Goal: Task Accomplishment & Management: Use online tool/utility

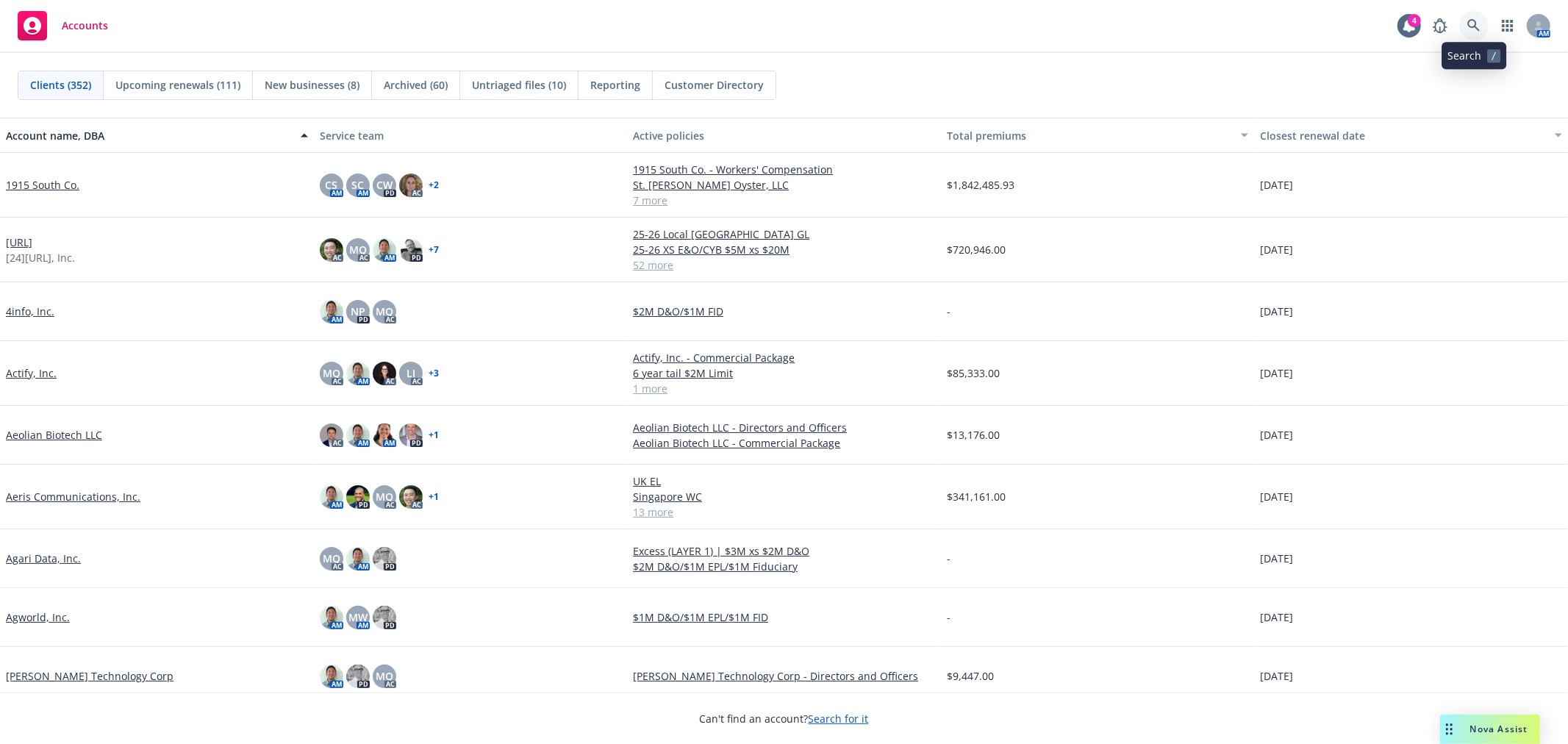
click at [1478, 19] on icon at bounding box center [1473, 25] width 13 height 13
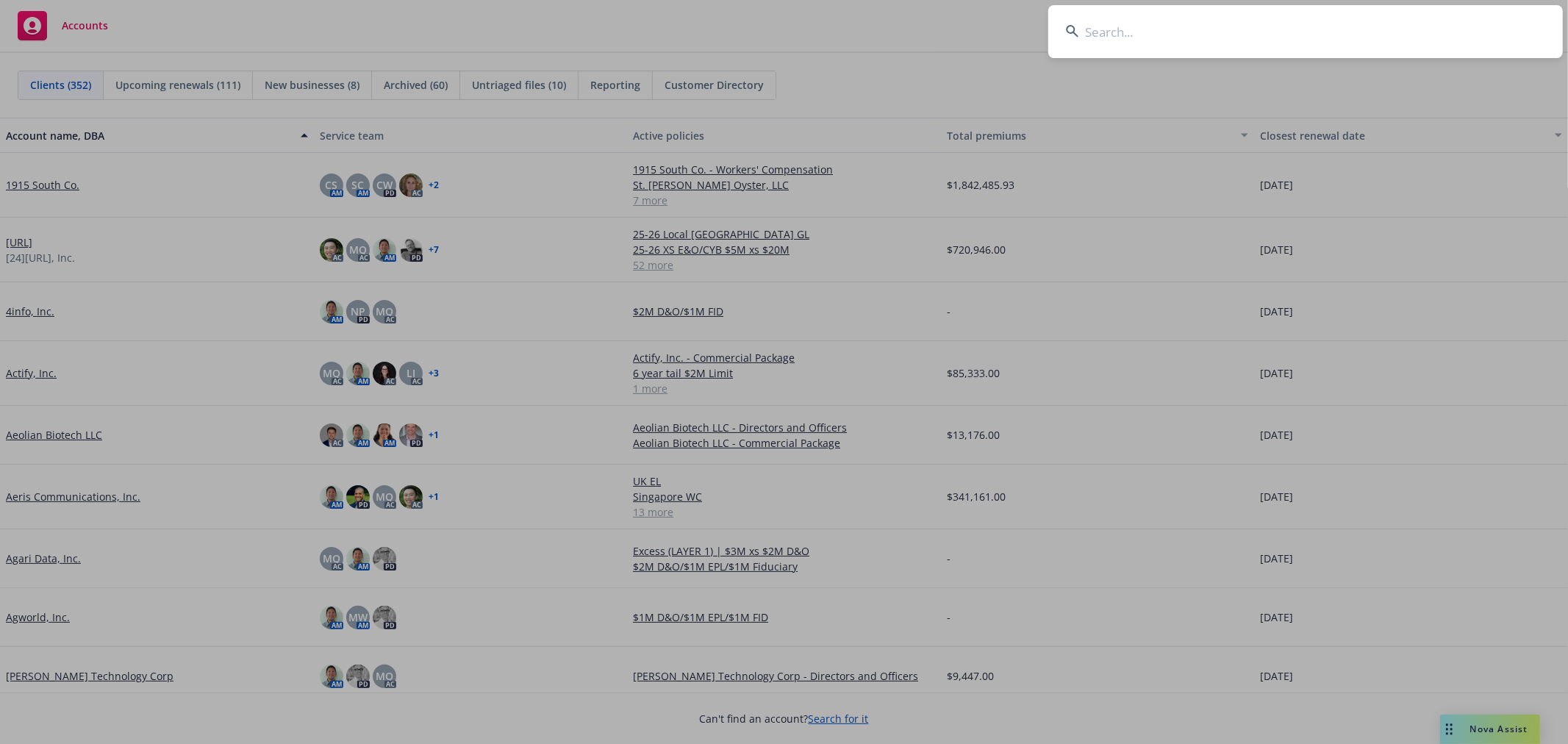
click at [1231, 50] on input at bounding box center [1306, 32] width 515 height 53
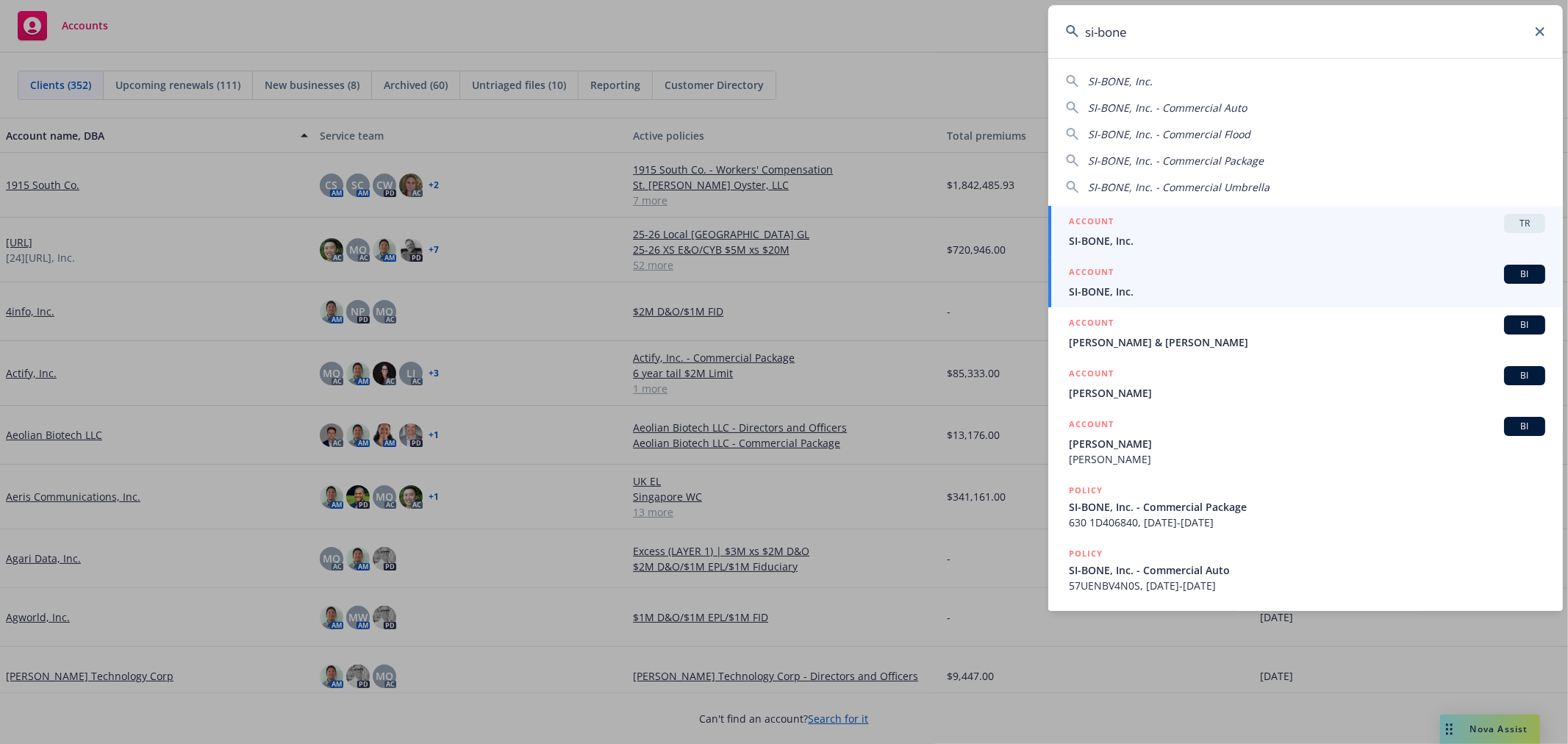
type input "si-bone"
click at [1207, 291] on span "SI-BONE, Inc." at bounding box center [1307, 291] width 476 height 15
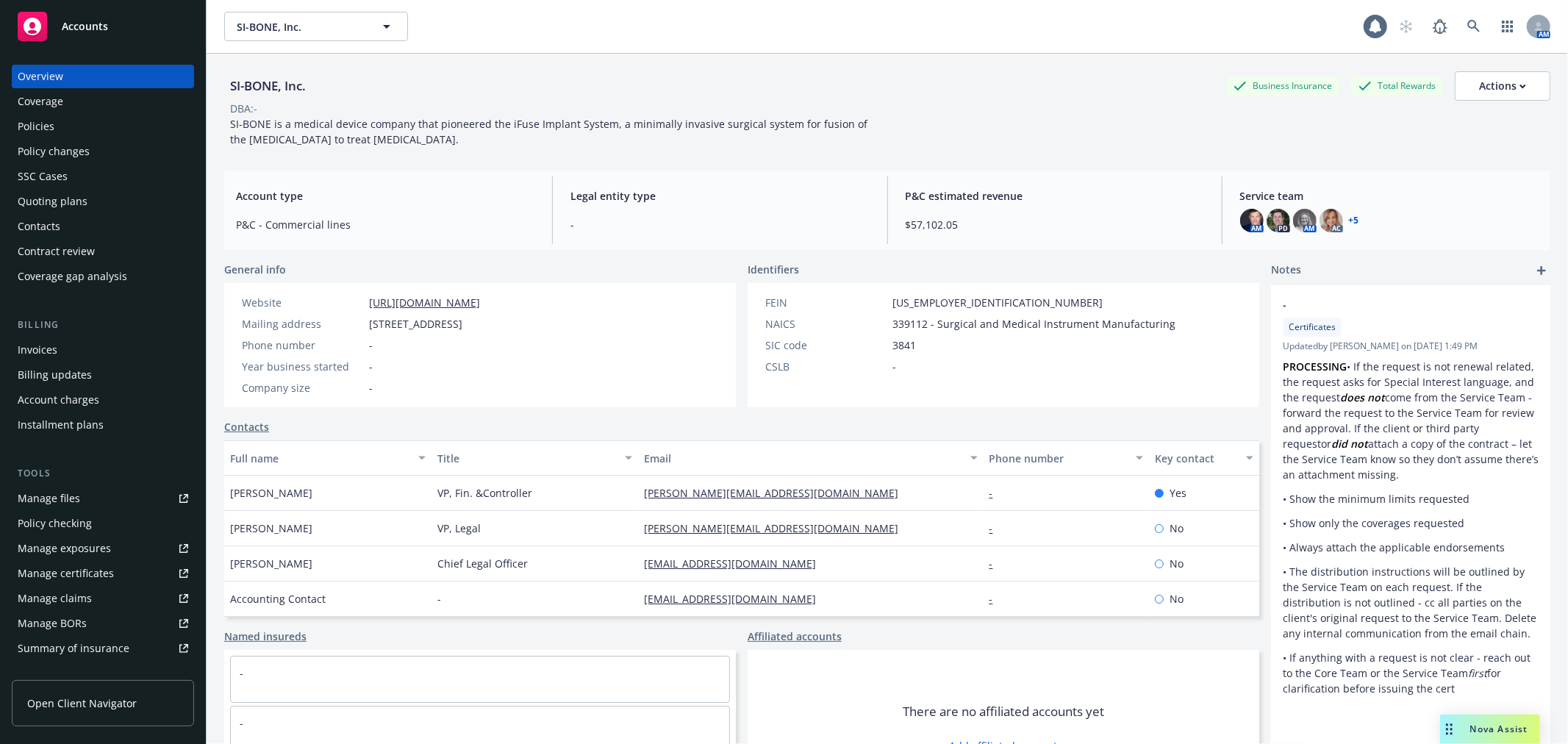
click at [45, 119] on div "Policies" at bounding box center [36, 126] width 37 height 23
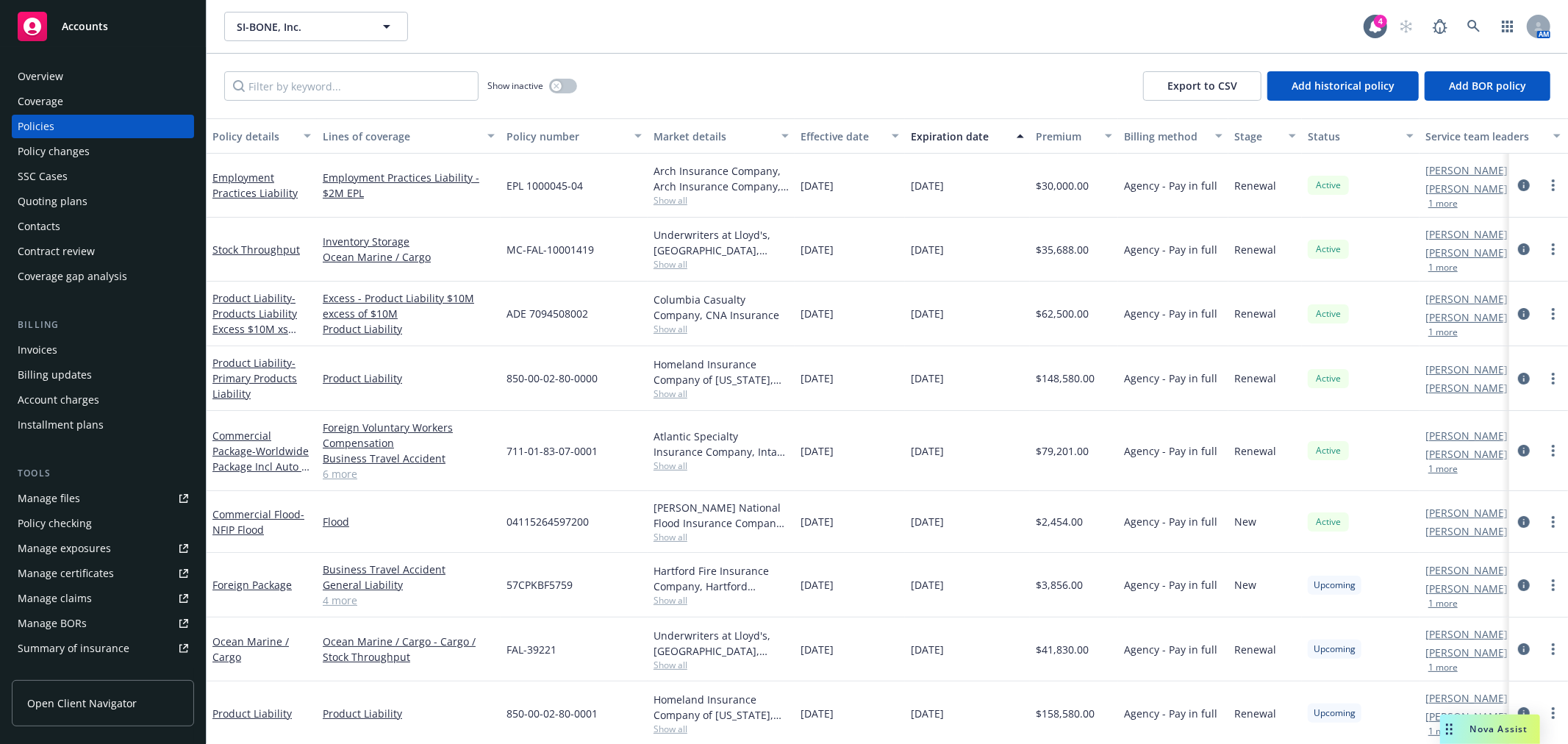
click at [233, 185] on div "Employment Practices Liability" at bounding box center [262, 185] width 98 height 31
click at [59, 201] on div "Quoting plans" at bounding box center [52, 201] width 70 height 23
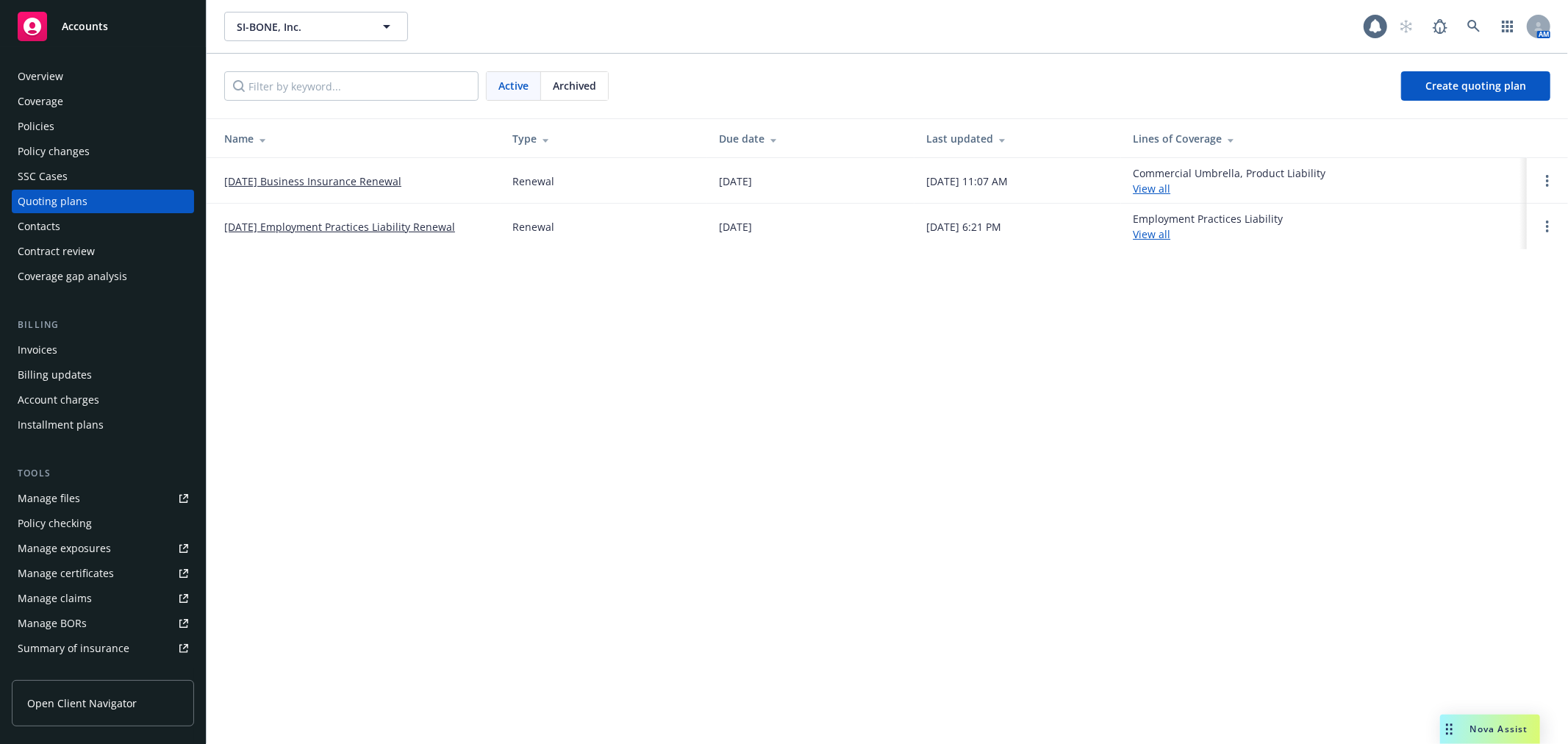
click at [262, 225] on link "[DATE] Employment Practices Liability Renewal" at bounding box center [339, 226] width 231 height 15
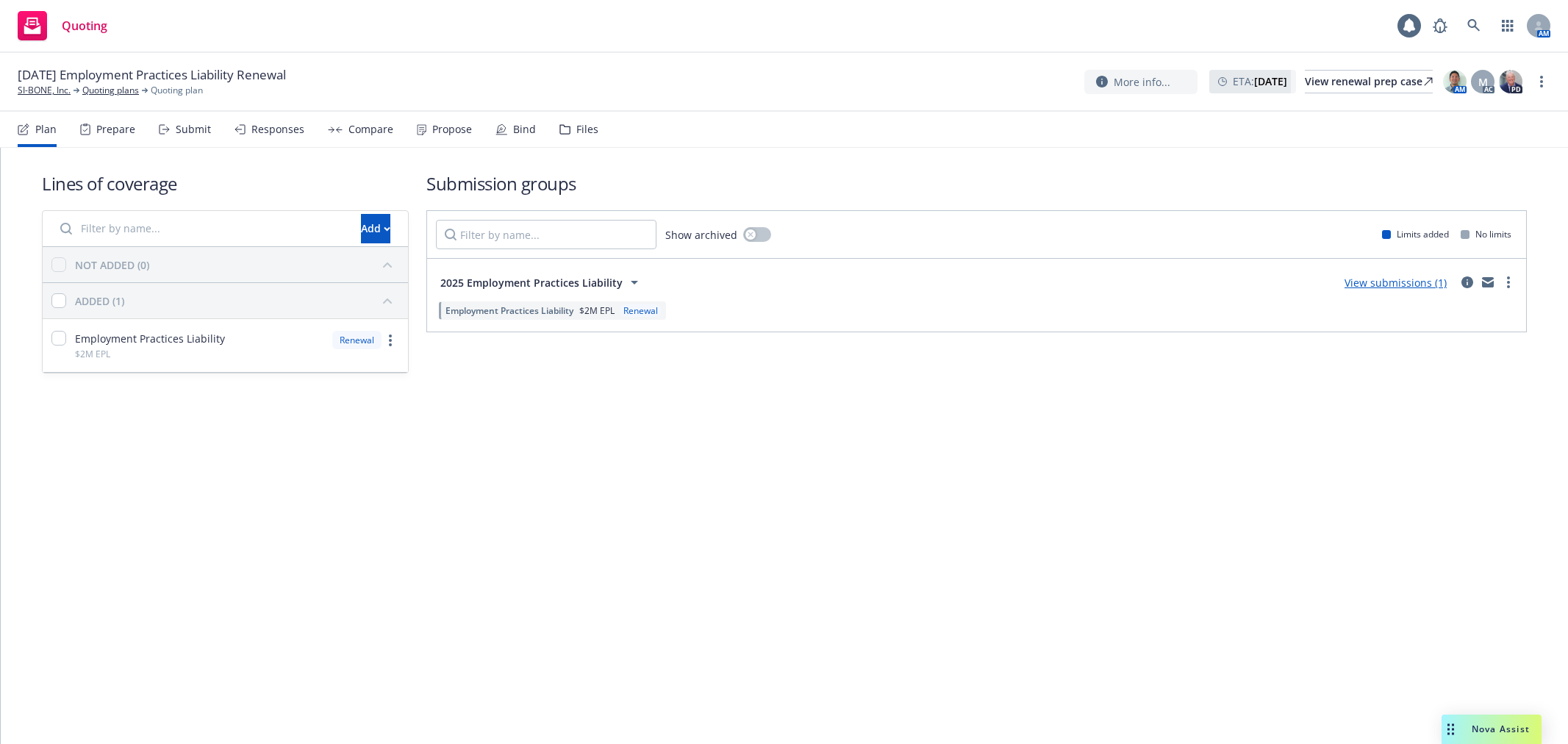
click at [563, 121] on div "Files" at bounding box center [578, 129] width 39 height 36
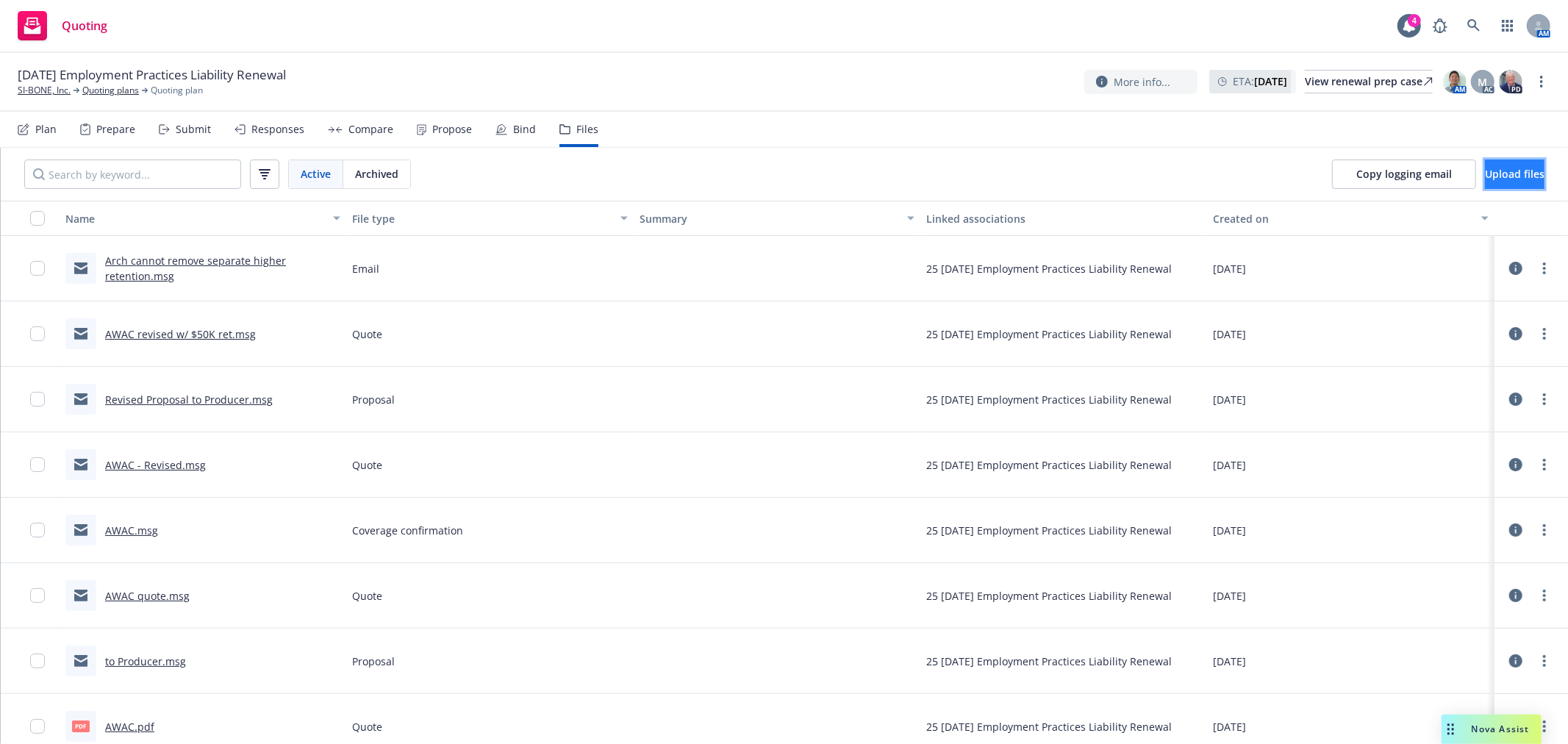
click at [1485, 181] on button "Upload files" at bounding box center [1514, 174] width 60 height 30
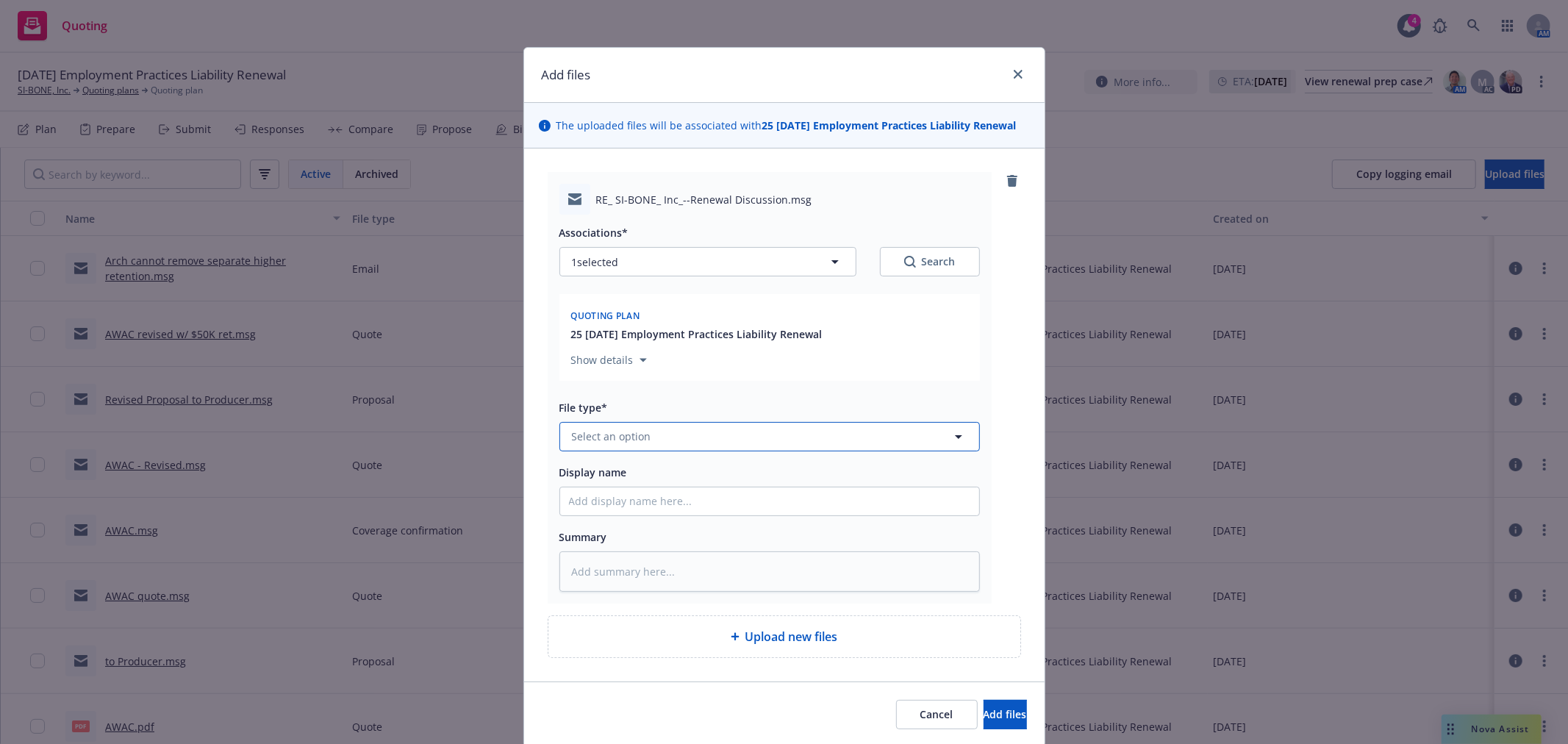
click at [737, 434] on button "Select an option" at bounding box center [769, 436] width 420 height 30
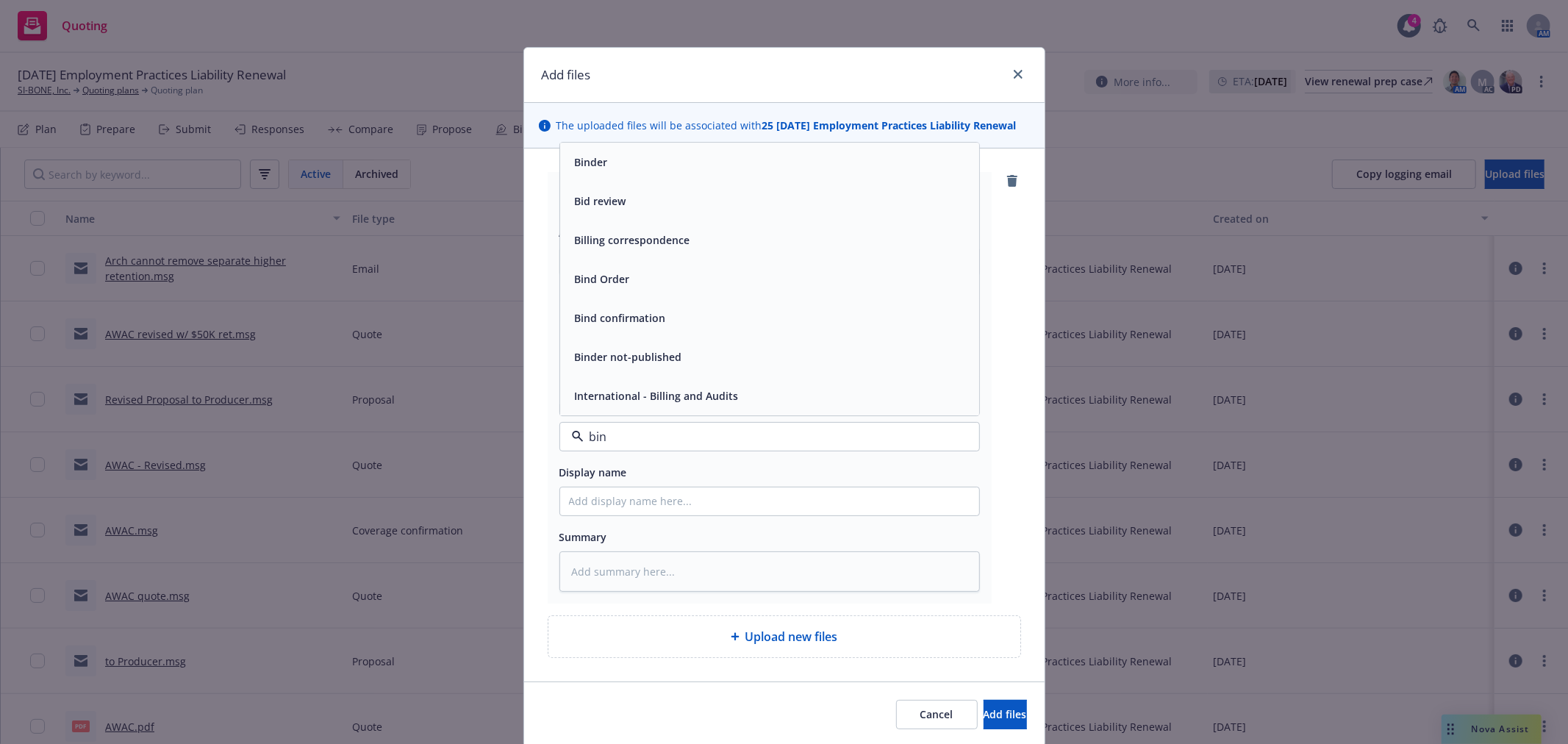
type input "bind"
click at [688, 328] on div "Bind Order" at bounding box center [769, 317] width 419 height 39
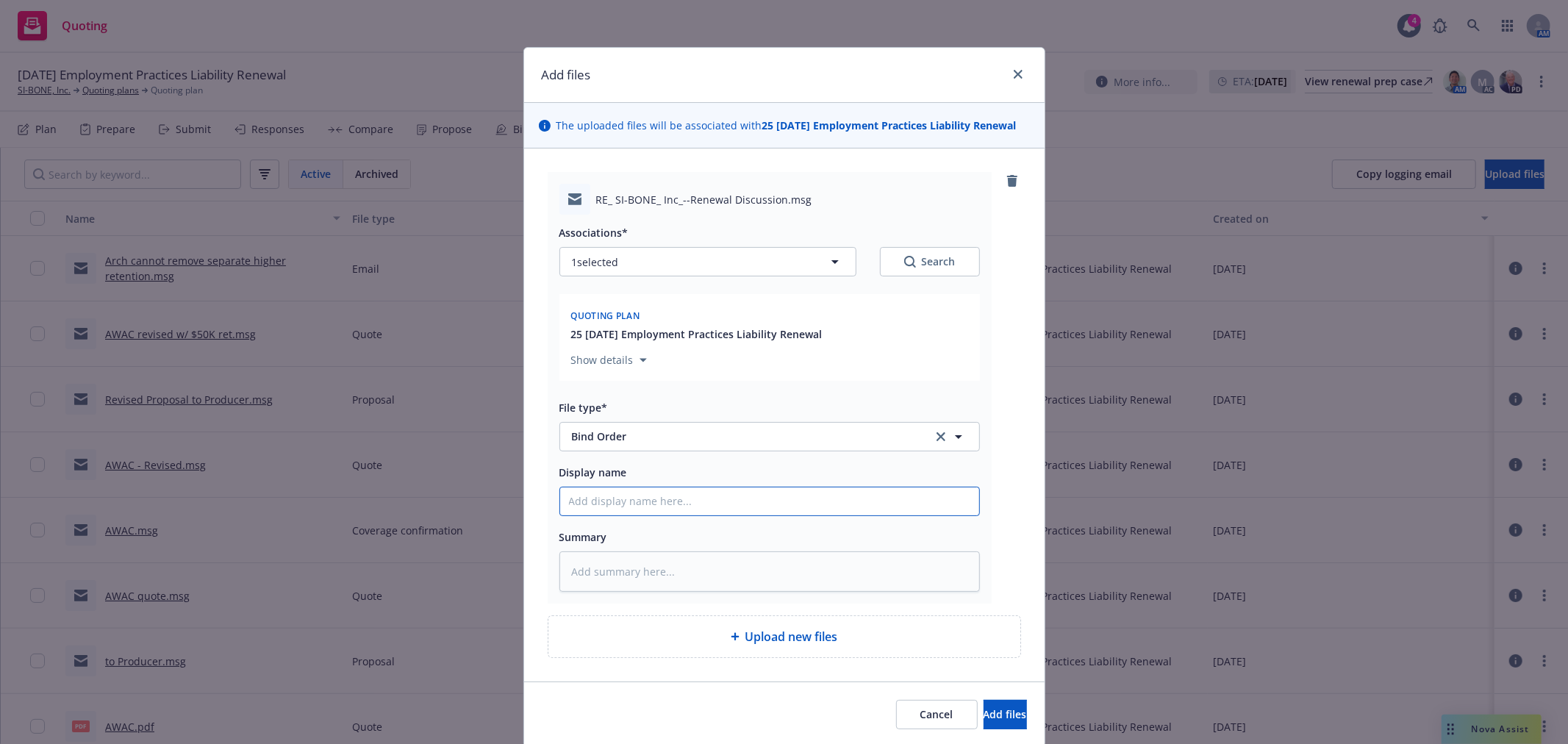
click at [678, 509] on input "Display name" at bounding box center [769, 501] width 419 height 28
type textarea "x"
type input "B"
type textarea "x"
type input "BO"
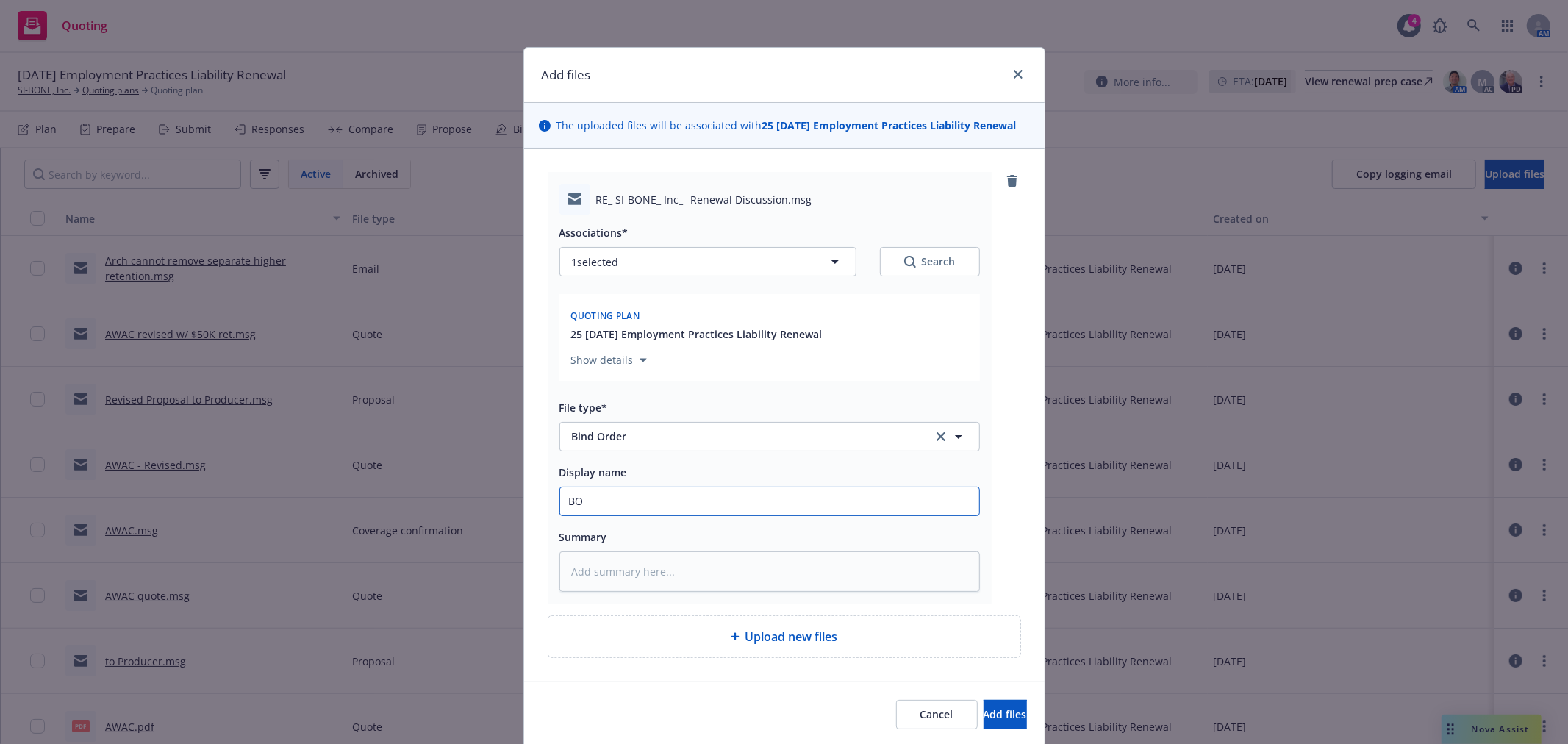
type textarea "x"
type input "BO"
type textarea "x"
type input "BO +"
type textarea "x"
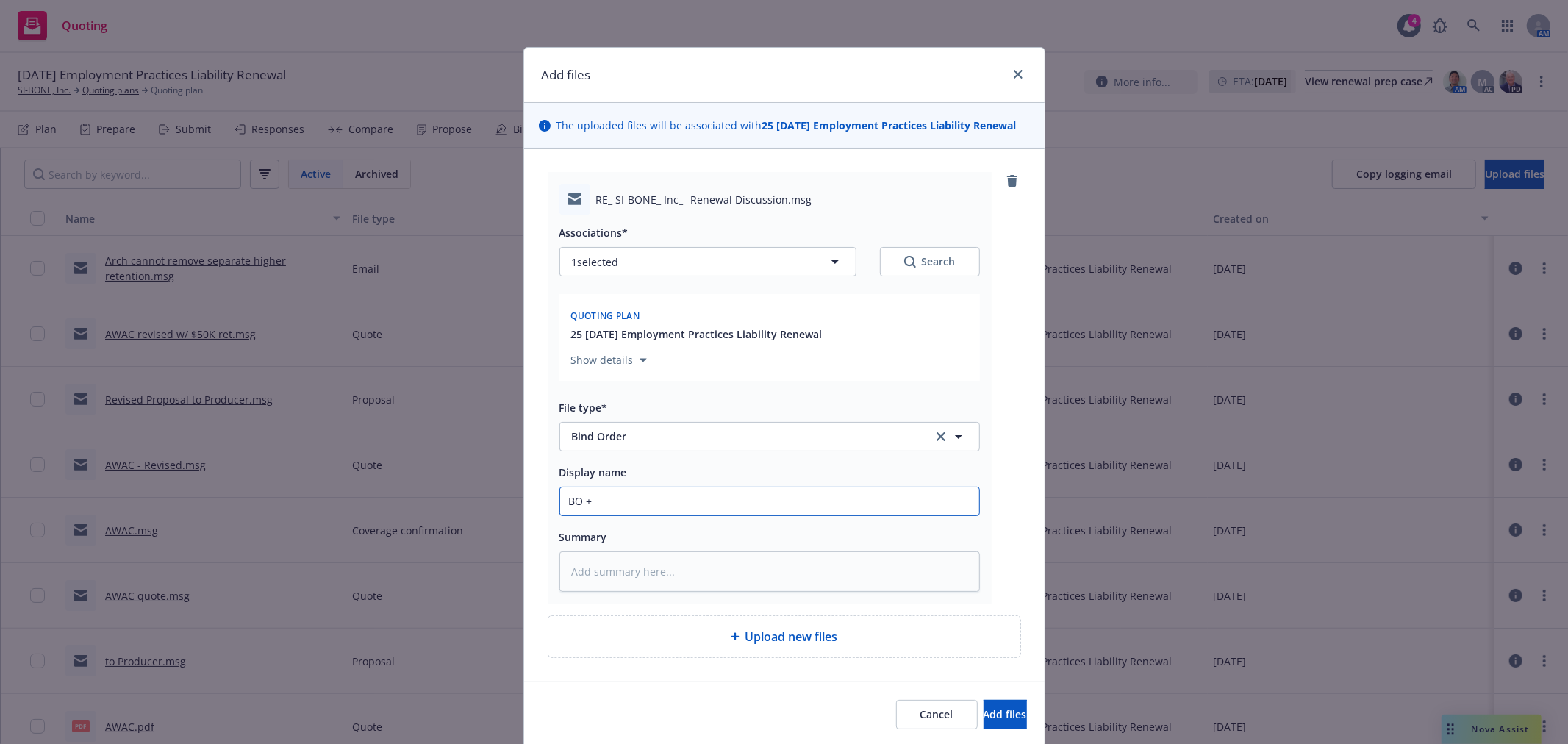
type input "BO +"
type textarea "x"
type input "BO + s"
type textarea "x"
type input "BO + su"
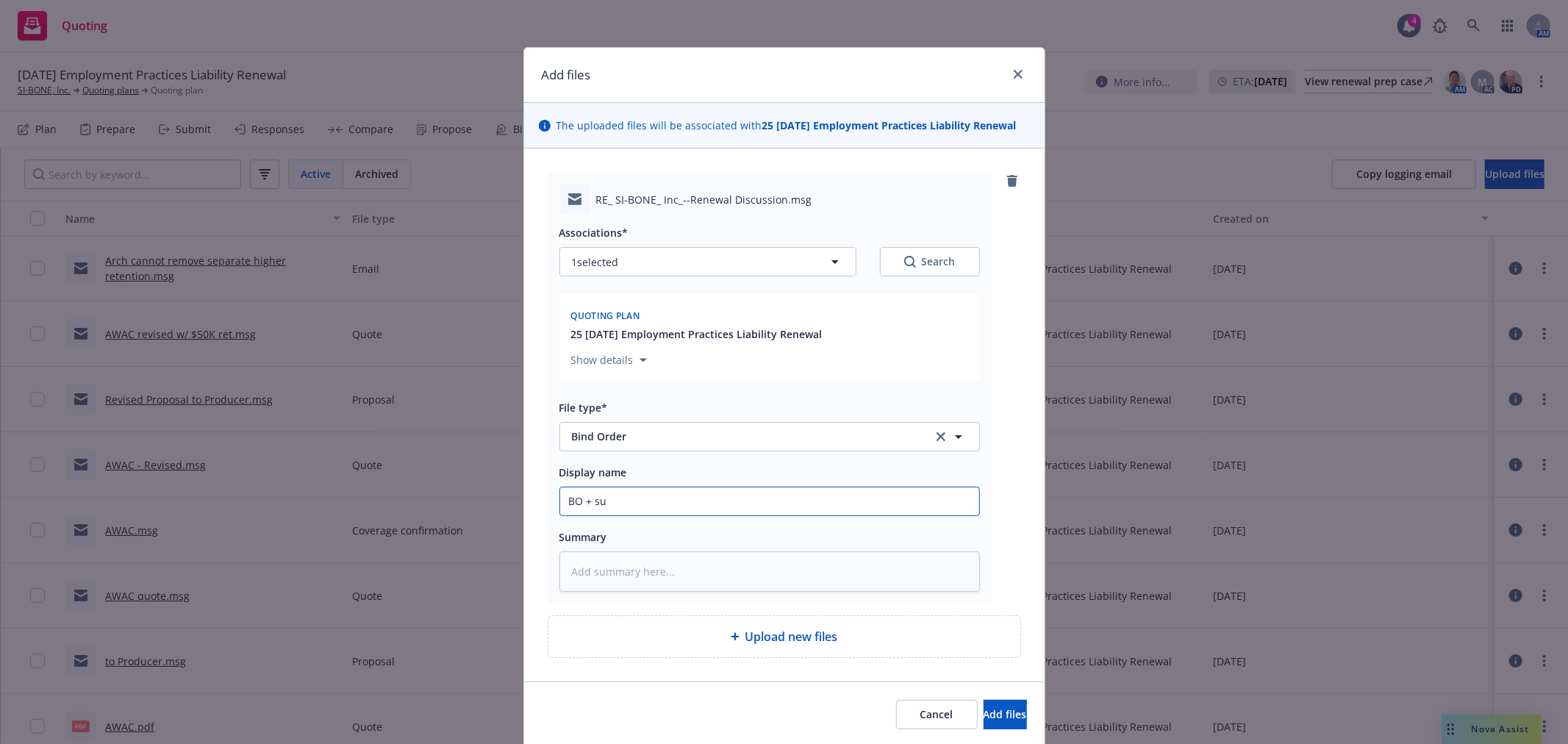
type textarea "x"
type input "BO + sub"
type textarea "x"
type input "BO + subj"
click at [984, 699] on button "Add files" at bounding box center [1005, 714] width 43 height 30
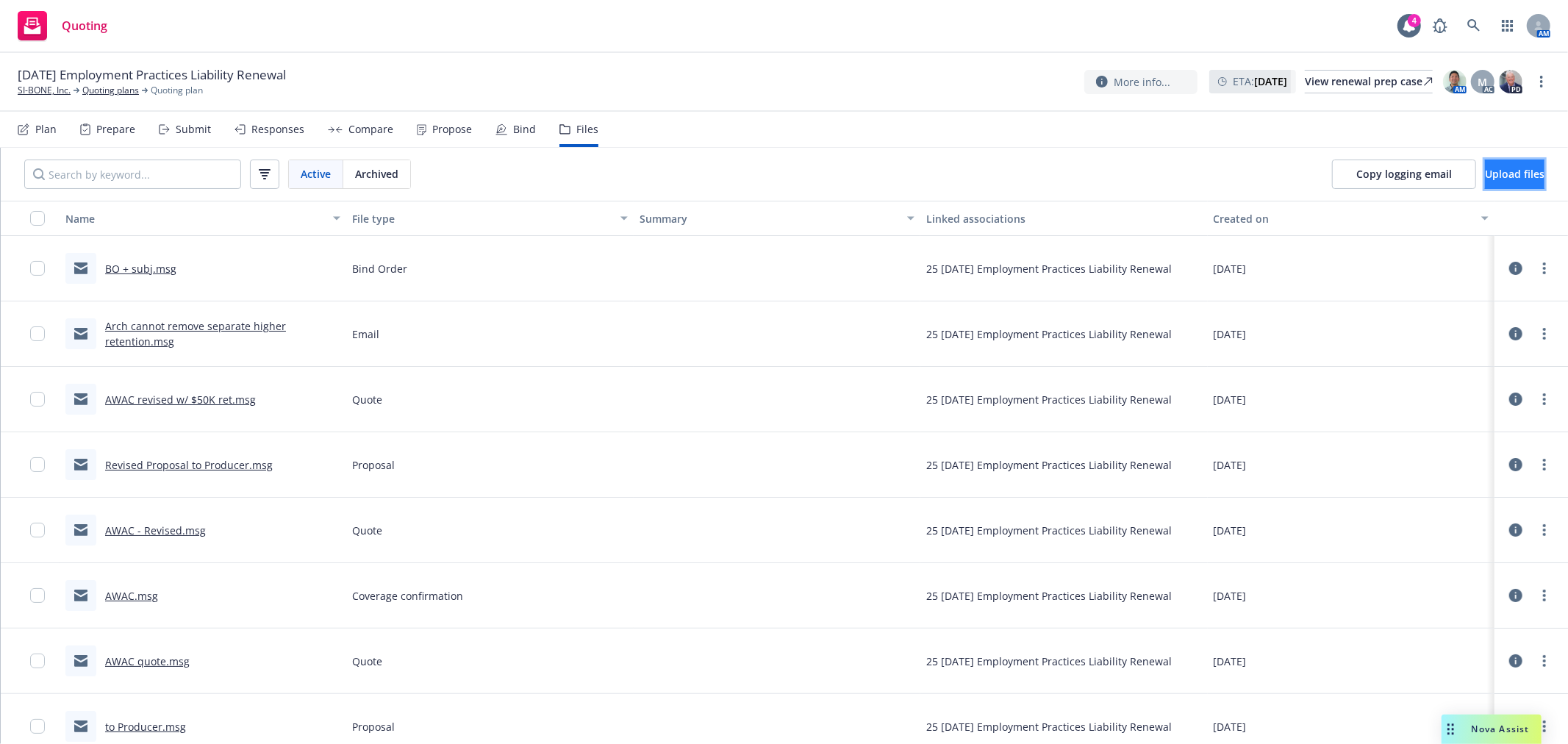
click at [1498, 176] on span "Upload files" at bounding box center [1514, 173] width 60 height 14
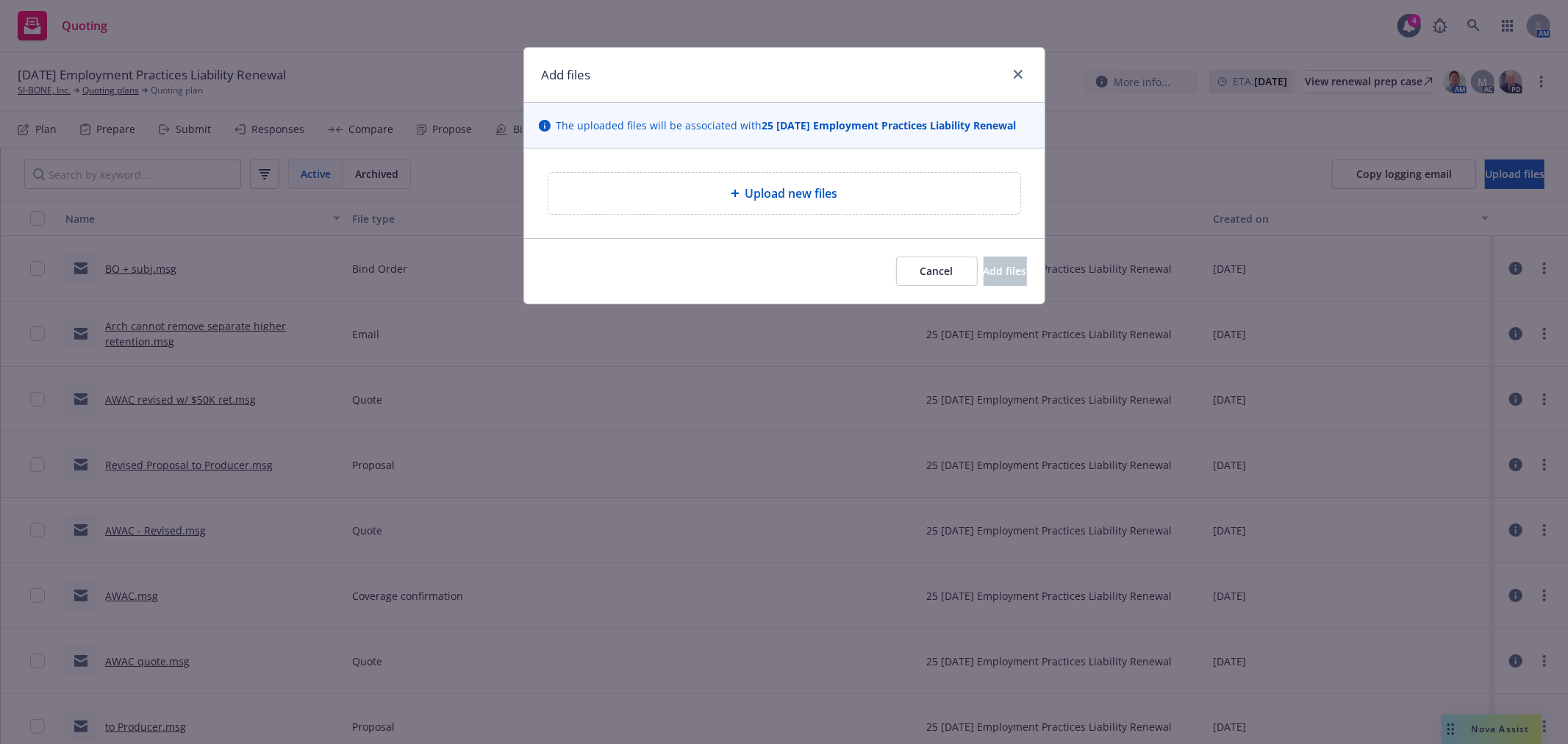
type textarea "x"
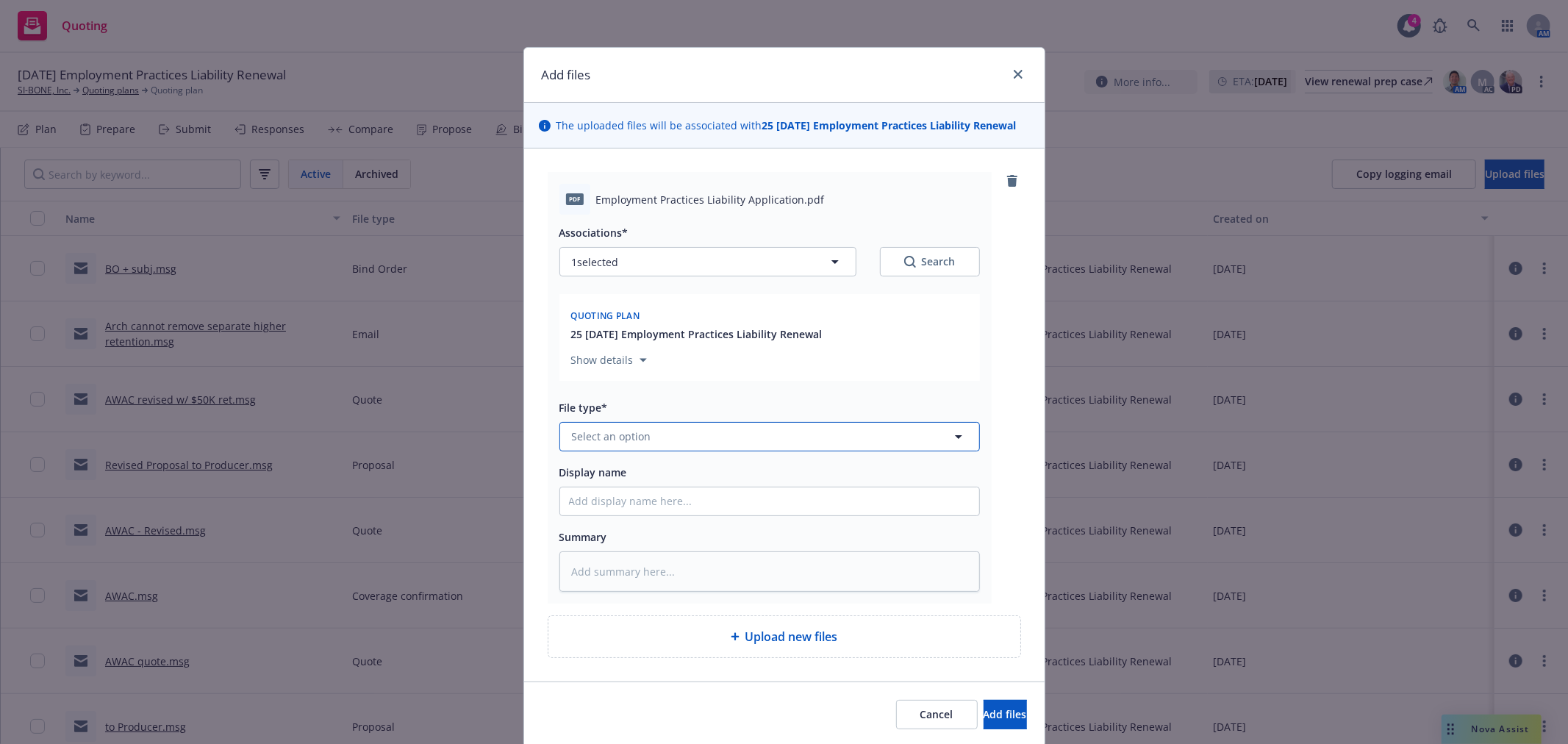
click at [708, 443] on button "Select an option" at bounding box center [769, 436] width 420 height 30
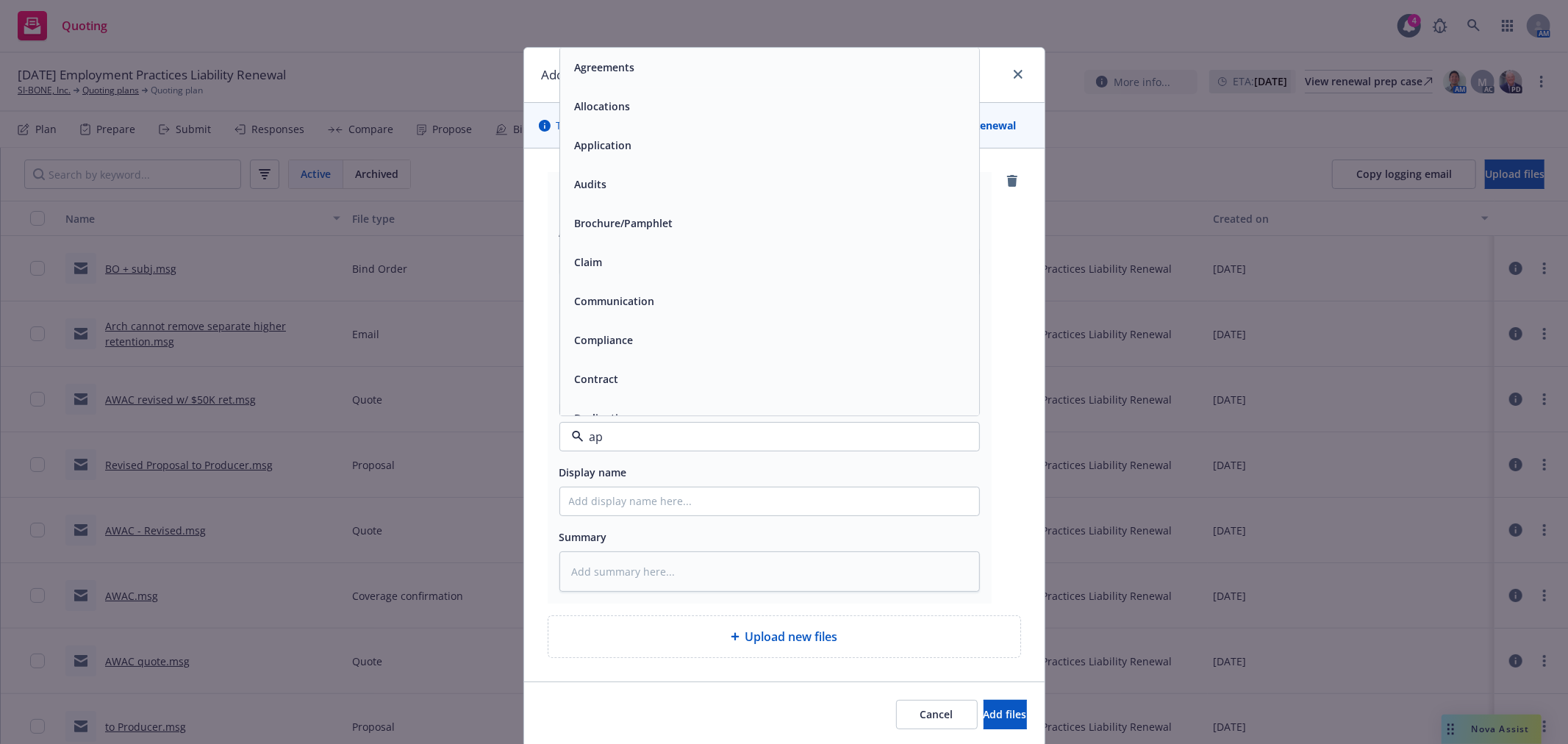
type input "app"
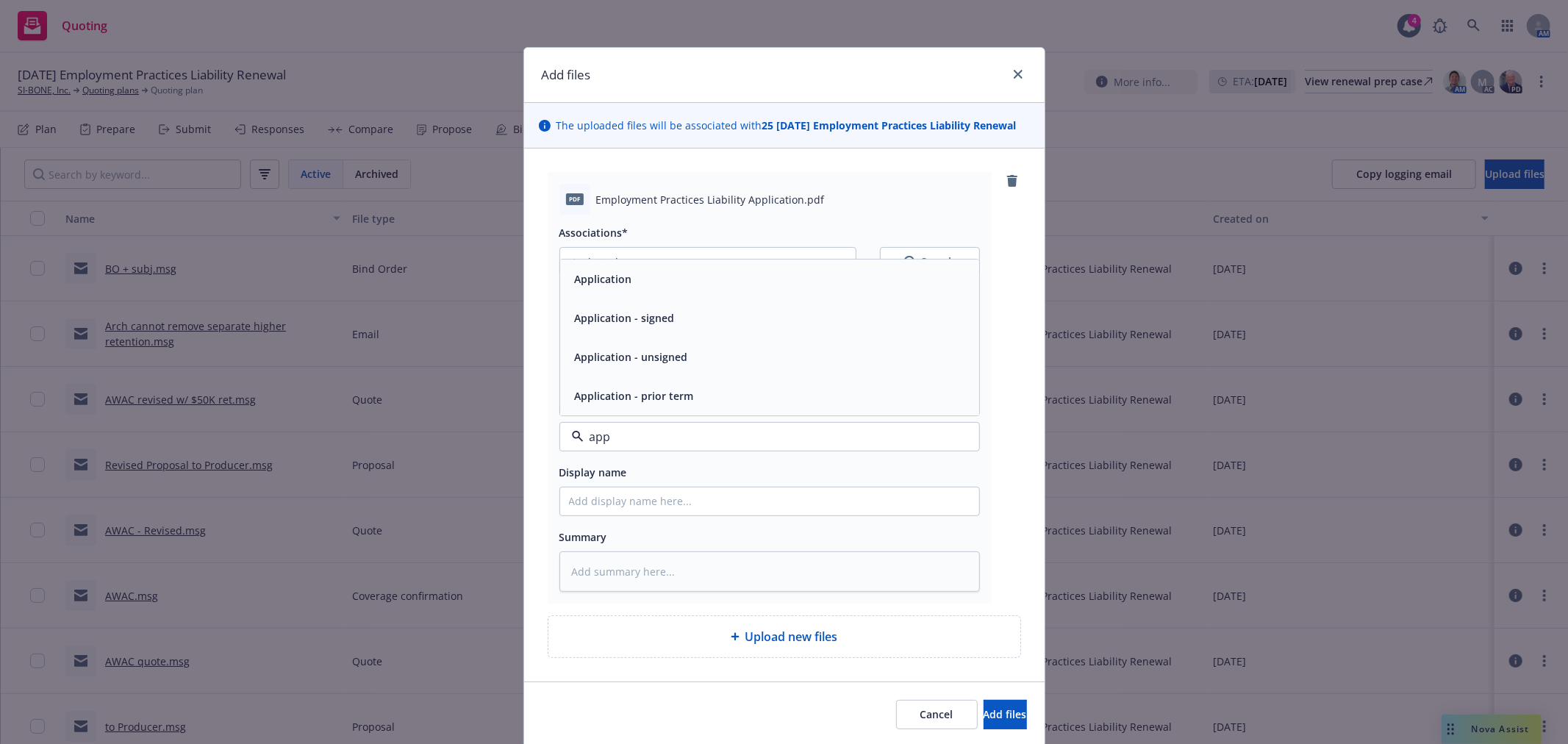
click at [723, 332] on div "Application - signed" at bounding box center [769, 317] width 419 height 39
click at [791, 630] on span "Upload new files" at bounding box center [791, 636] width 92 height 17
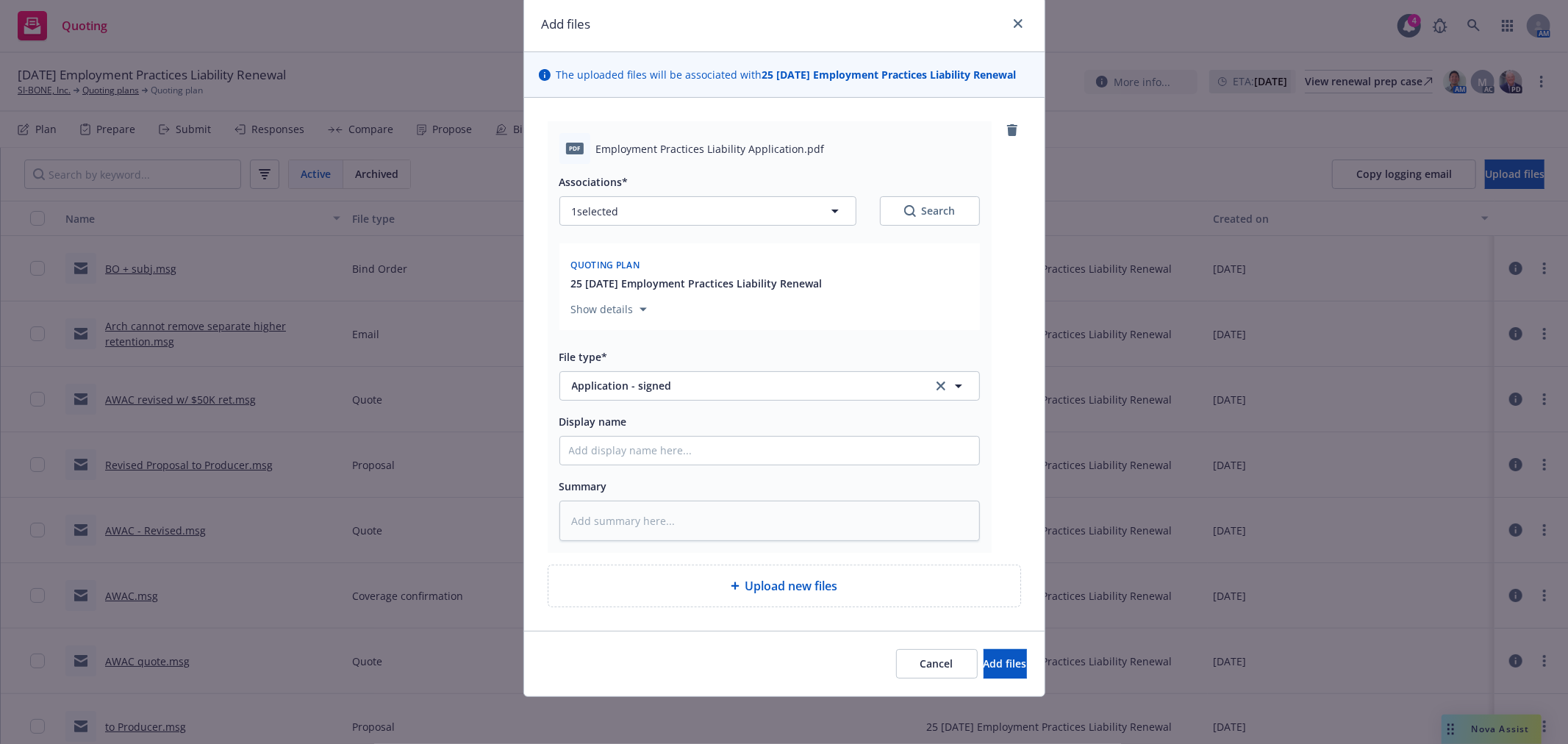
scroll to position [53, 0]
click at [984, 659] on span "Add files" at bounding box center [1005, 663] width 43 height 14
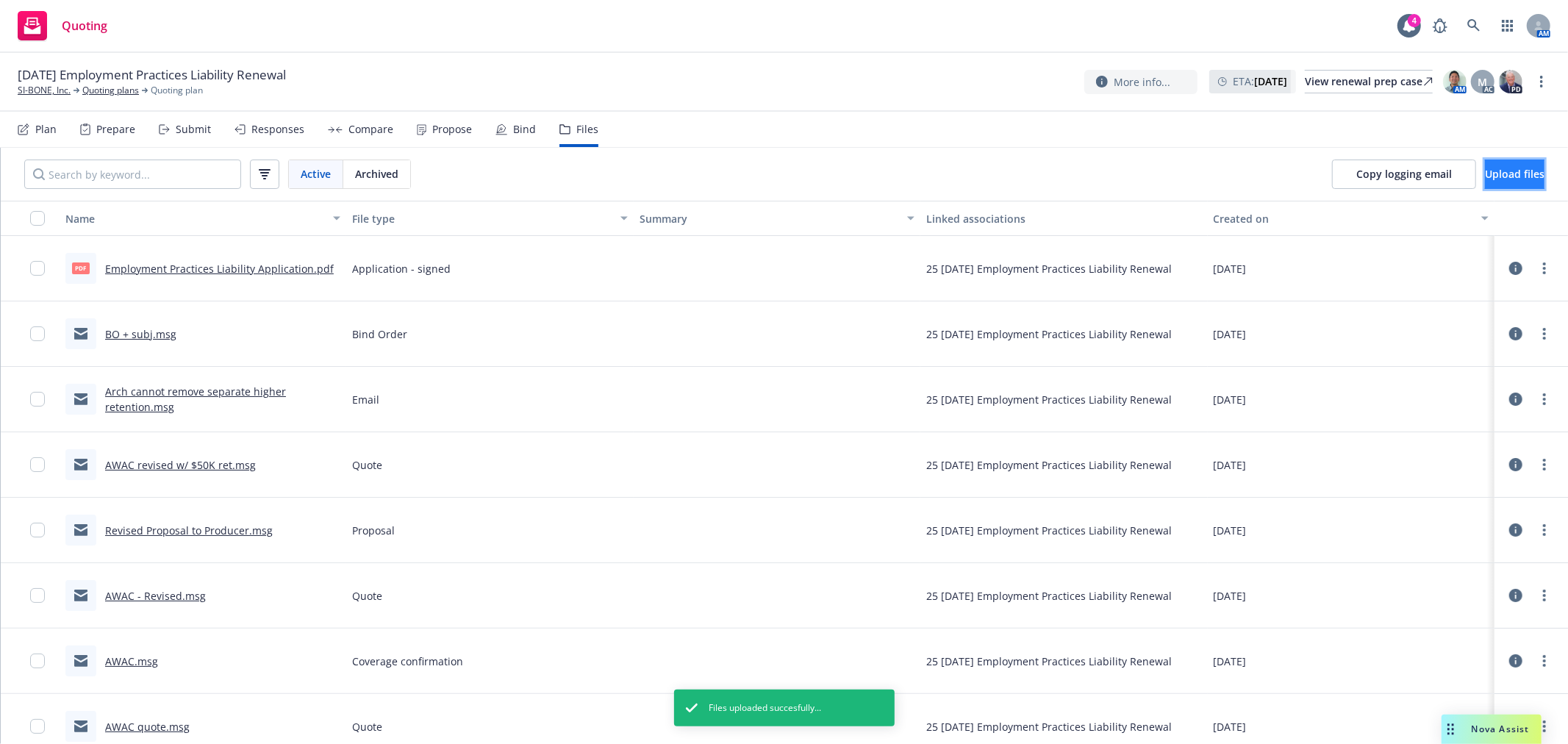
click at [1485, 170] on span "Upload files" at bounding box center [1514, 173] width 60 height 14
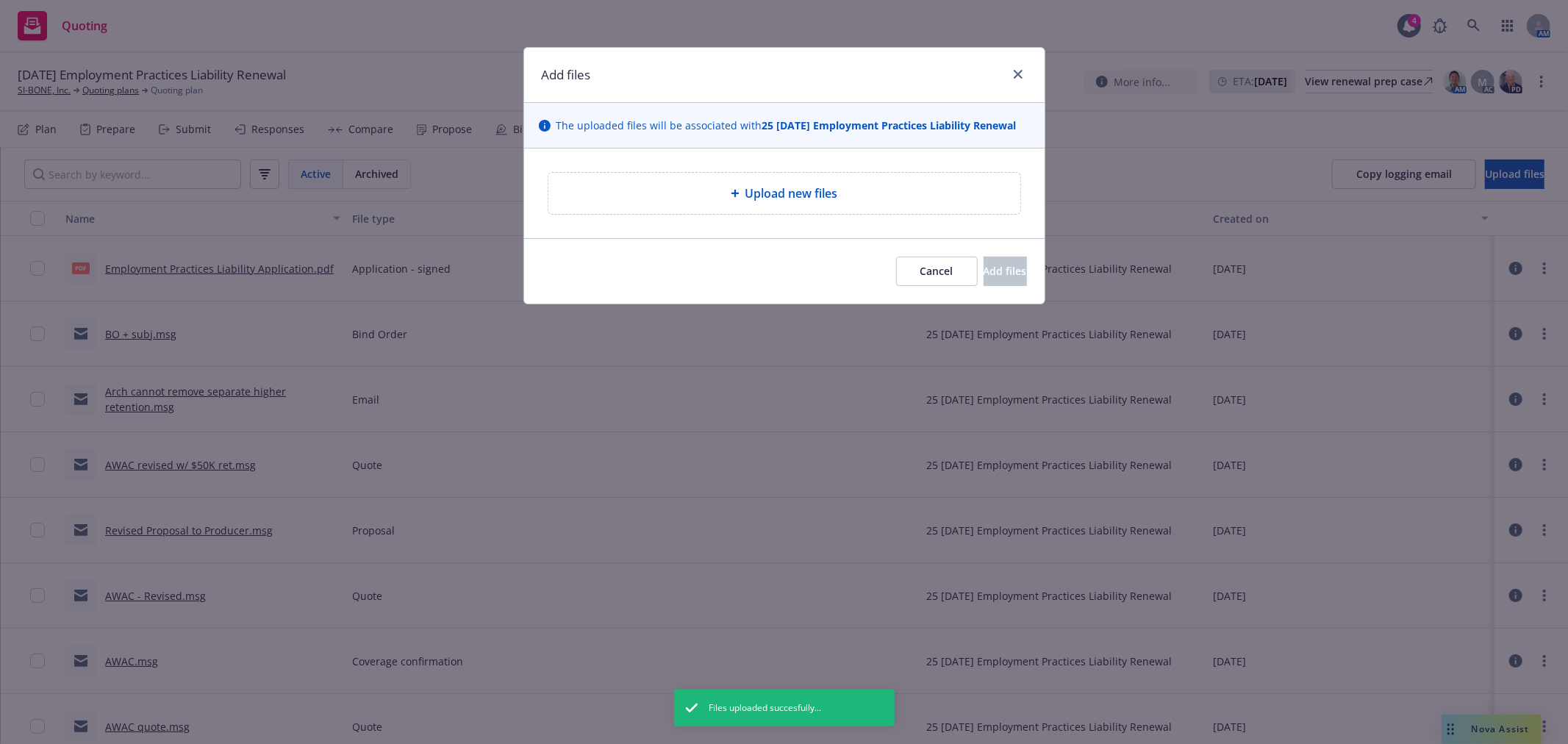
type textarea "x"
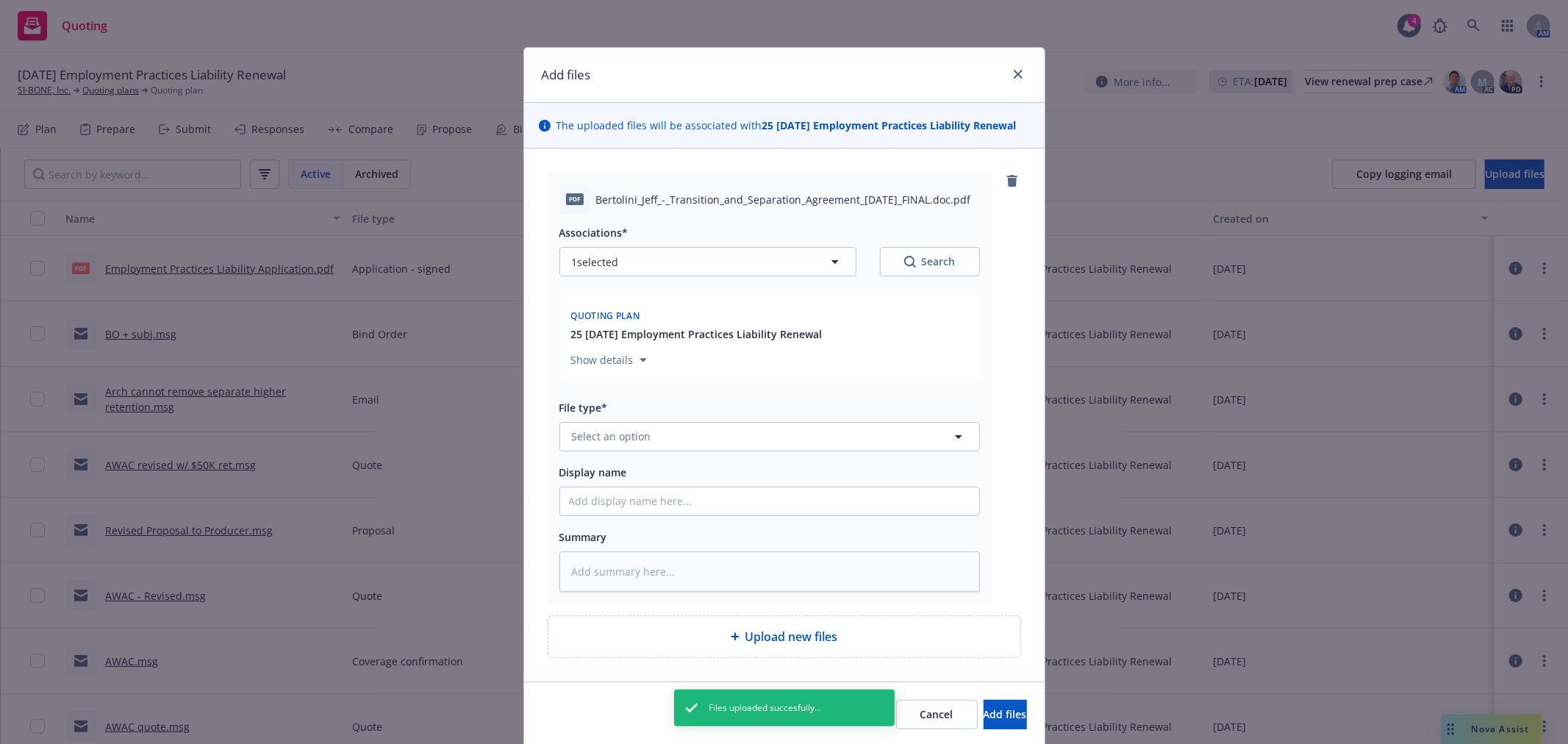
click at [700, 458] on div "Associations* 1 selected Search Quoting plan 25 [DATE] Employment Practices Lia…" at bounding box center [769, 403] width 420 height 377
click at [700, 438] on button "Select an option" at bounding box center [769, 436] width 420 height 30
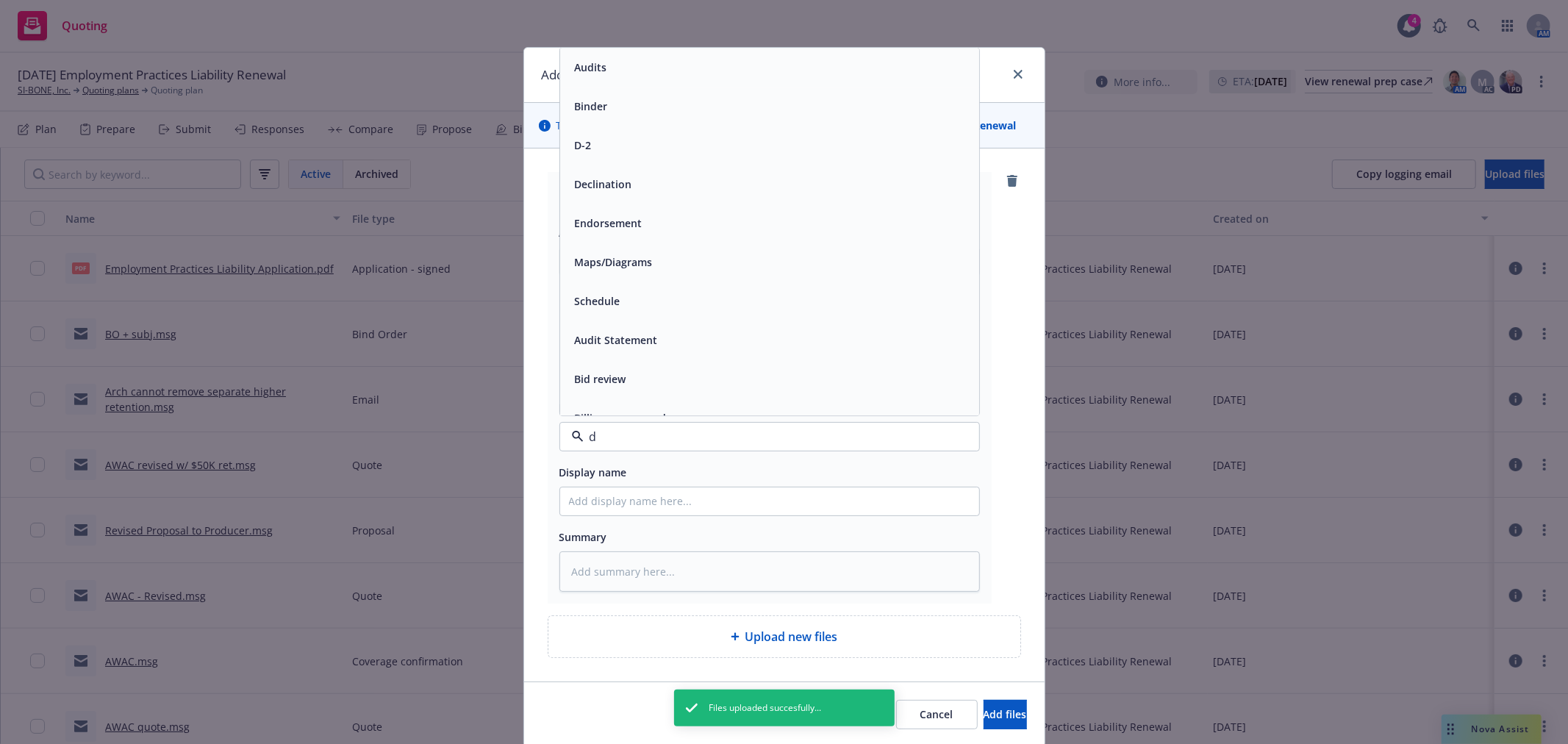
type input "do"
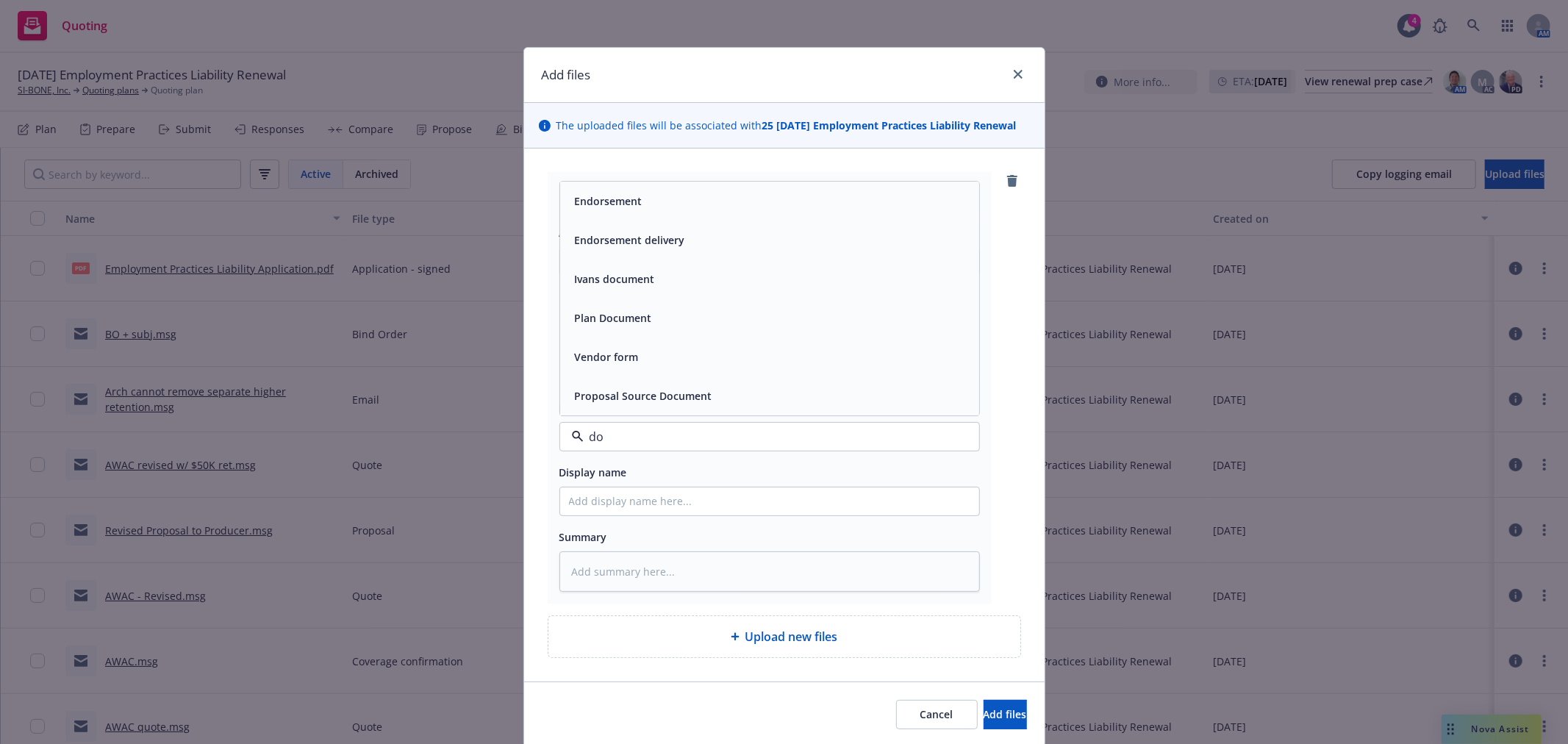
type textarea "x"
type input "doc\"
type textarea "x"
type input "d"
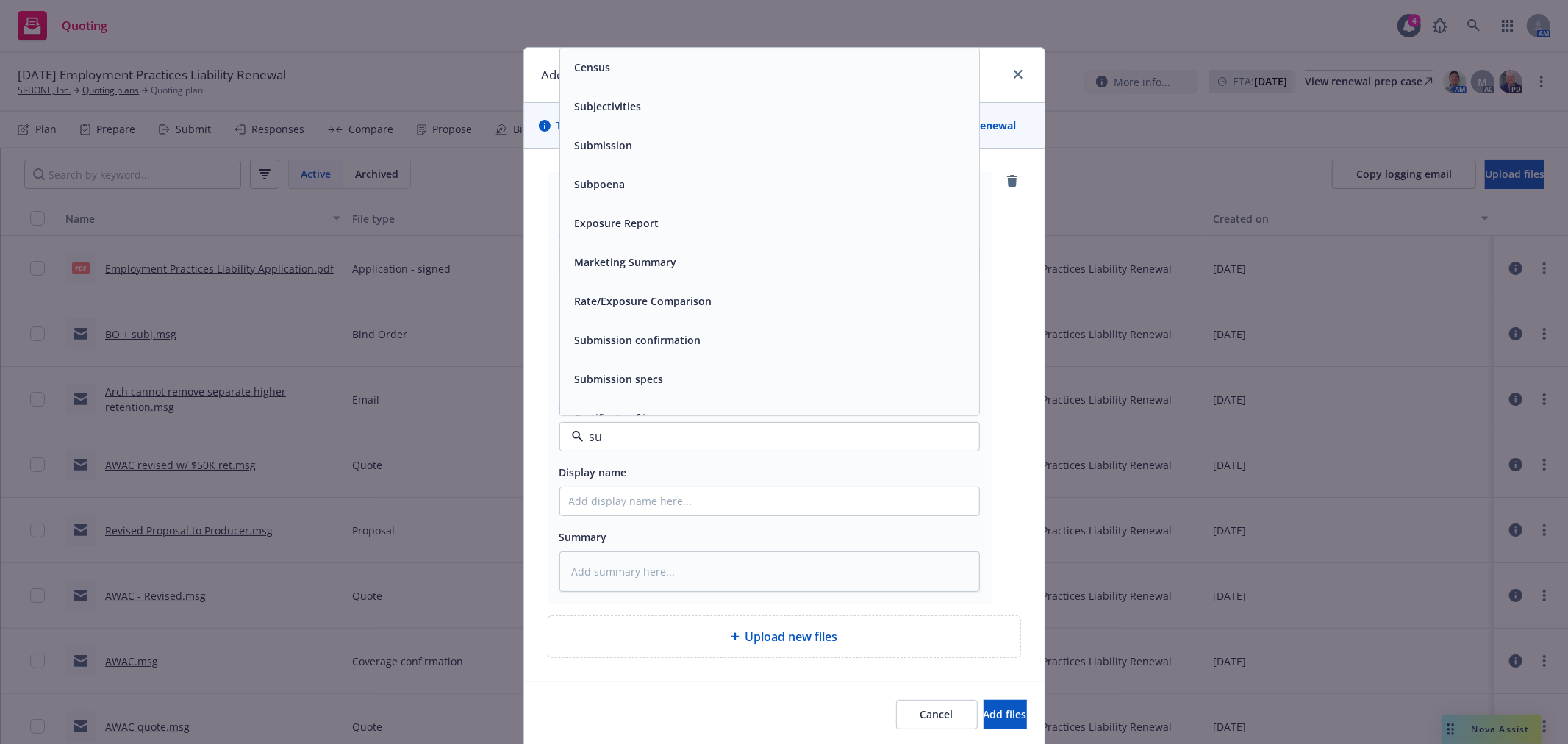
type input "sub"
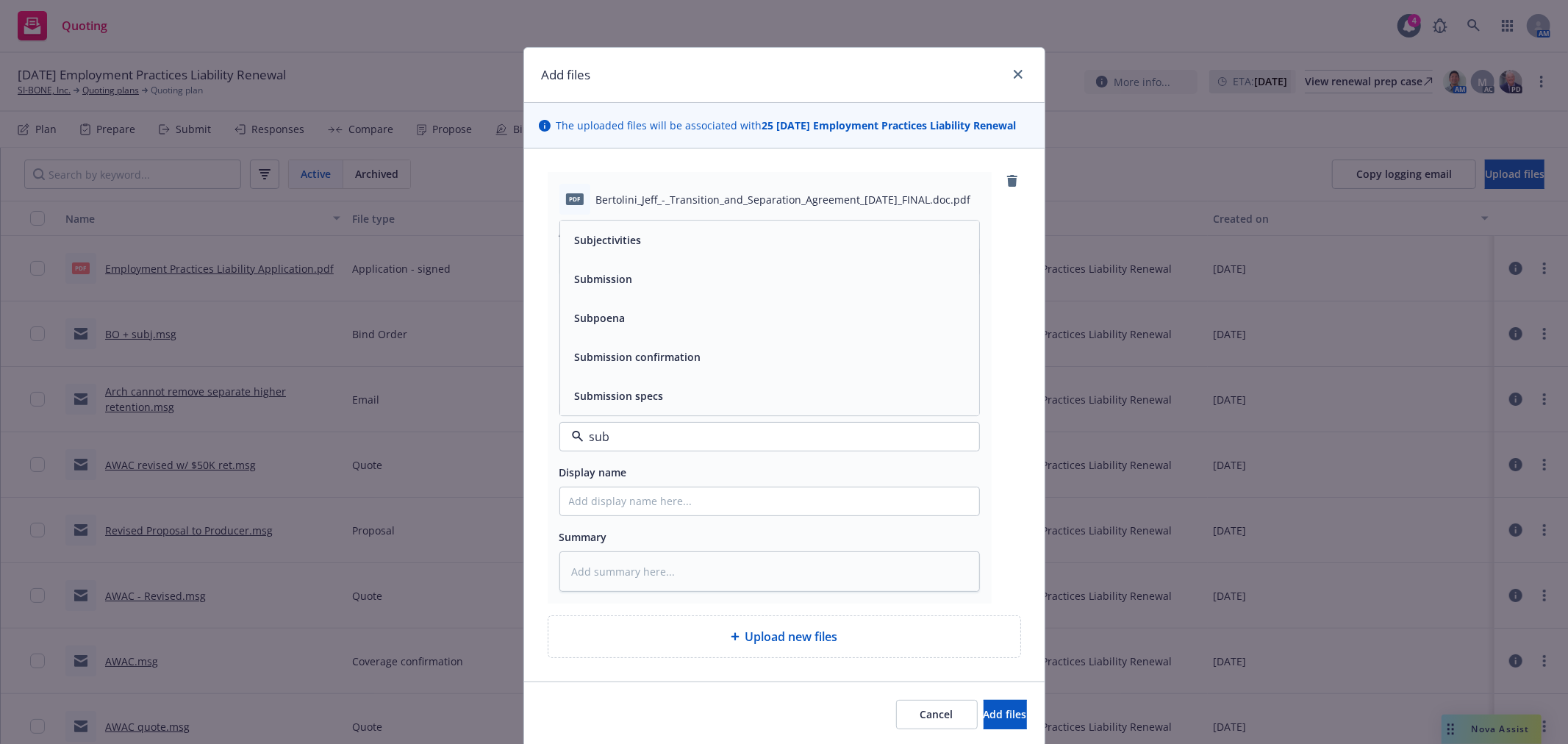
click at [677, 244] on div "Subjectivities" at bounding box center [769, 240] width 401 height 21
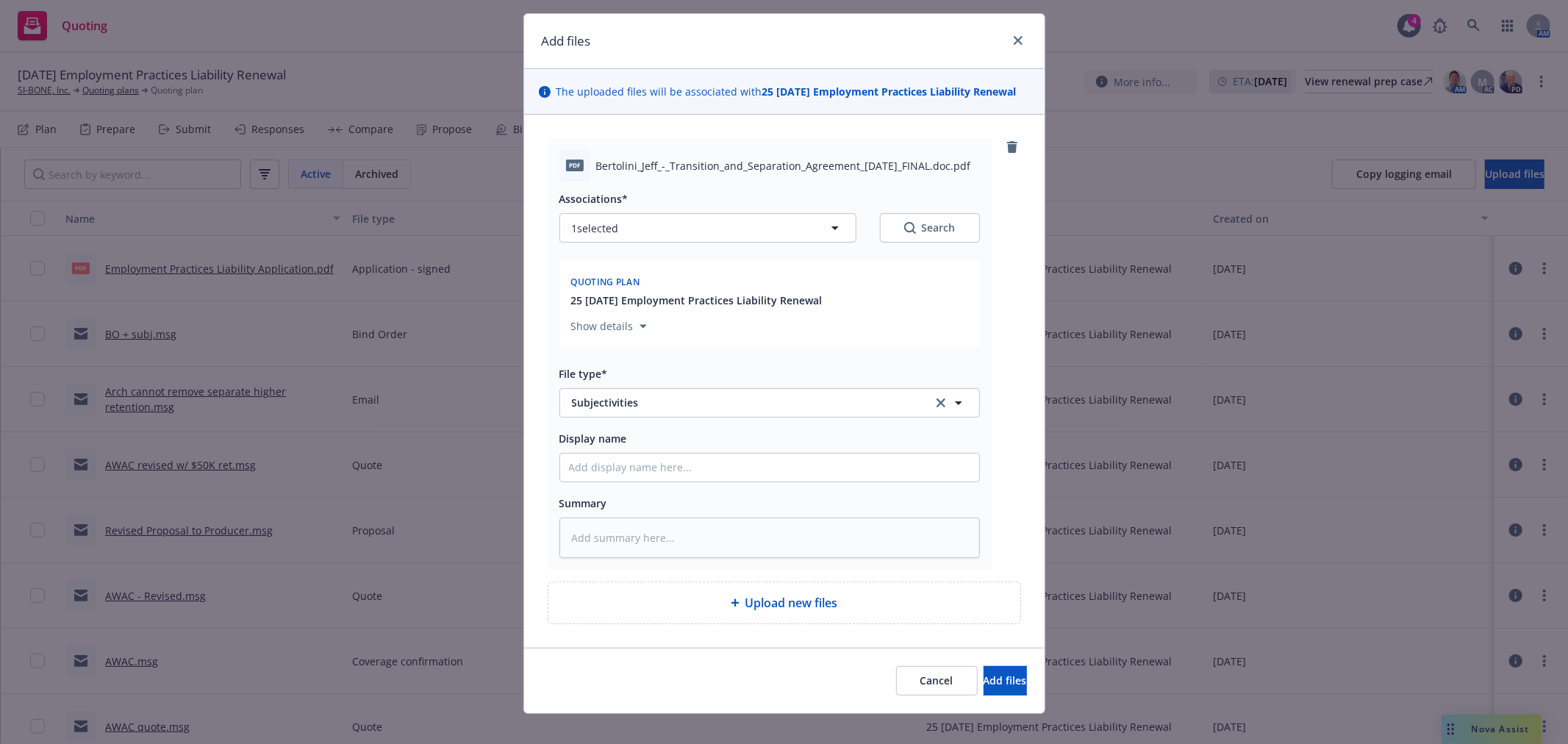
scroll to position [53, 0]
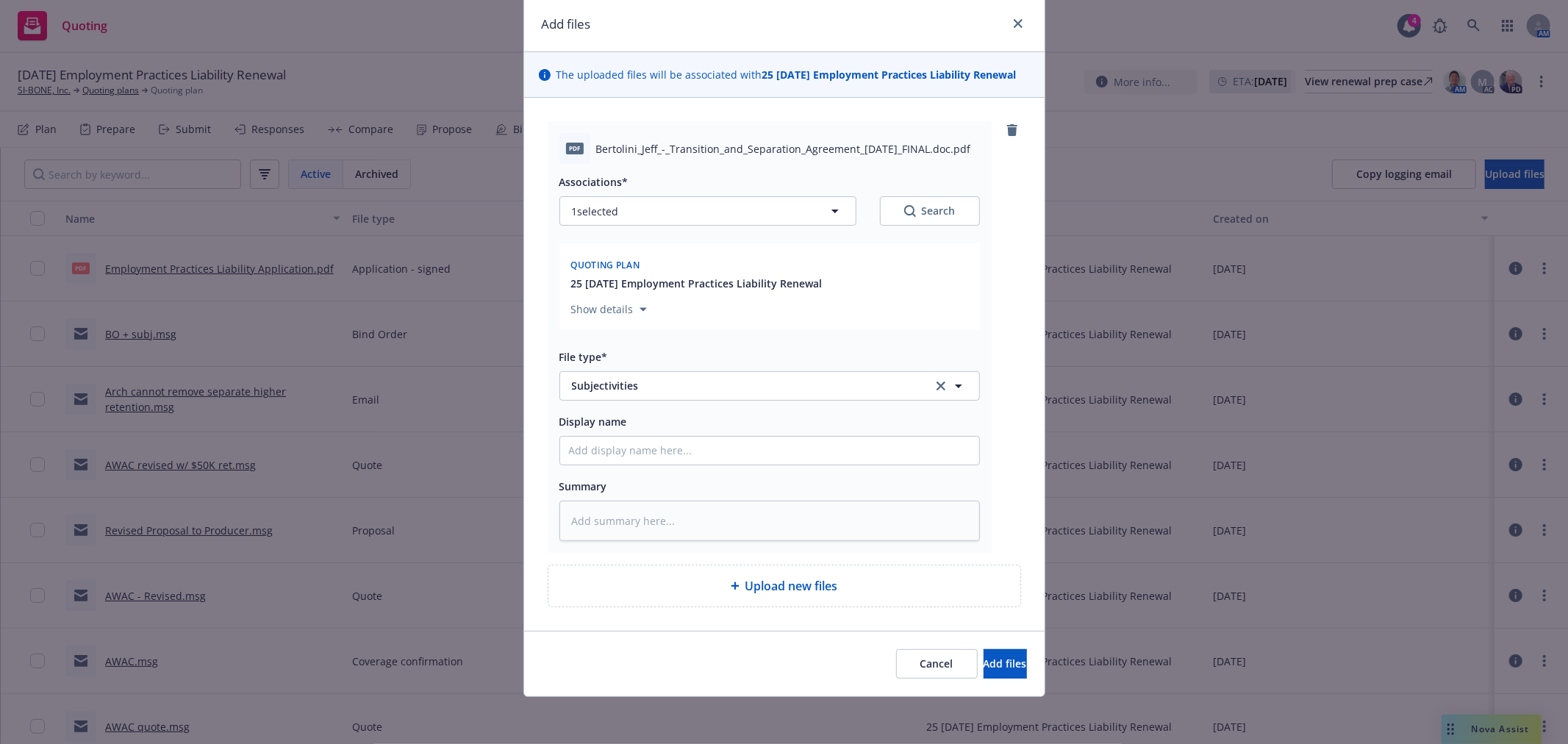
click at [996, 647] on div "Cancel Add files" at bounding box center [784, 663] width 520 height 65
click at [994, 659] on span "Add files" at bounding box center [1005, 663] width 43 height 14
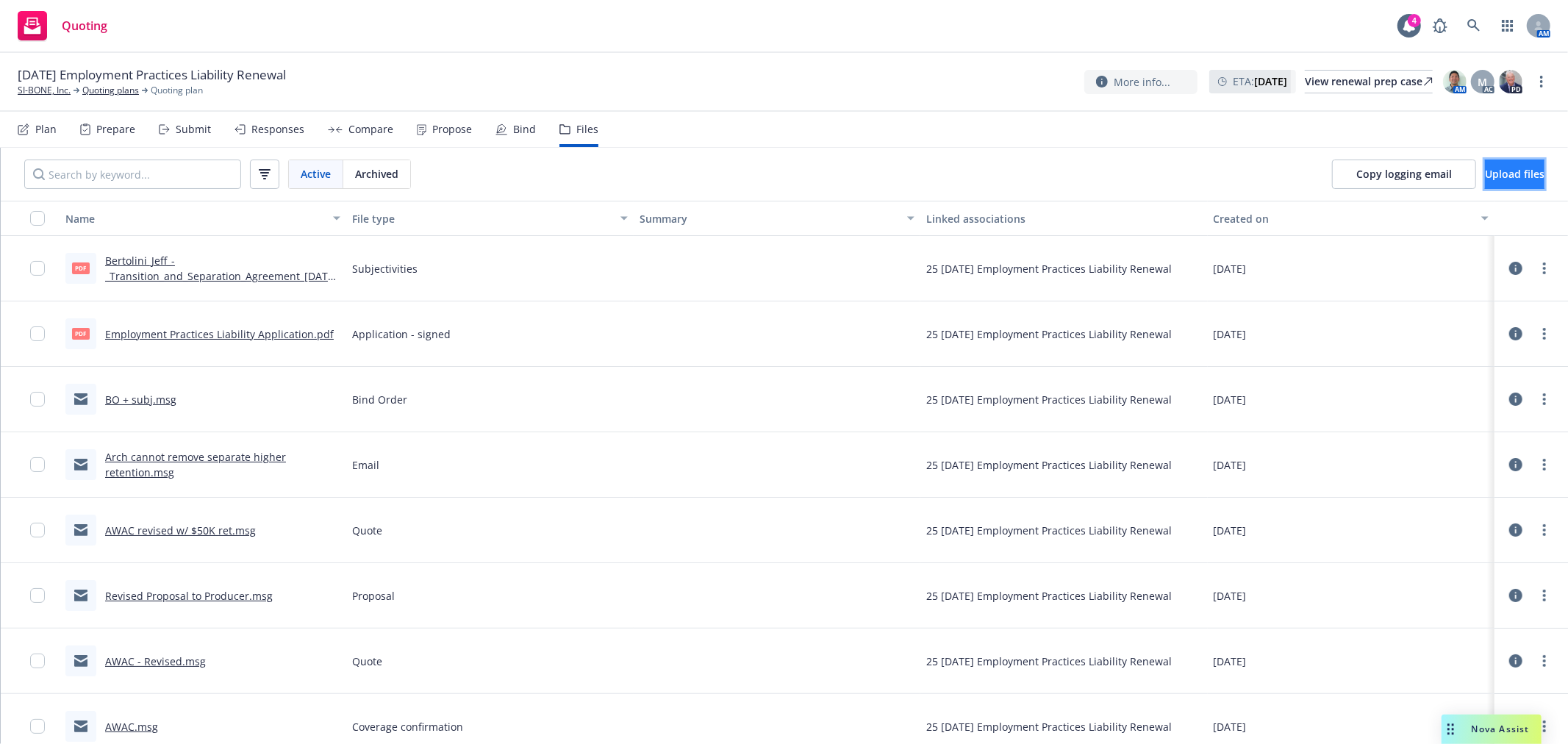
click at [1485, 167] on span "Upload files" at bounding box center [1514, 173] width 60 height 14
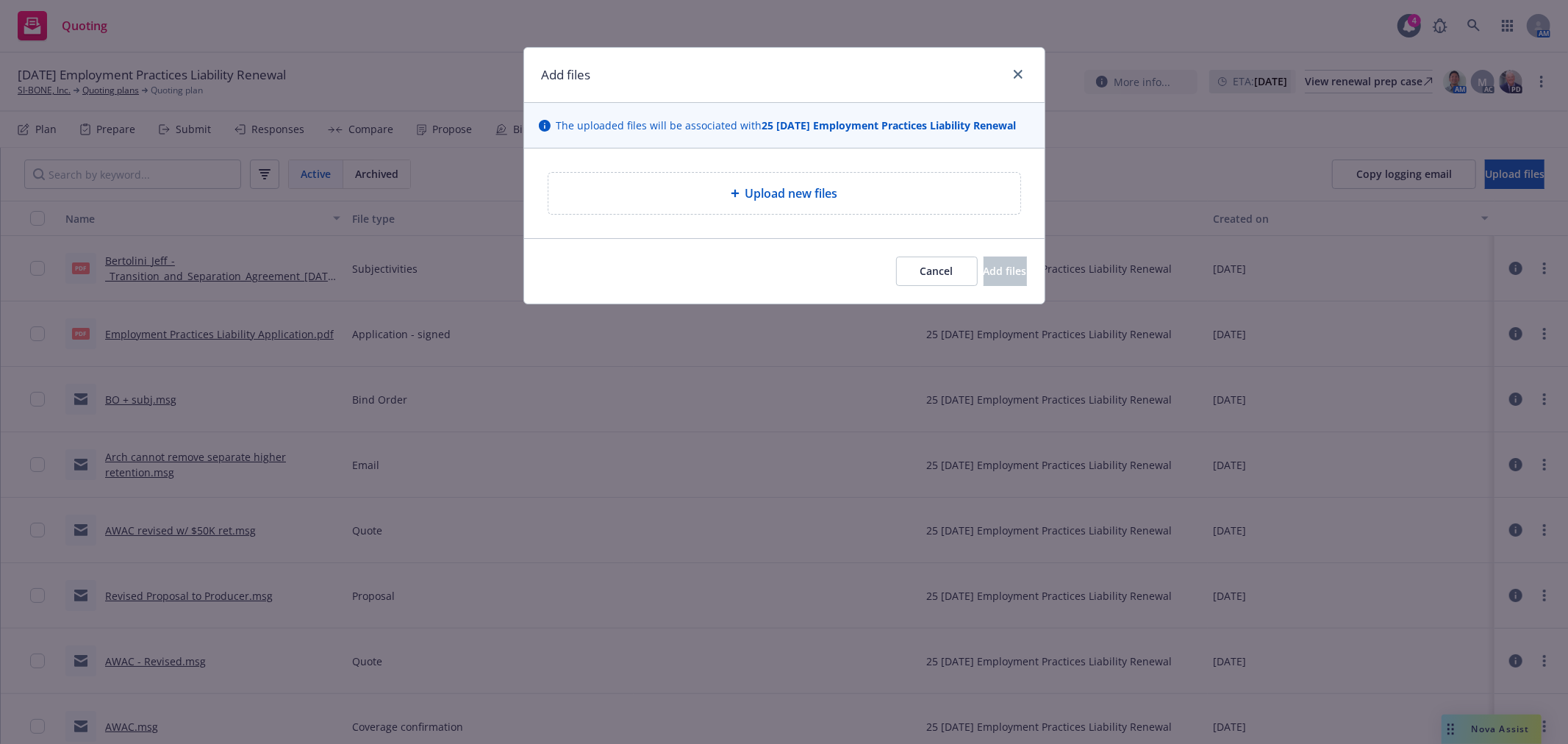
type textarea "x"
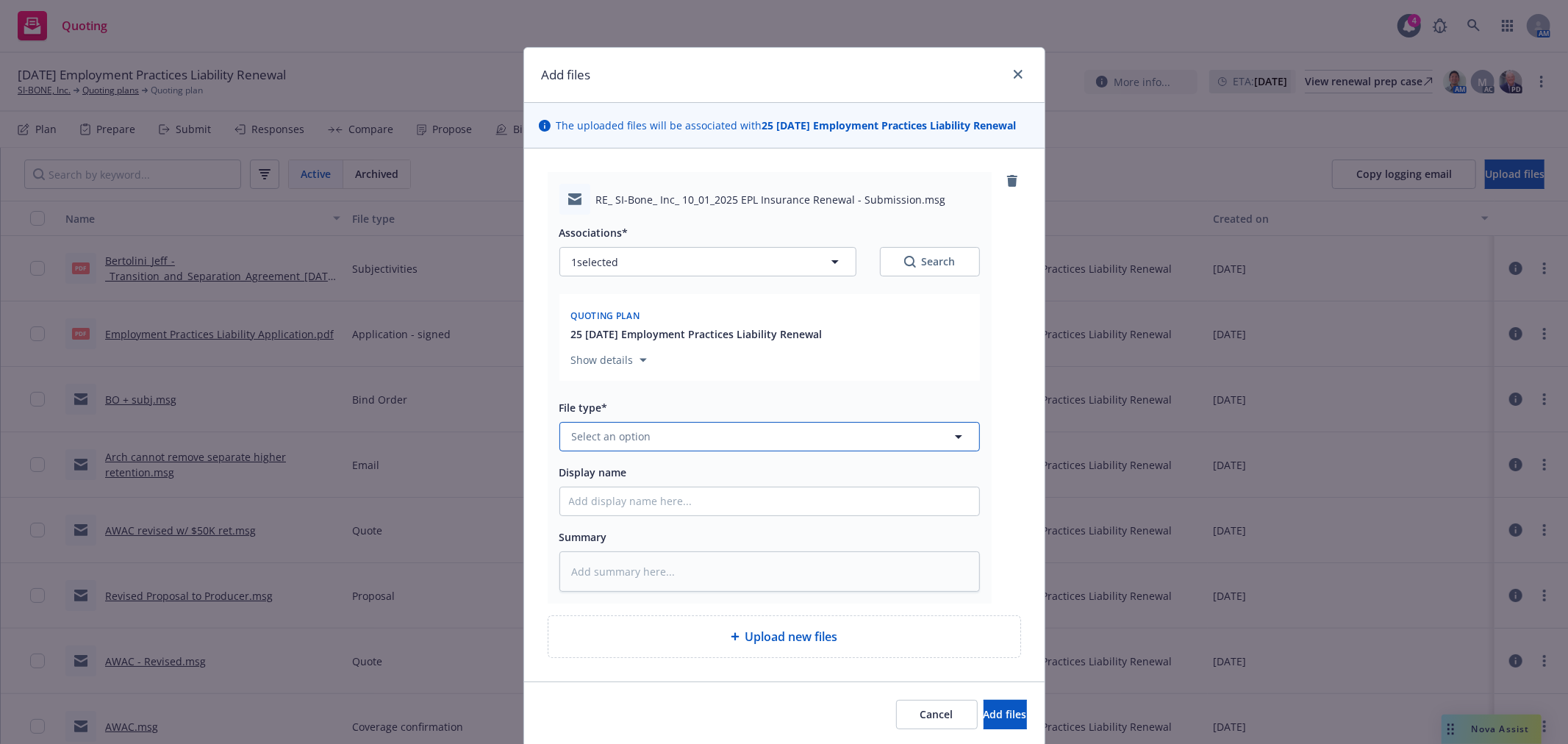
click at [663, 435] on button "Select an option" at bounding box center [769, 436] width 420 height 30
type input "bind"
drag, startPoint x: 672, startPoint y: 319, endPoint x: 676, endPoint y: 329, distance: 10.8
click at [671, 319] on div "Bind Order" at bounding box center [769, 318] width 401 height 21
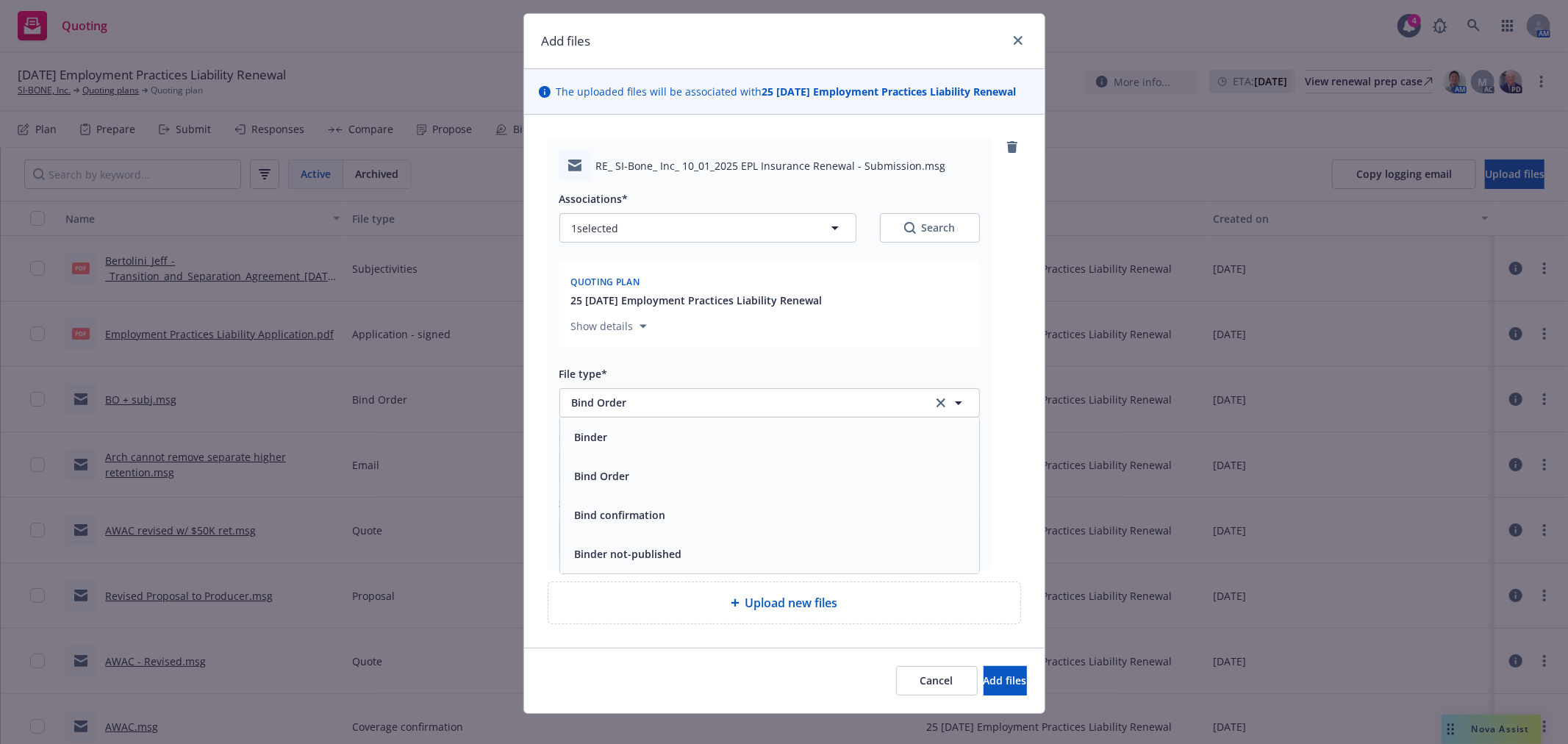
scroll to position [53, 0]
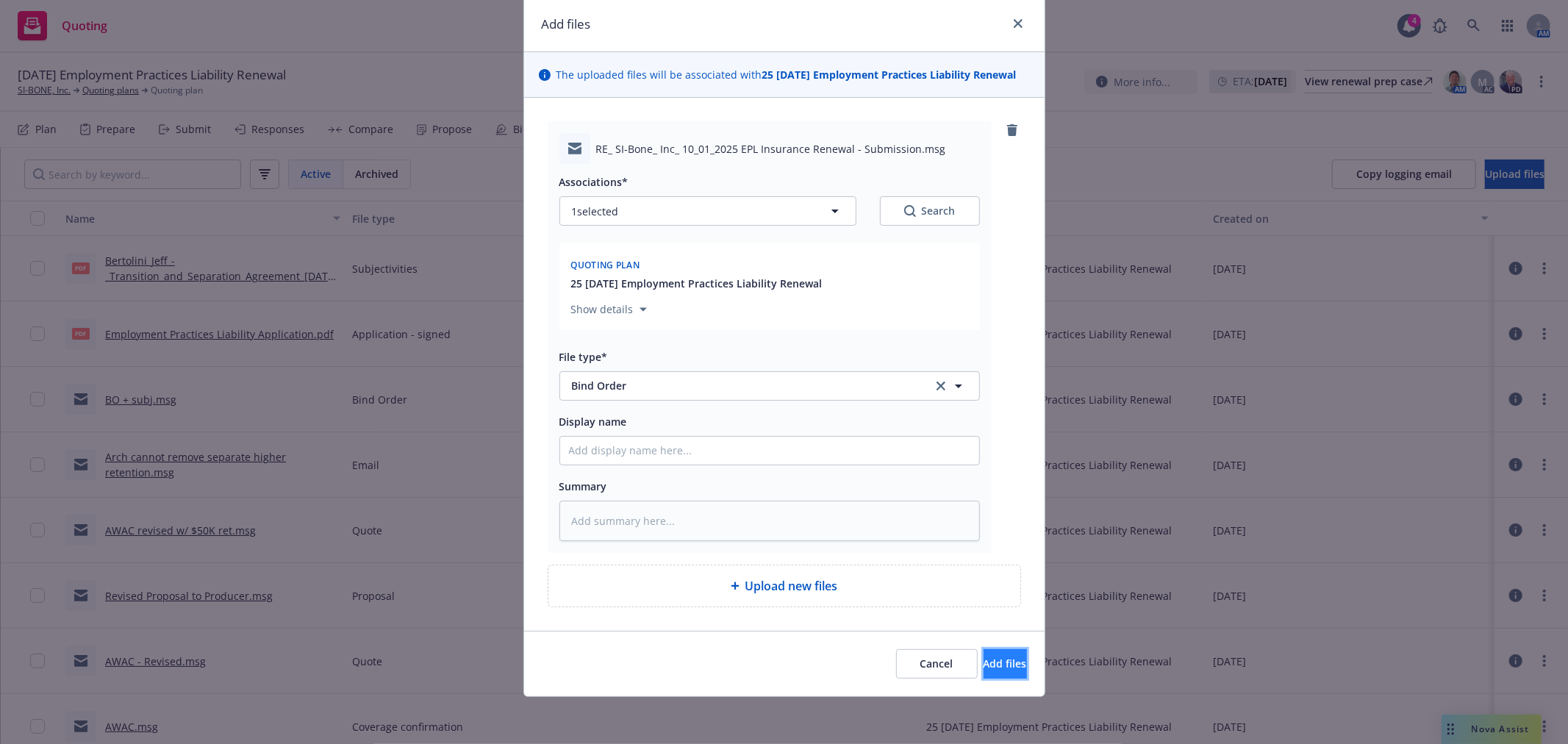
click at [984, 654] on button "Add files" at bounding box center [1005, 663] width 43 height 30
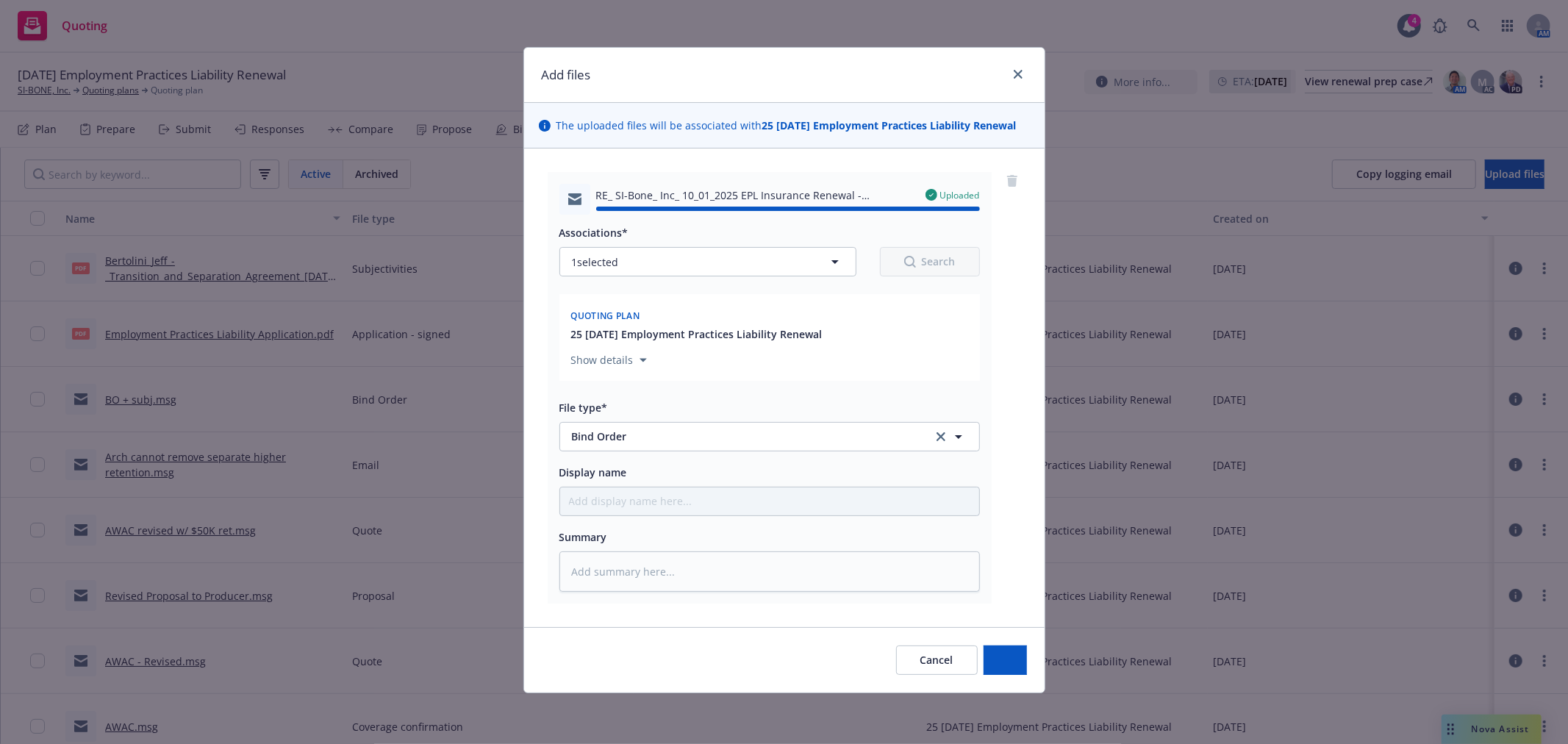
type textarea "x"
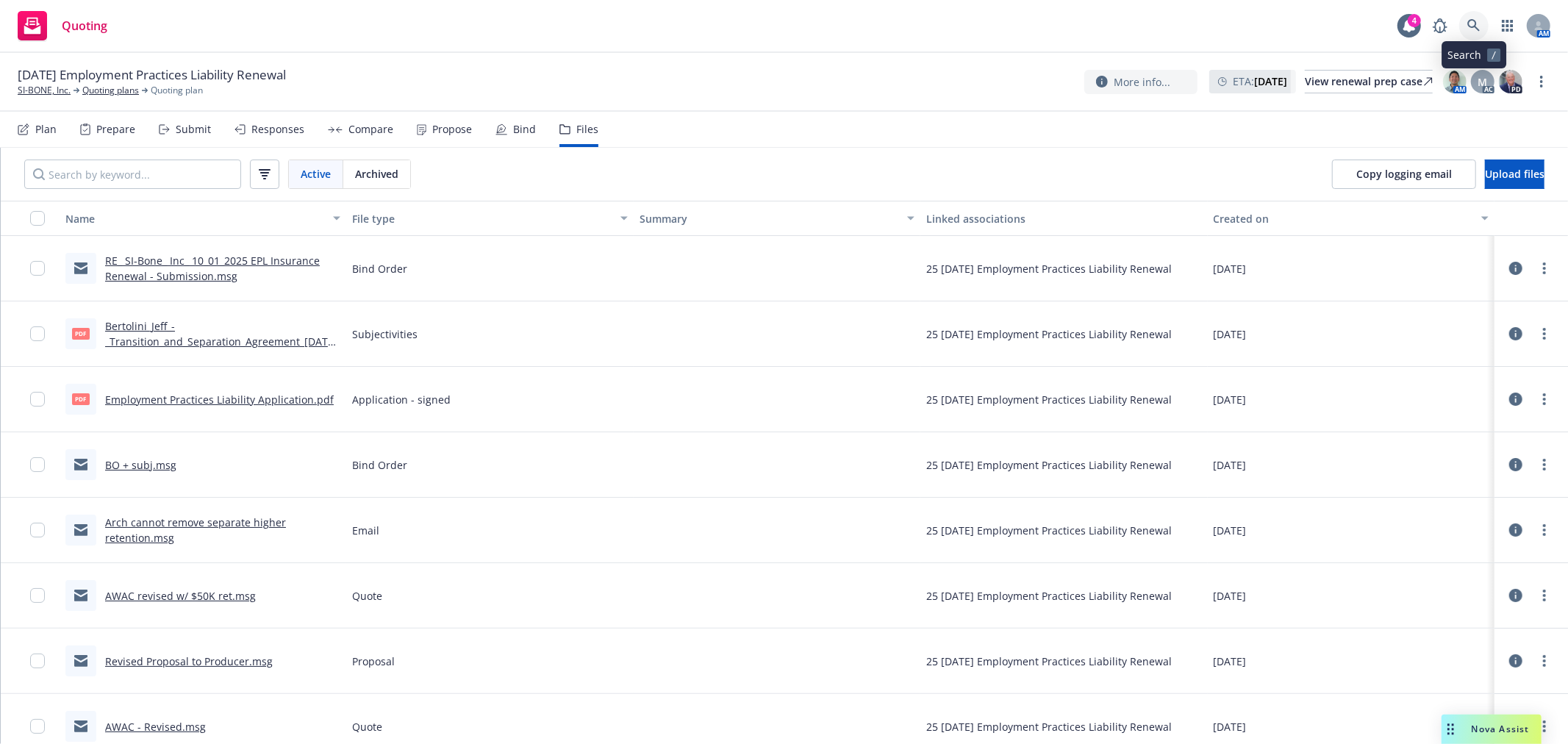
click at [1476, 28] on icon at bounding box center [1473, 25] width 13 height 13
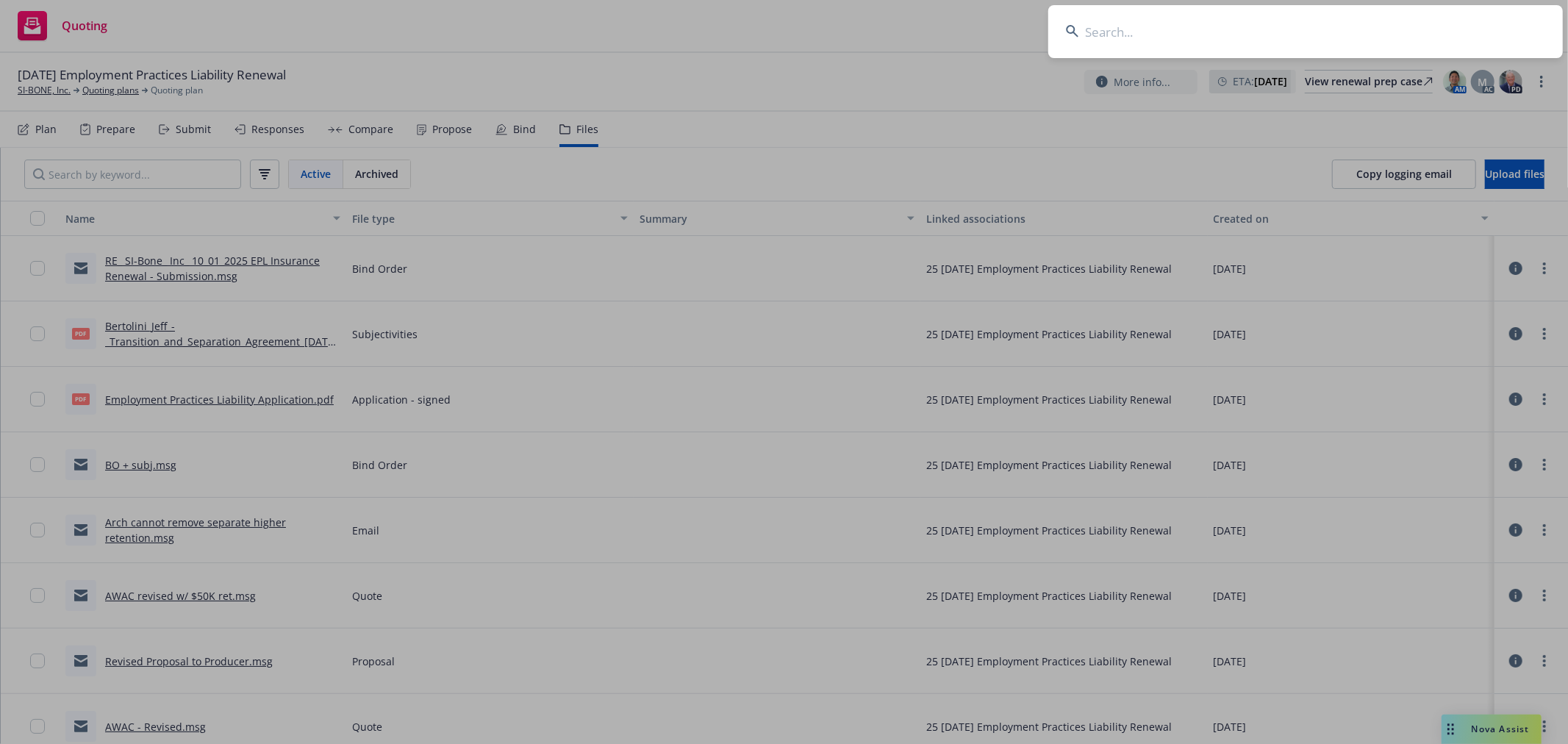
click at [1366, 33] on input at bounding box center [1306, 32] width 515 height 53
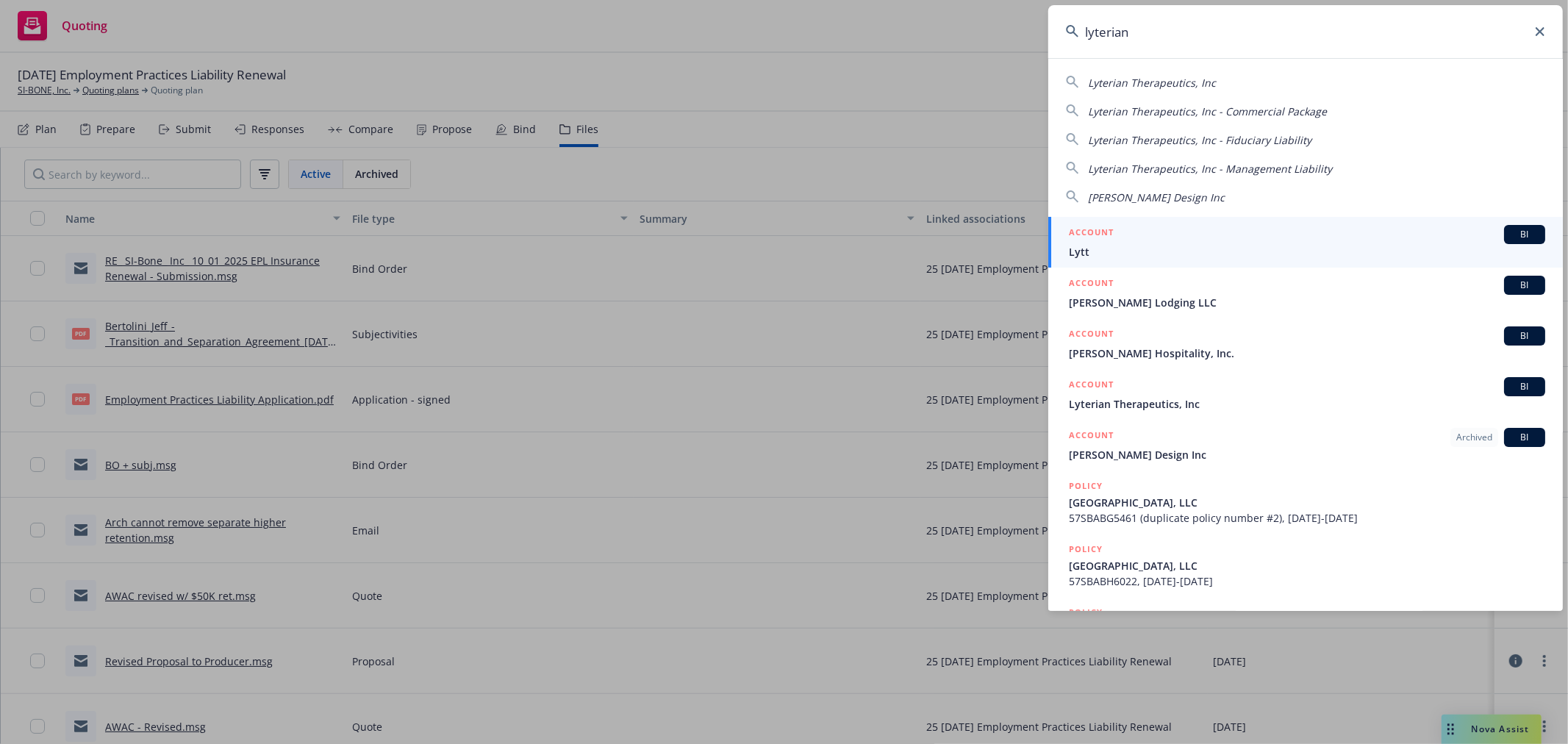
type input "lyterian"
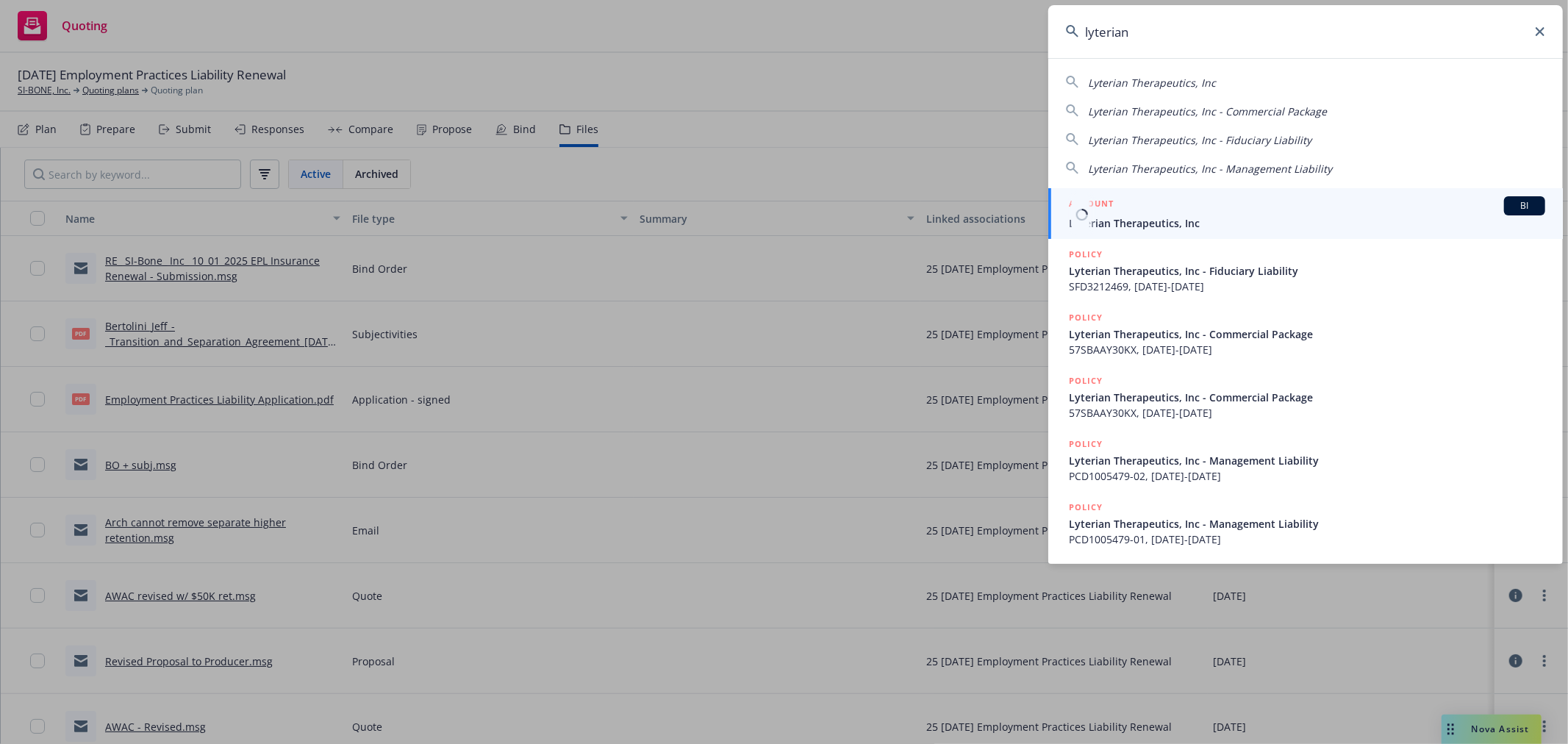
click at [1322, 209] on div "ACCOUNT BI" at bounding box center [1307, 205] width 476 height 19
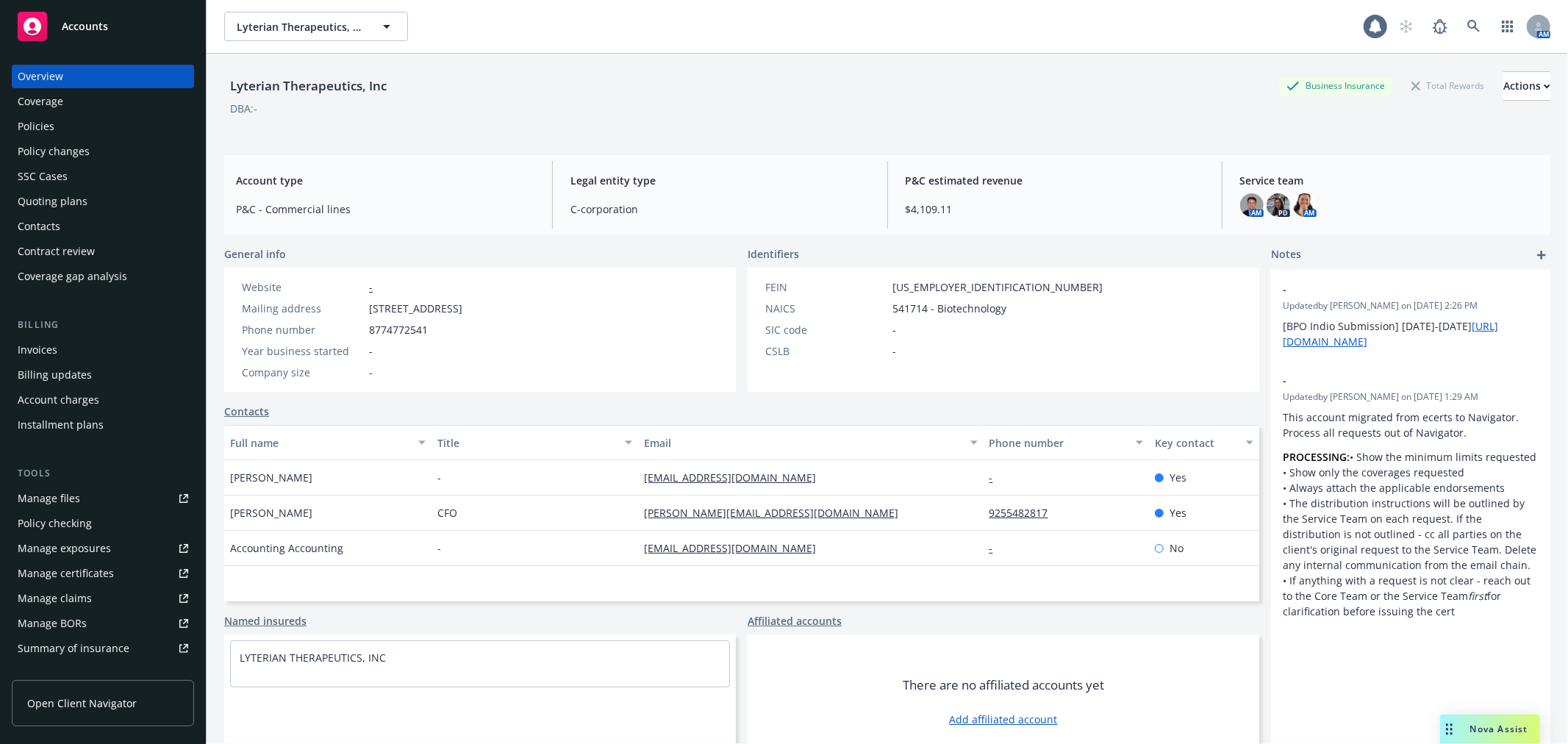
click at [56, 130] on div "Policies" at bounding box center [102, 126] width 170 height 23
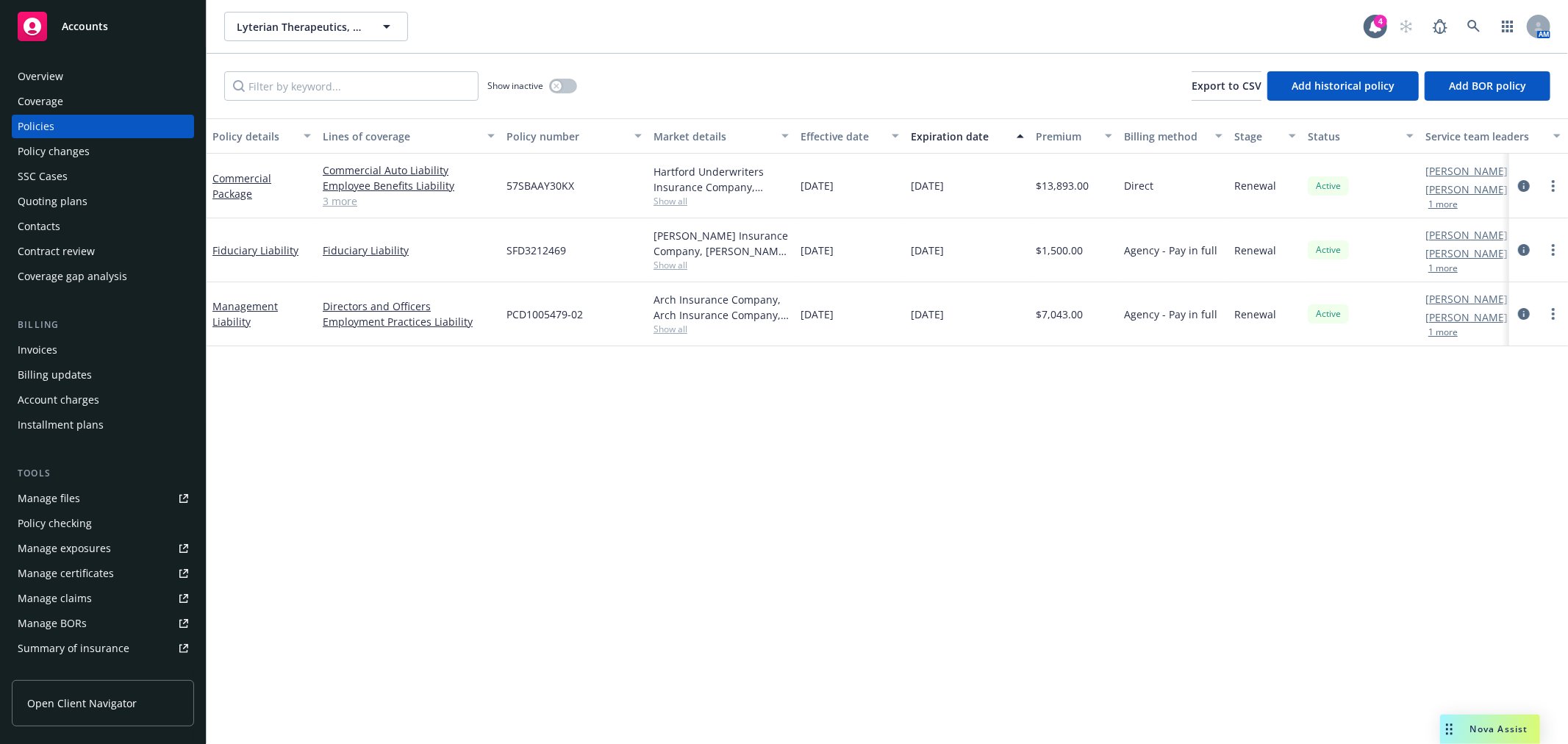
click at [57, 83] on div "Overview" at bounding box center [40, 76] width 45 height 23
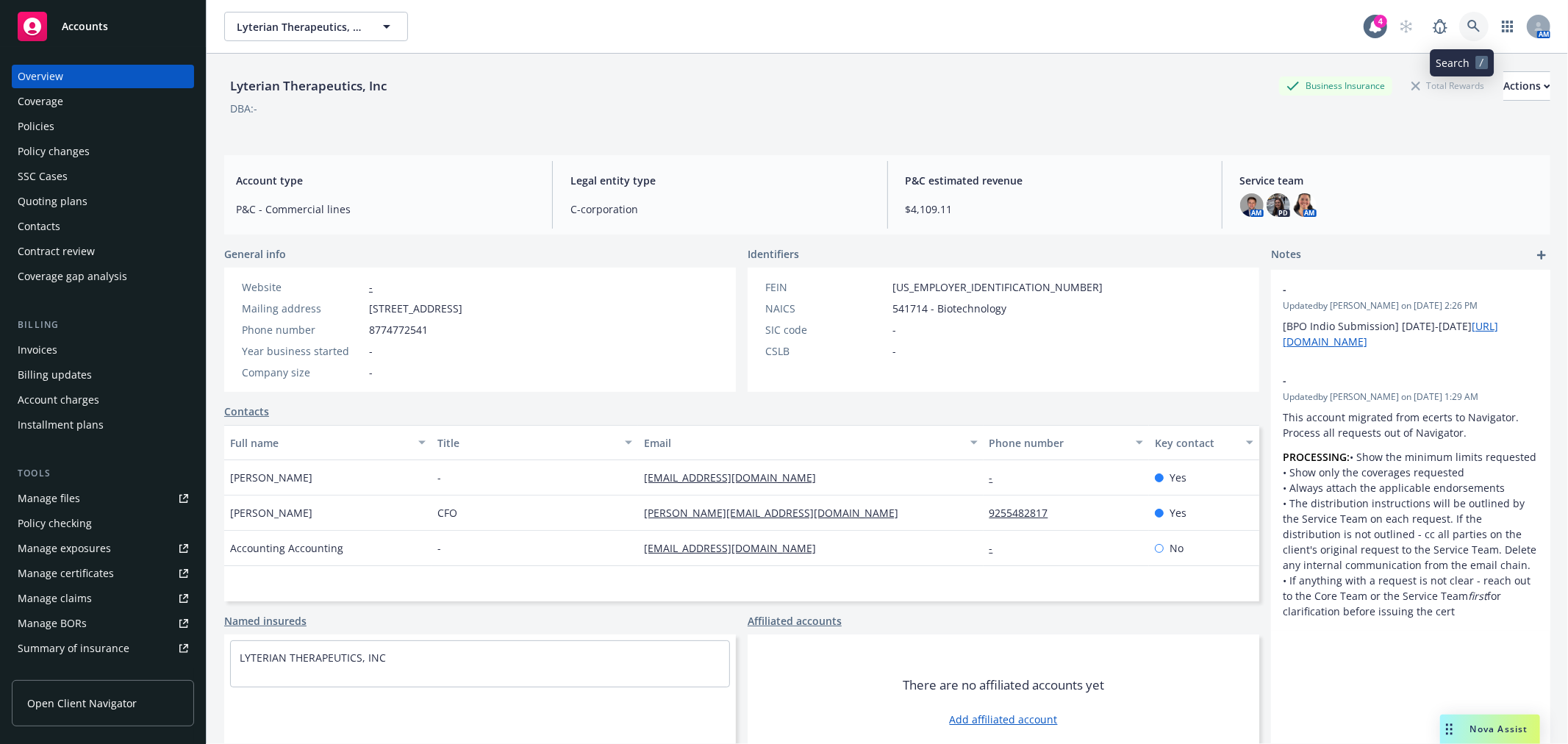
click at [1467, 30] on icon at bounding box center [1473, 26] width 13 height 13
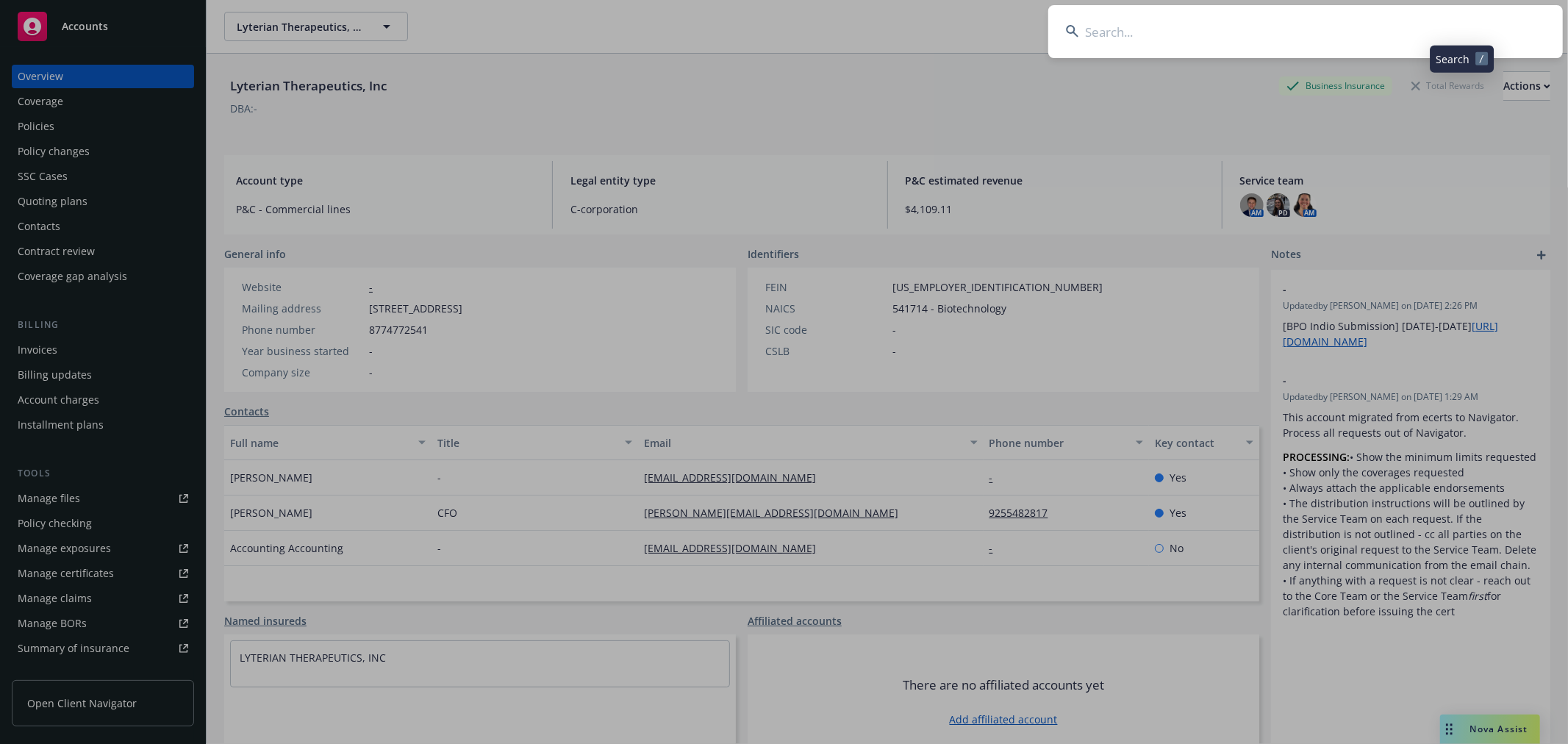
click at [1206, 13] on input at bounding box center [1306, 32] width 515 height 53
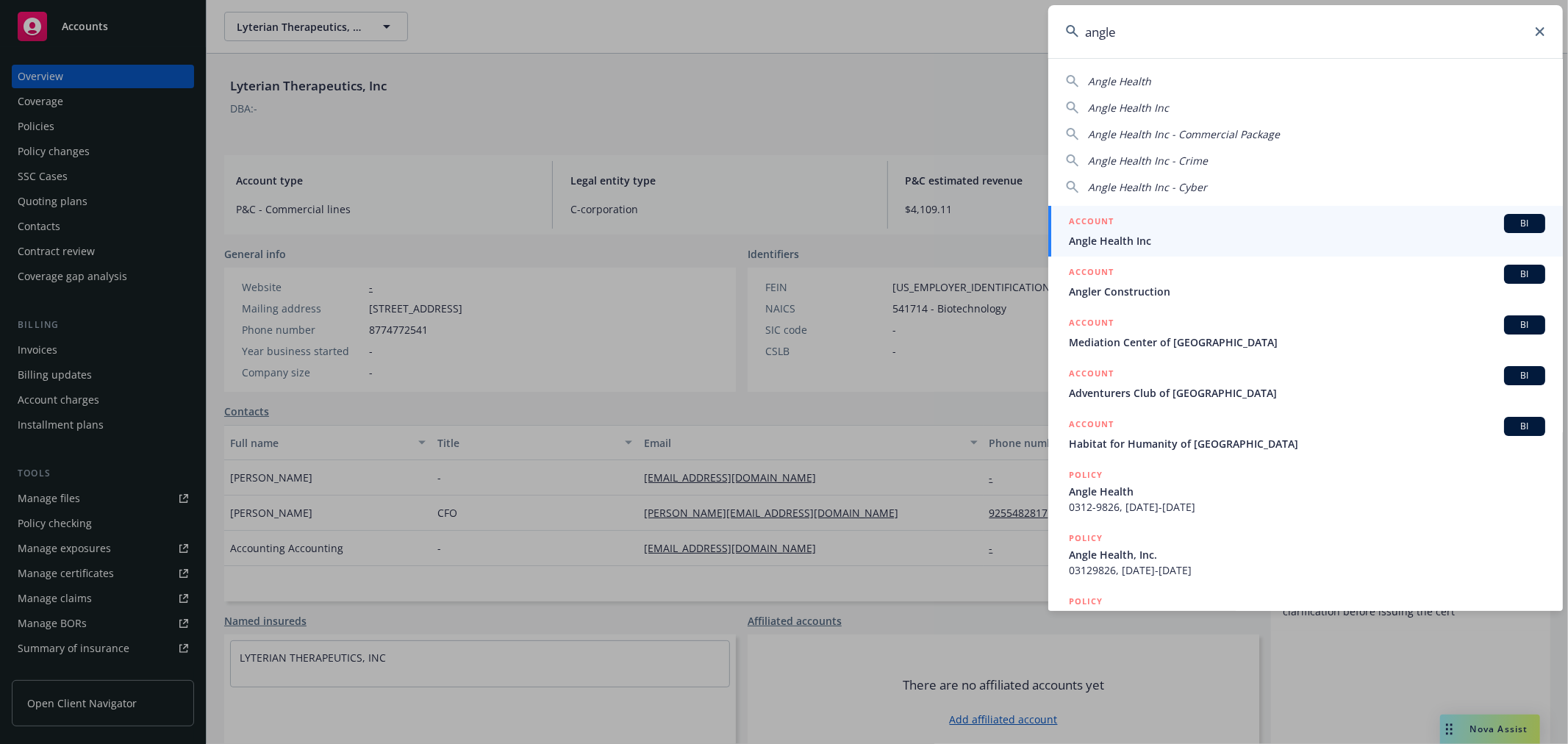
type input "angle"
click at [1149, 247] on span "Angle Health Inc" at bounding box center [1307, 241] width 476 height 15
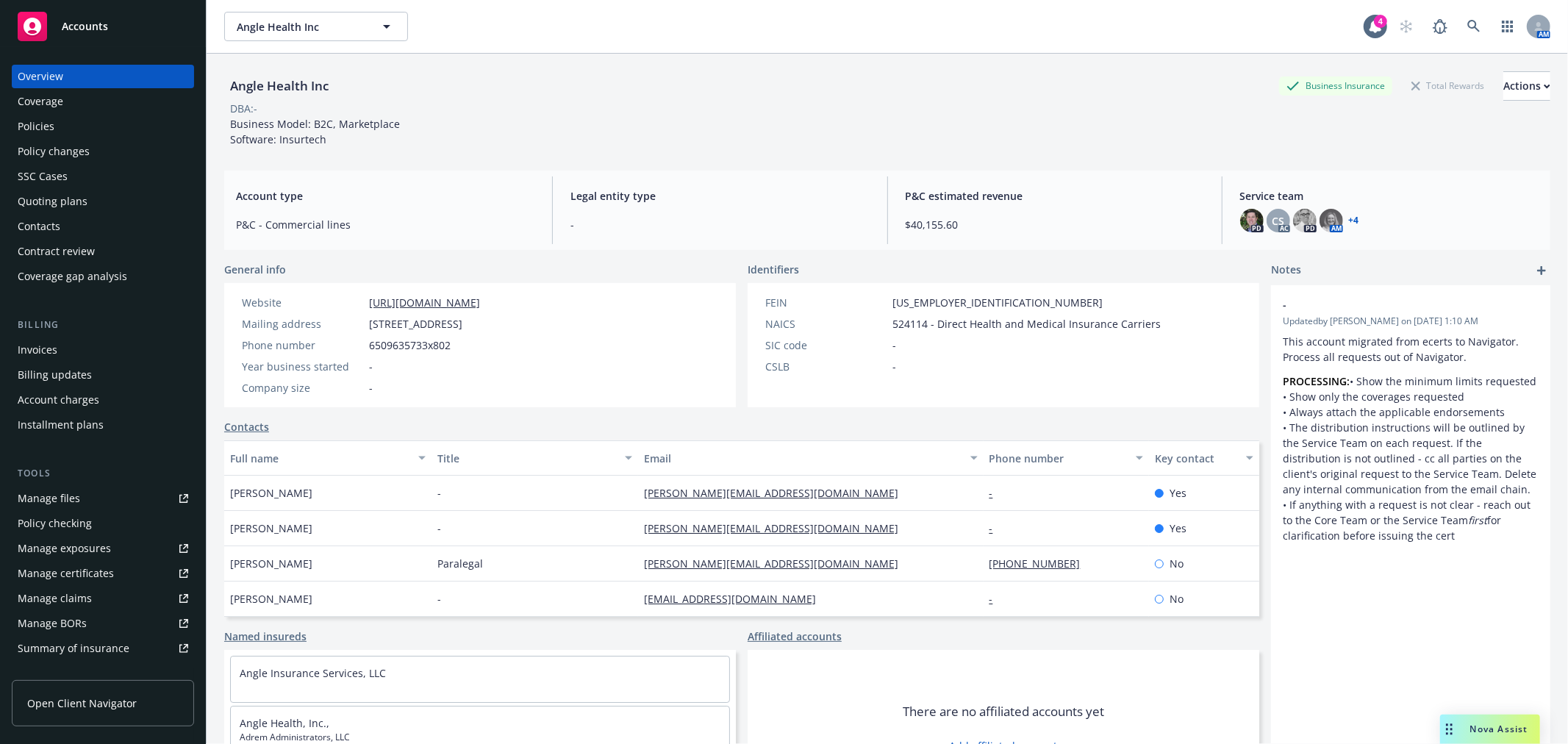
click at [58, 127] on div "Policies" at bounding box center [102, 126] width 170 height 23
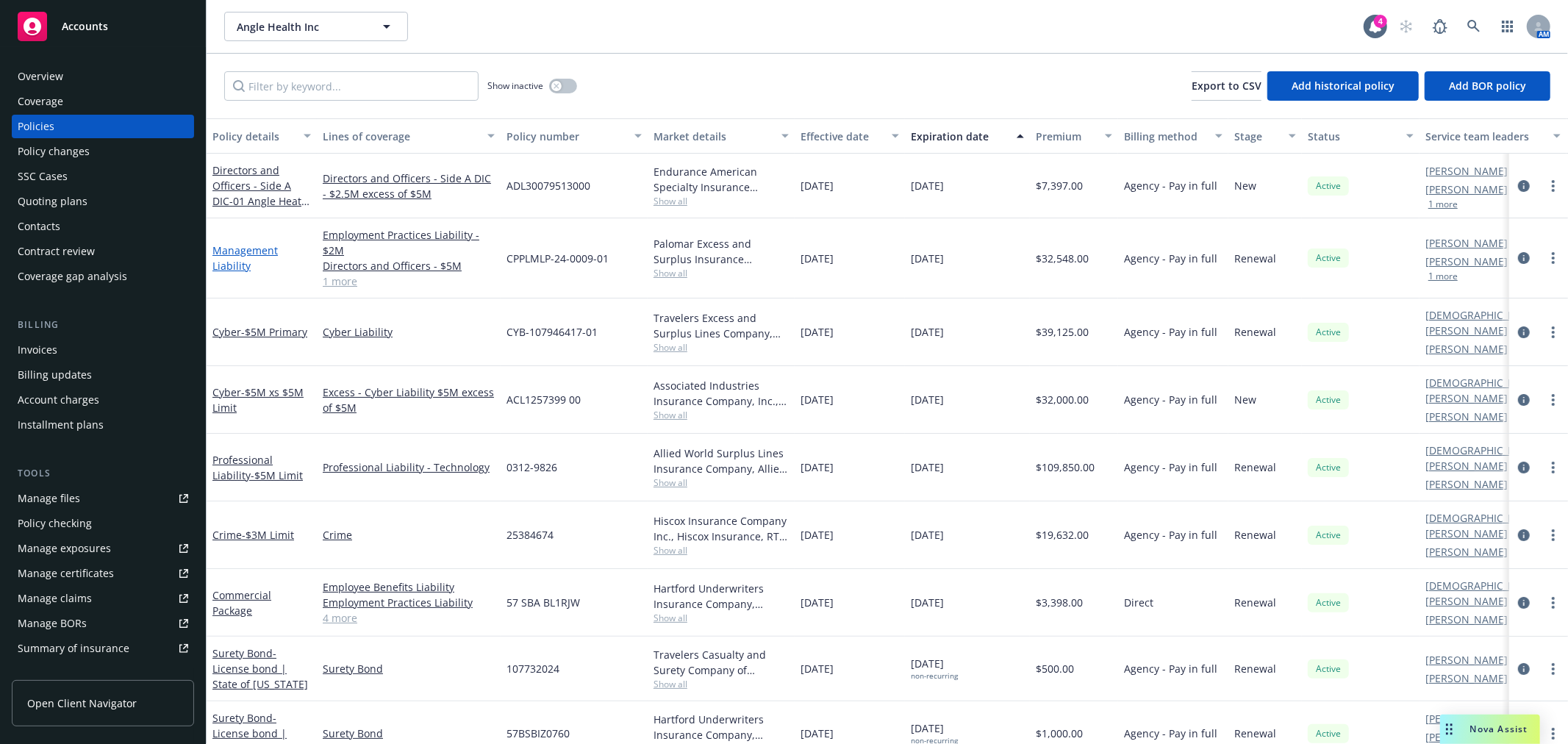
click at [245, 254] on link "Management Liability" at bounding box center [245, 257] width 65 height 30
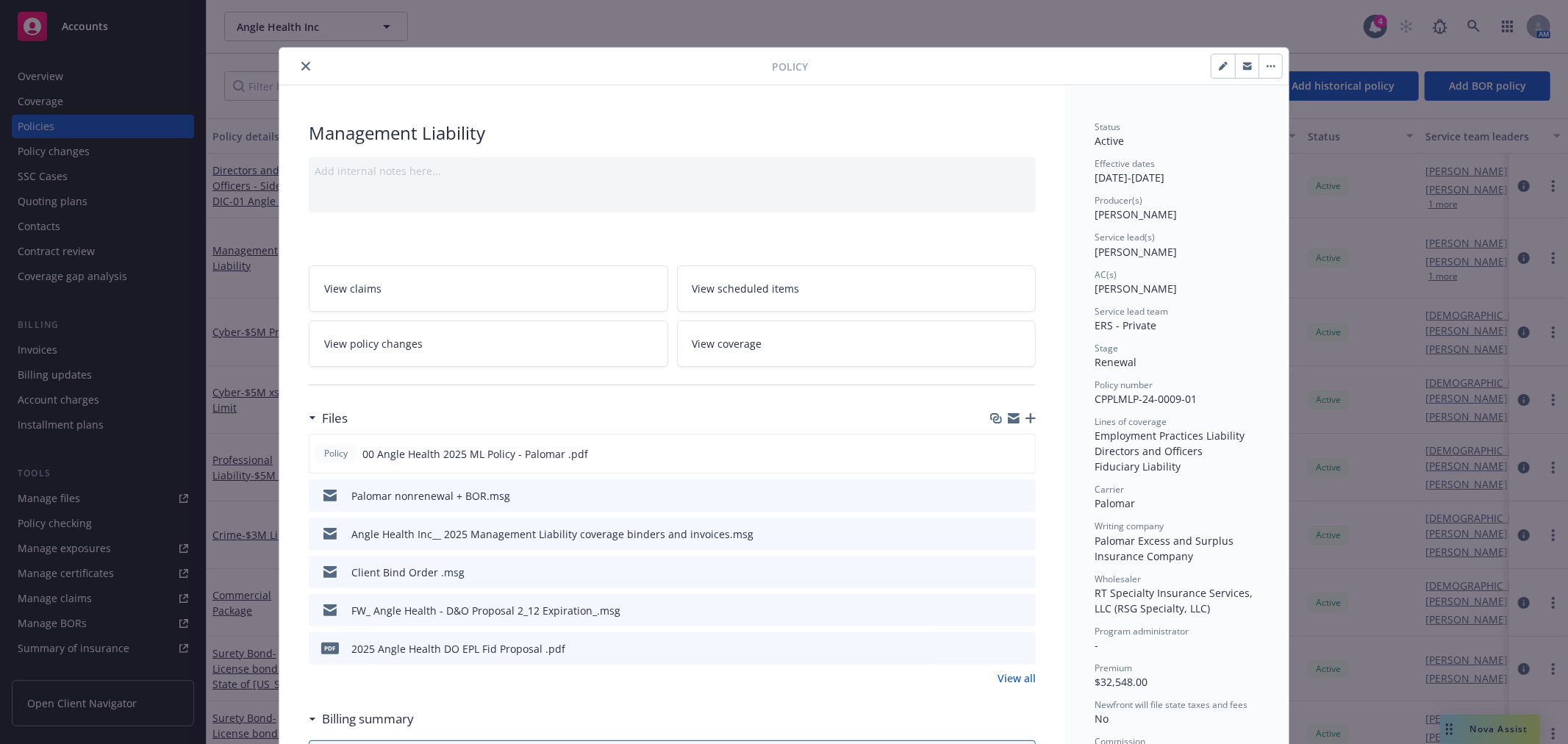
click at [1025, 419] on icon "button" at bounding box center [1030, 419] width 11 height 11
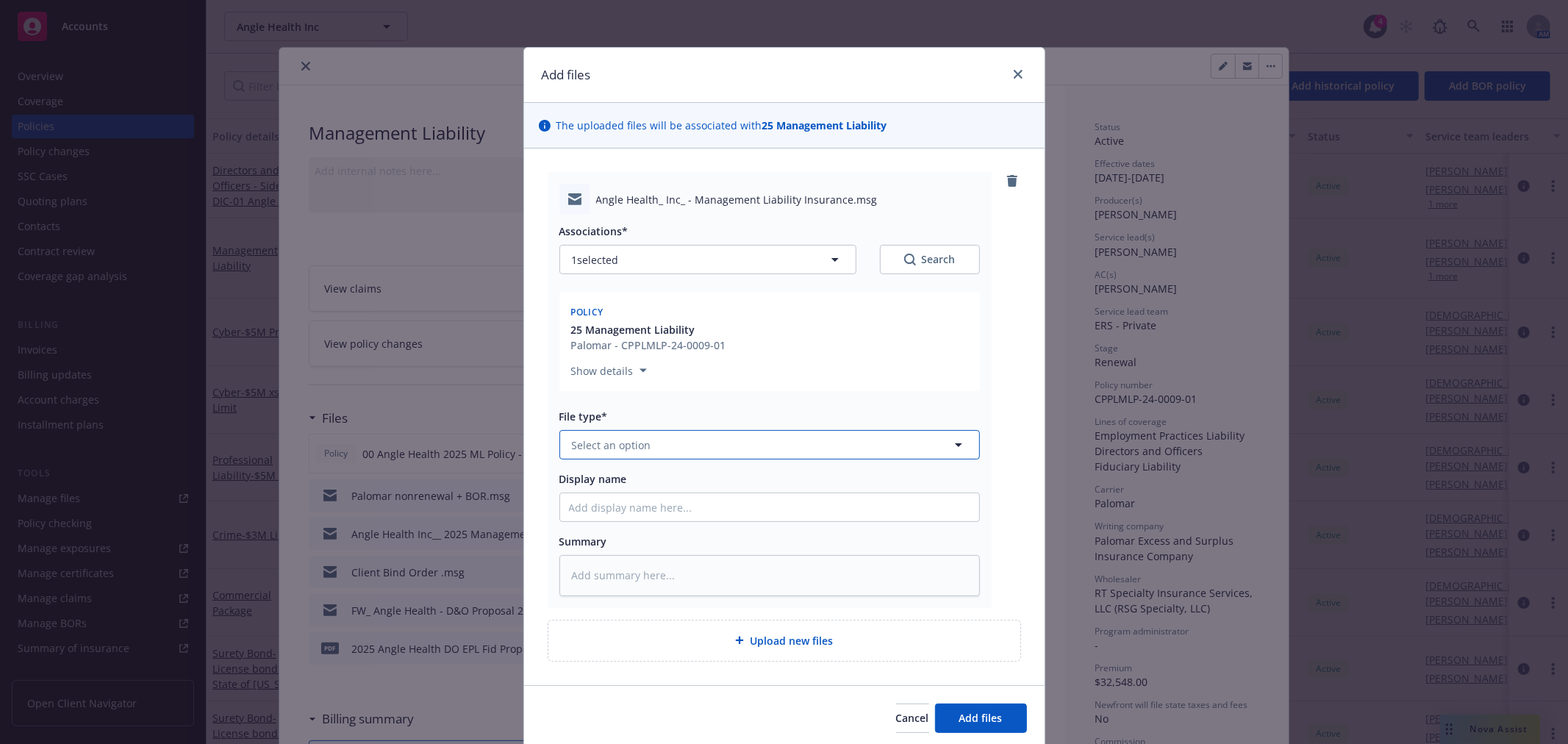
click at [697, 437] on button "Select an option" at bounding box center [769, 444] width 420 height 30
type input "e"
type input "email"
click at [687, 469] on div "Email" at bounding box center [769, 485] width 419 height 39
click at [647, 501] on input "Display name" at bounding box center [769, 506] width 419 height 28
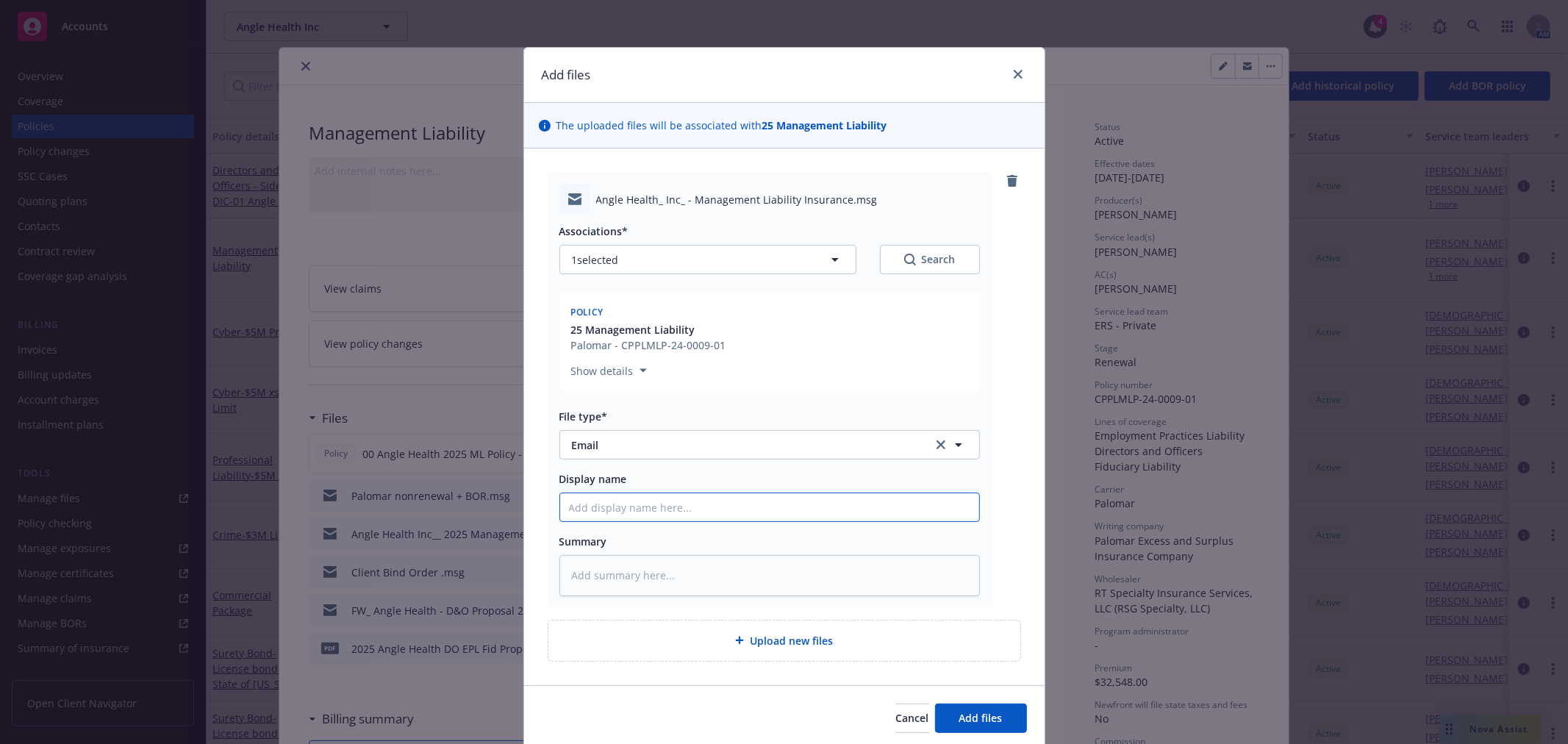
type textarea "x"
type input "Em"
type textarea "x"
type input "Ema"
type textarea "x"
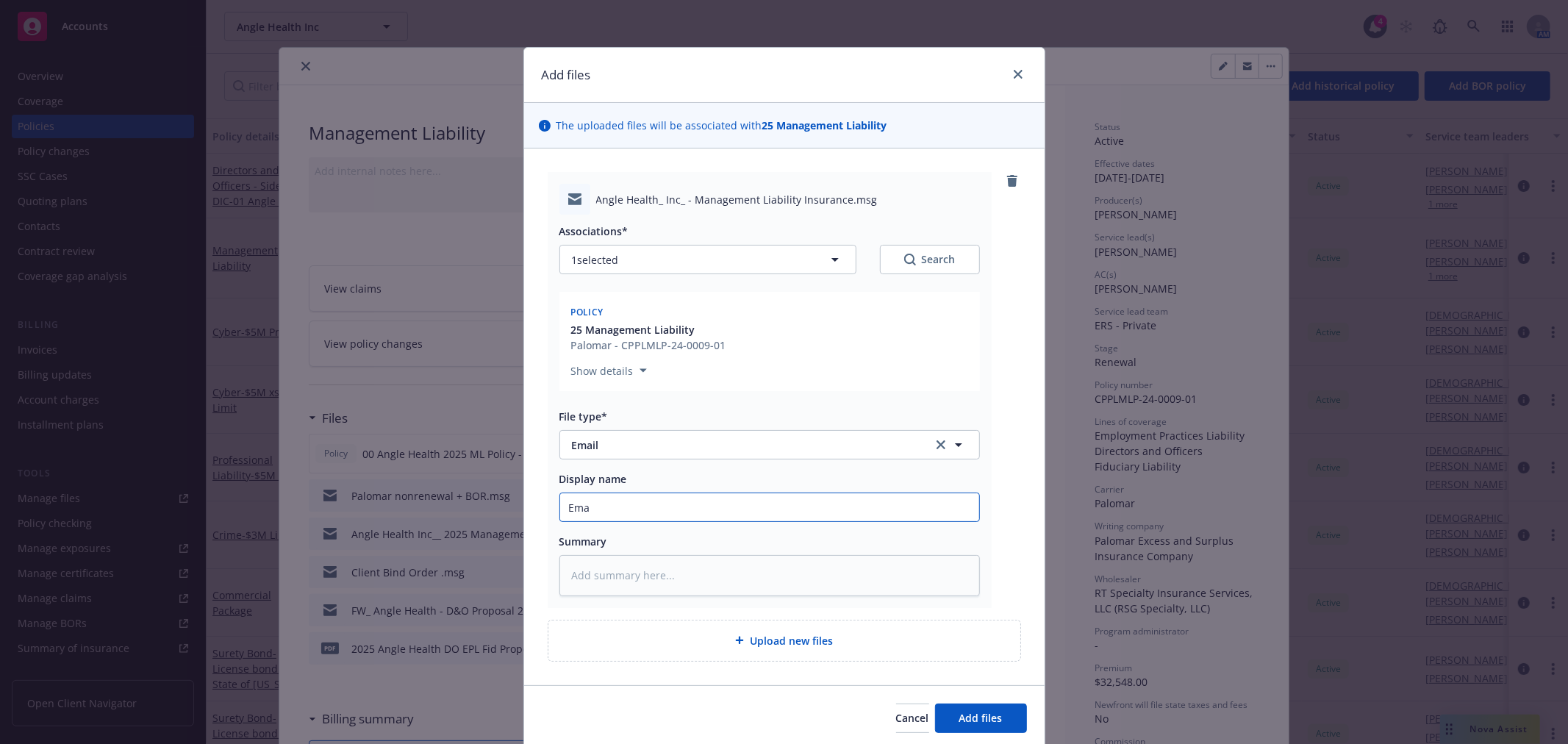
type input "Emai"
type textarea "x"
type input "Email"
type textarea "x"
type input "Email to"
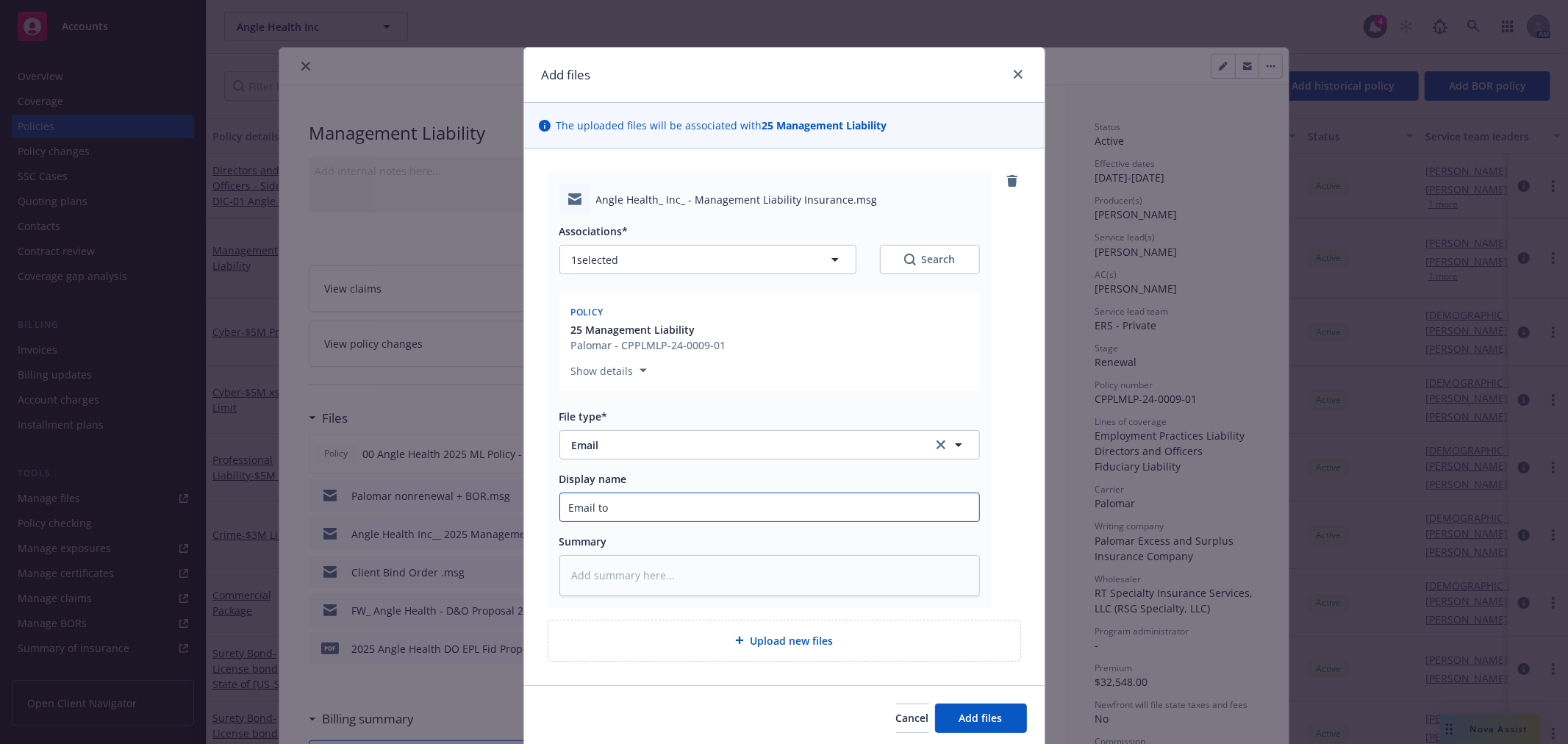
type textarea "x"
type input "Email to c"
type textarea "x"
type input "Email to cl"
type textarea "x"
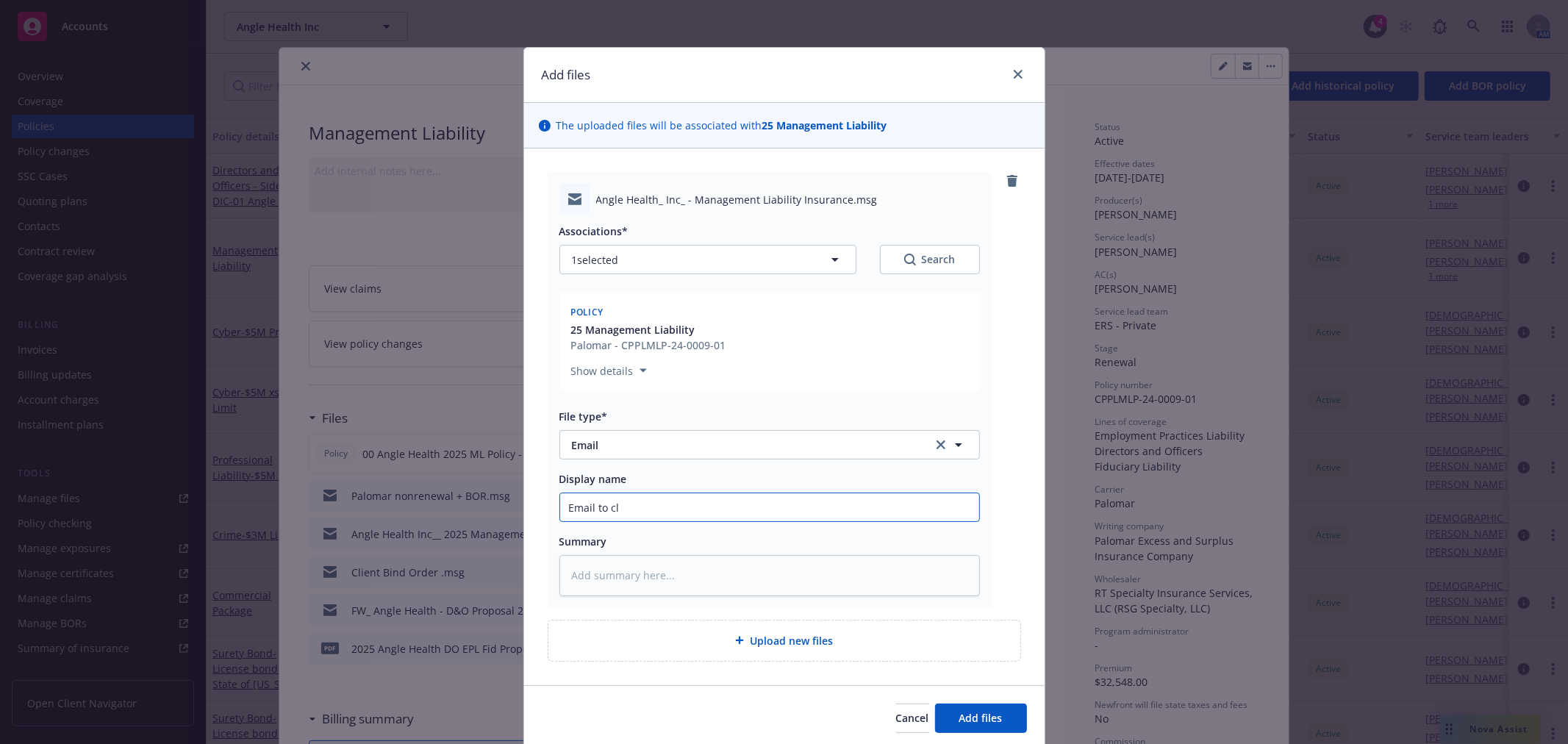
type input "Email to cli"
type textarea "x"
type input "Email to clien"
type textarea "x"
type input "Email to client"
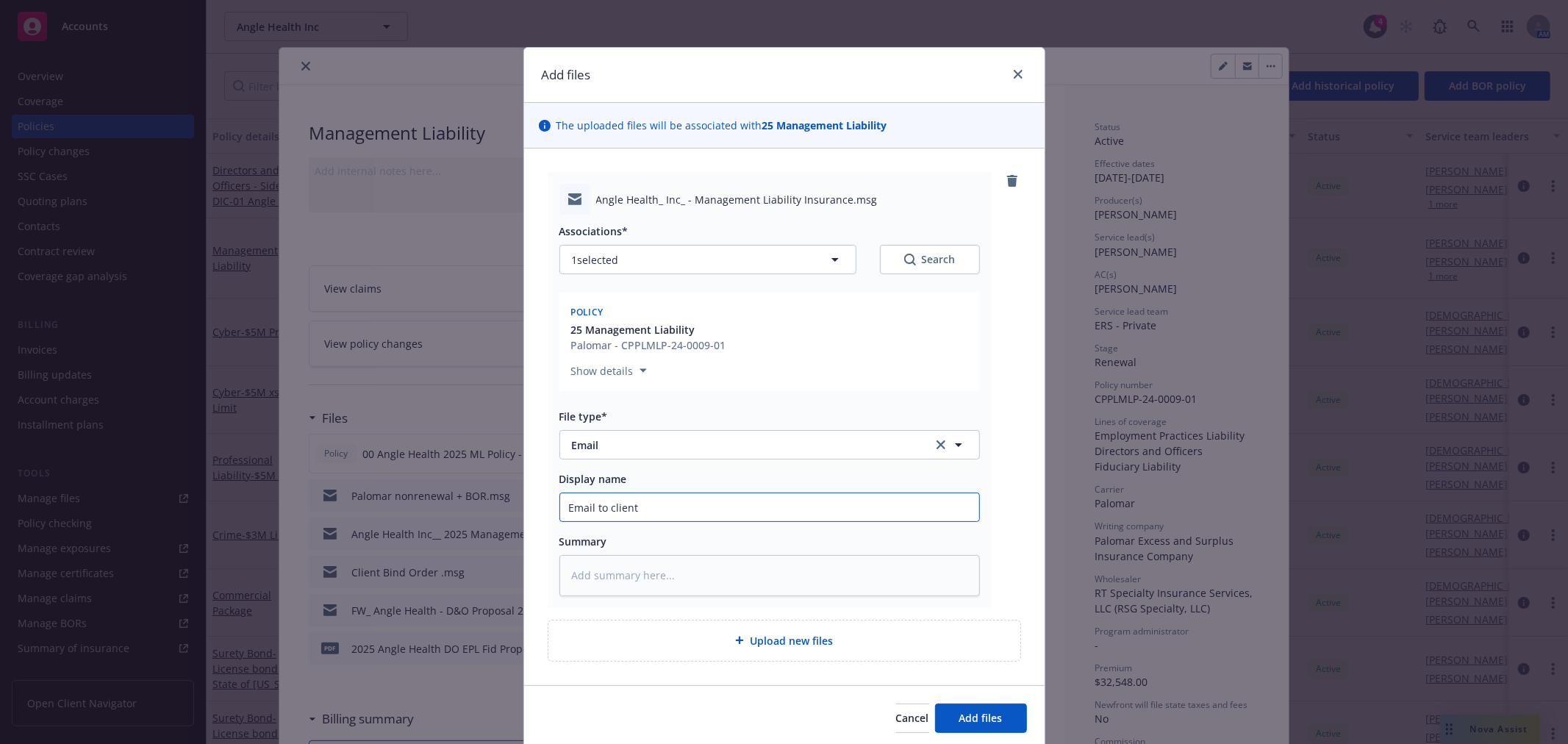
type textarea "x"
type input "Email to client o"
type textarea "x"
type input "Email to client on"
type textarea "x"
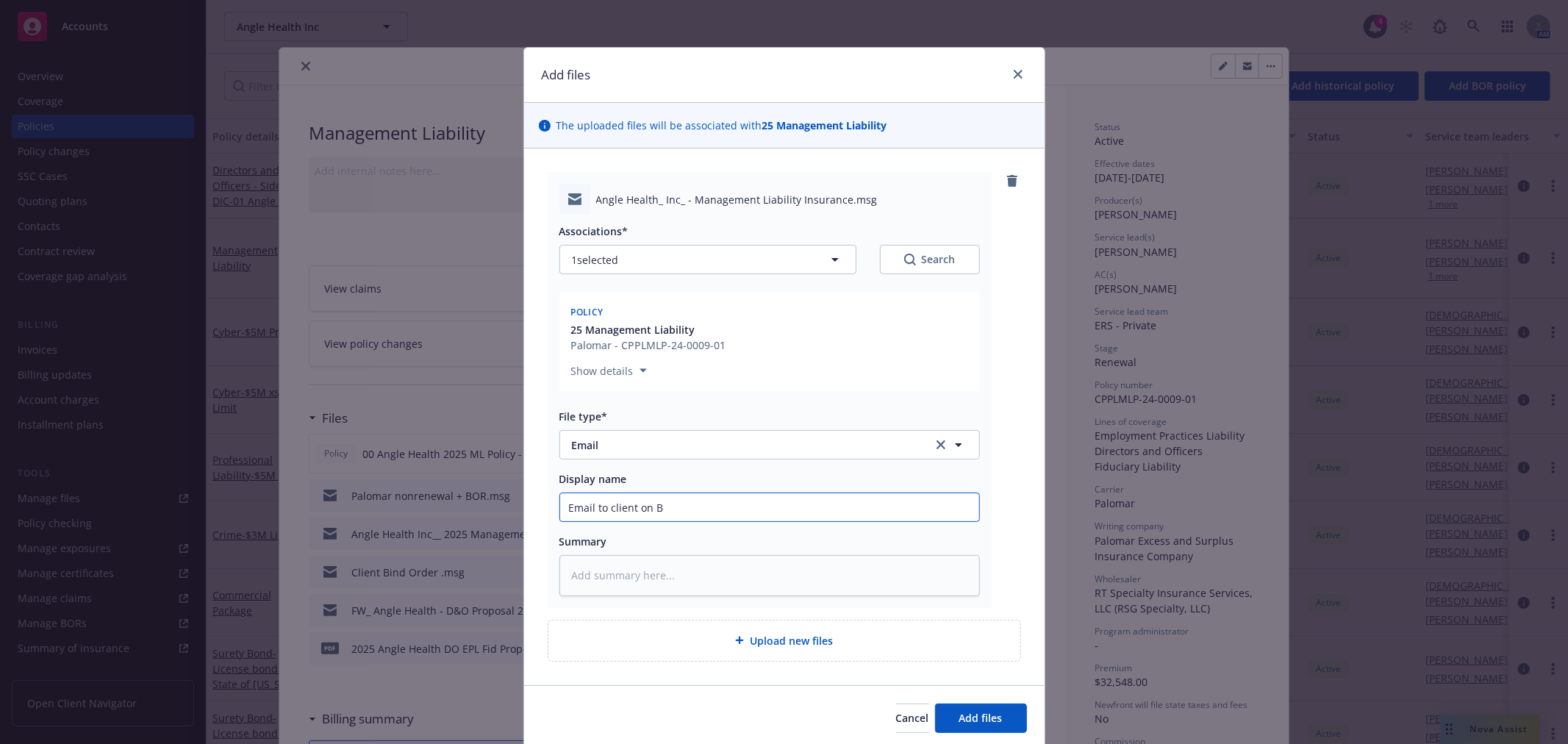
type input "Email to client on BO"
type textarea "x"
type input "Email to client on BOR"
type textarea "x"
type input "Email to client on BOR"
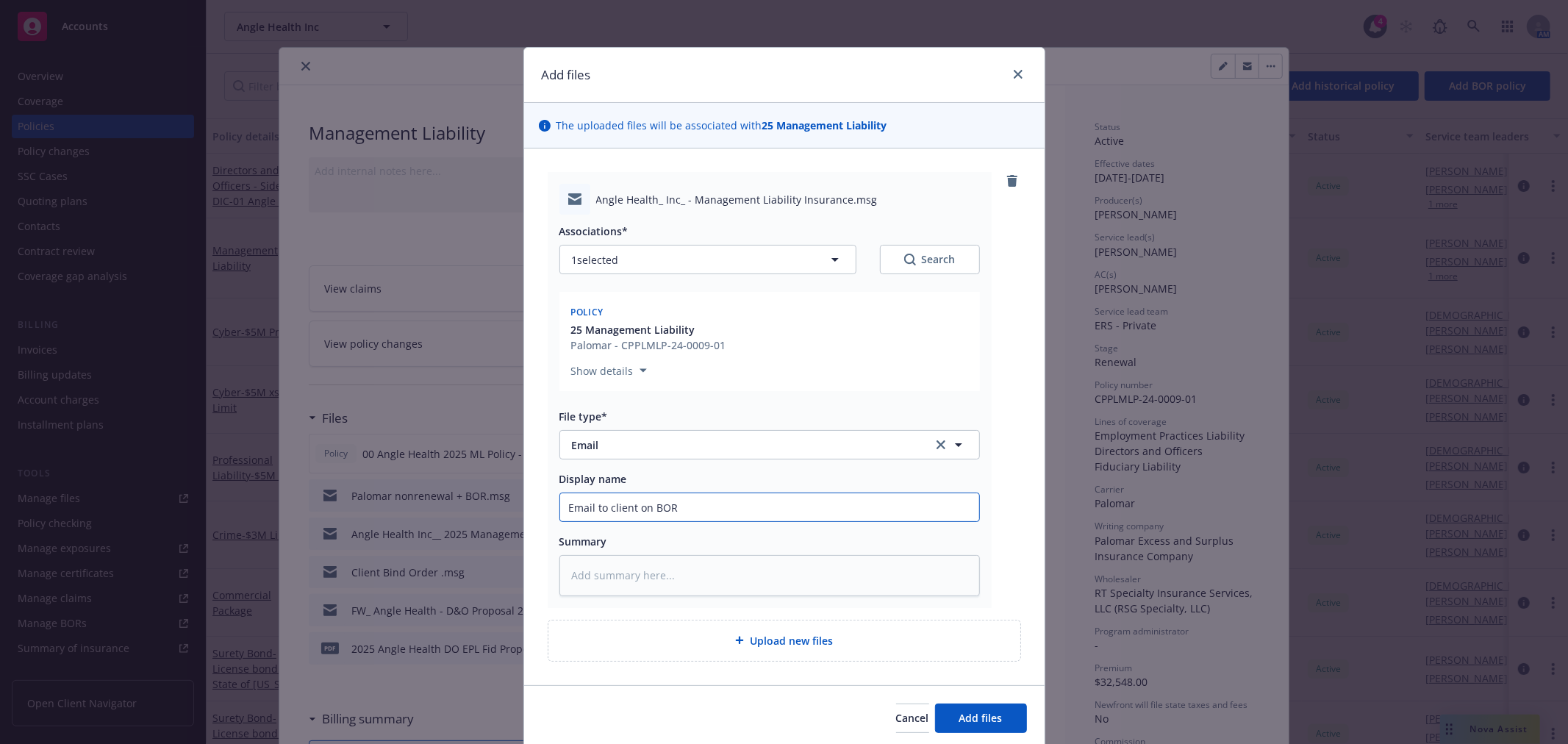
type textarea "x"
type input "Email to client on BOR +"
type textarea "x"
type input "Email to client on BOR +"
type textarea "x"
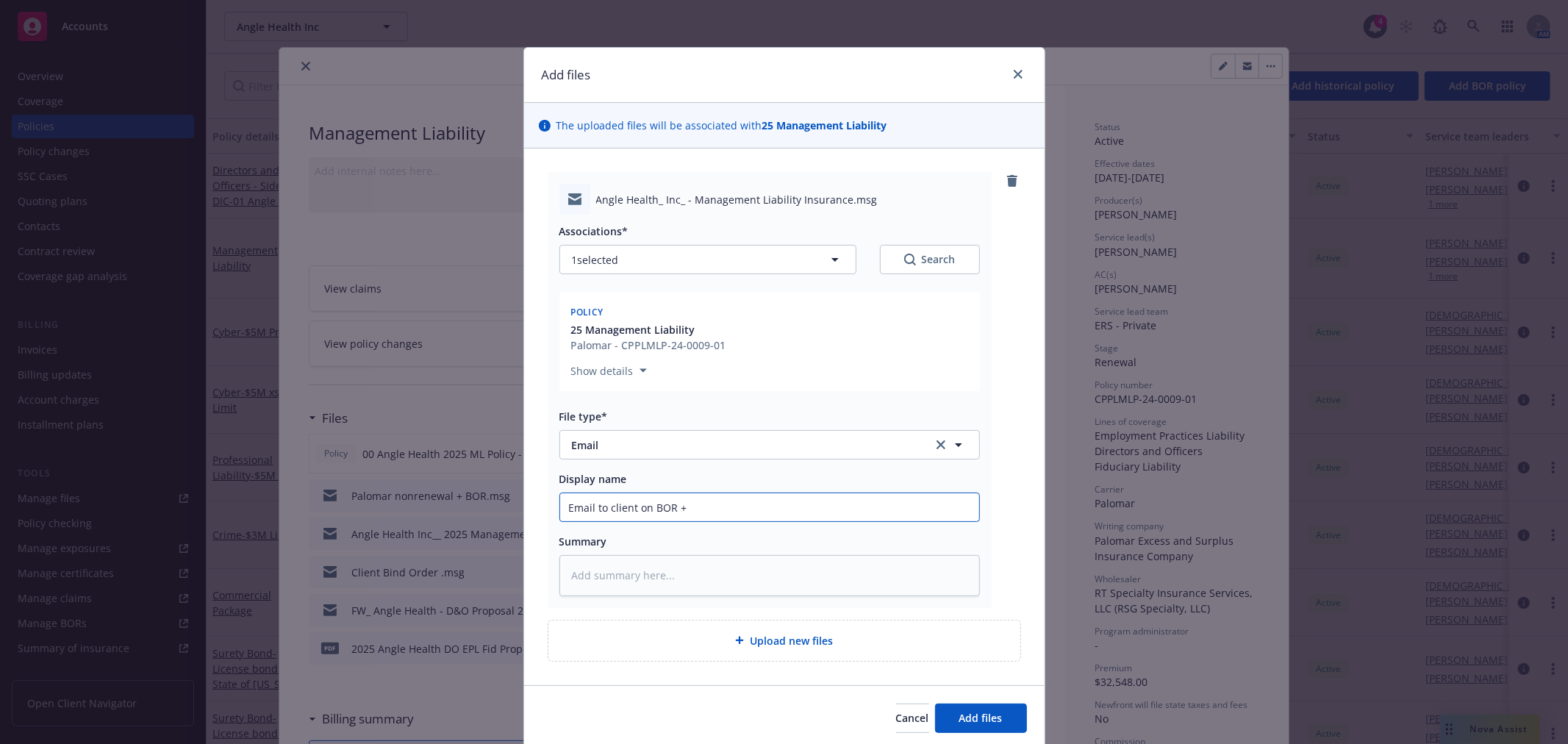
type input "Email to client on BOR + n"
type textarea "x"
type input "Email to client on BOR + no"
type textarea "x"
type input "Email to client on BOR + non"
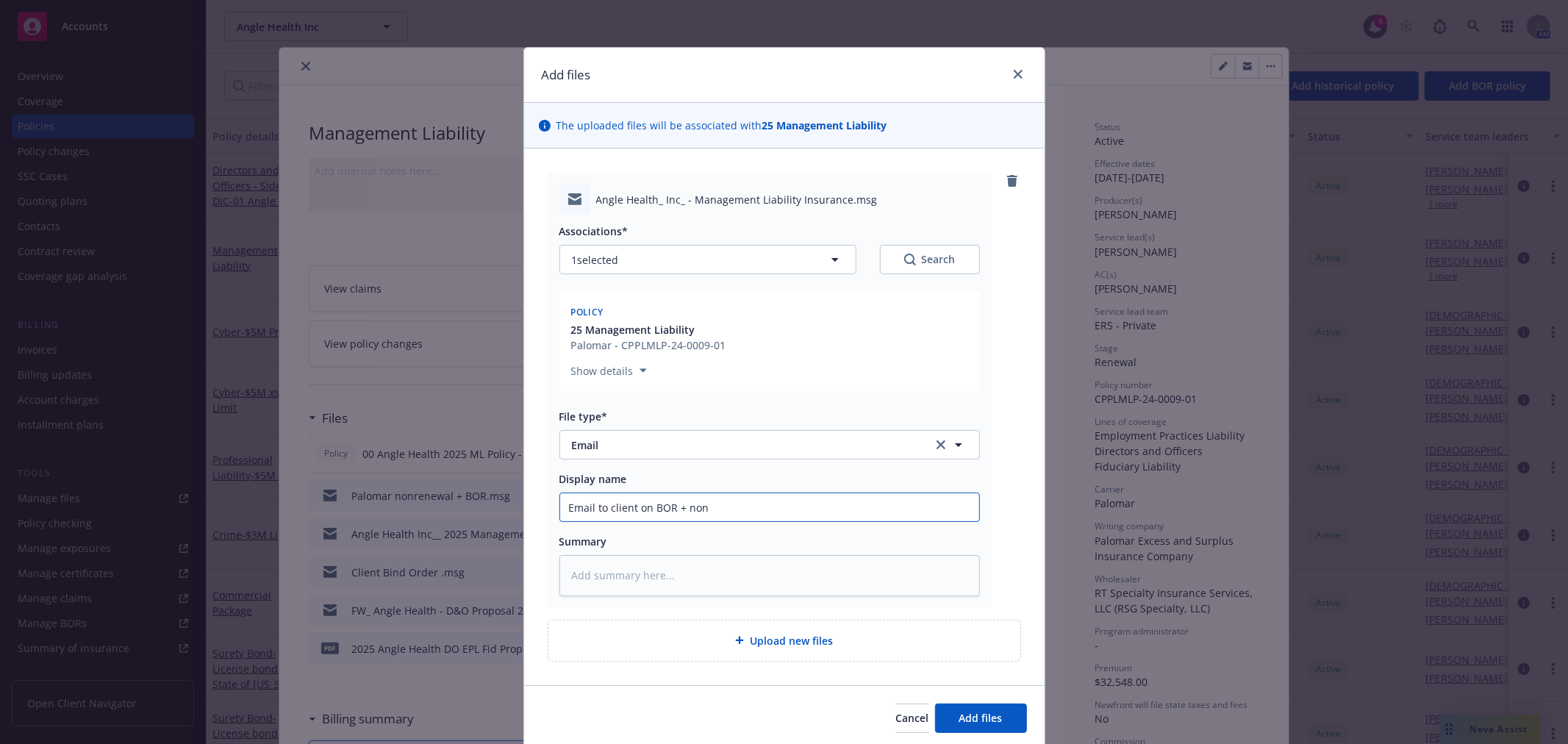
type textarea "x"
type input "Email to client on BOR + nonr"
type textarea "x"
type input "Email to client on BOR + nonren"
type textarea "x"
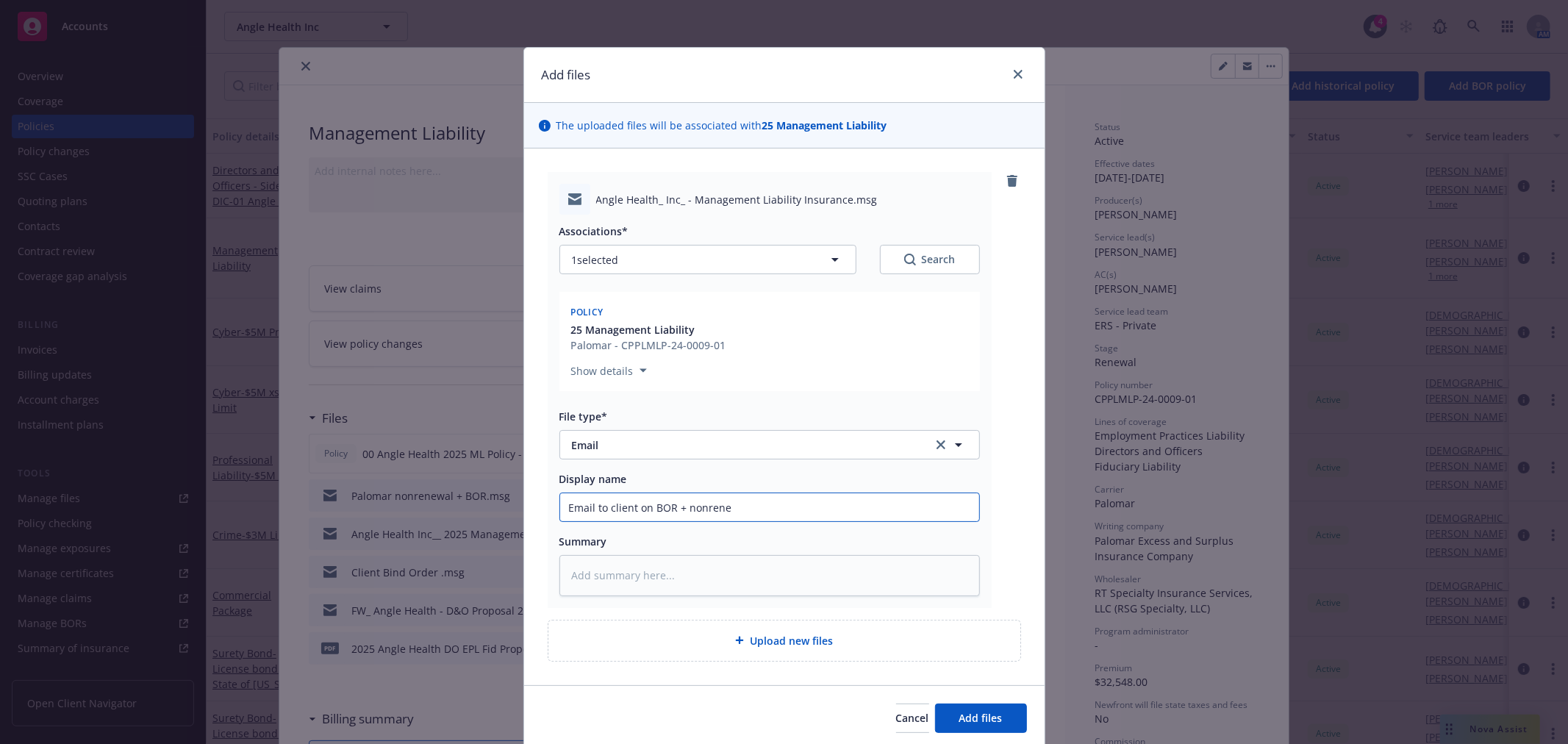
type input "Email to client on BOR + nonrenew"
type textarea "x"
type input "Email to client on BOR + nonrenewa"
type textarea "x"
type input "Email to client on BOR + nonrenewal"
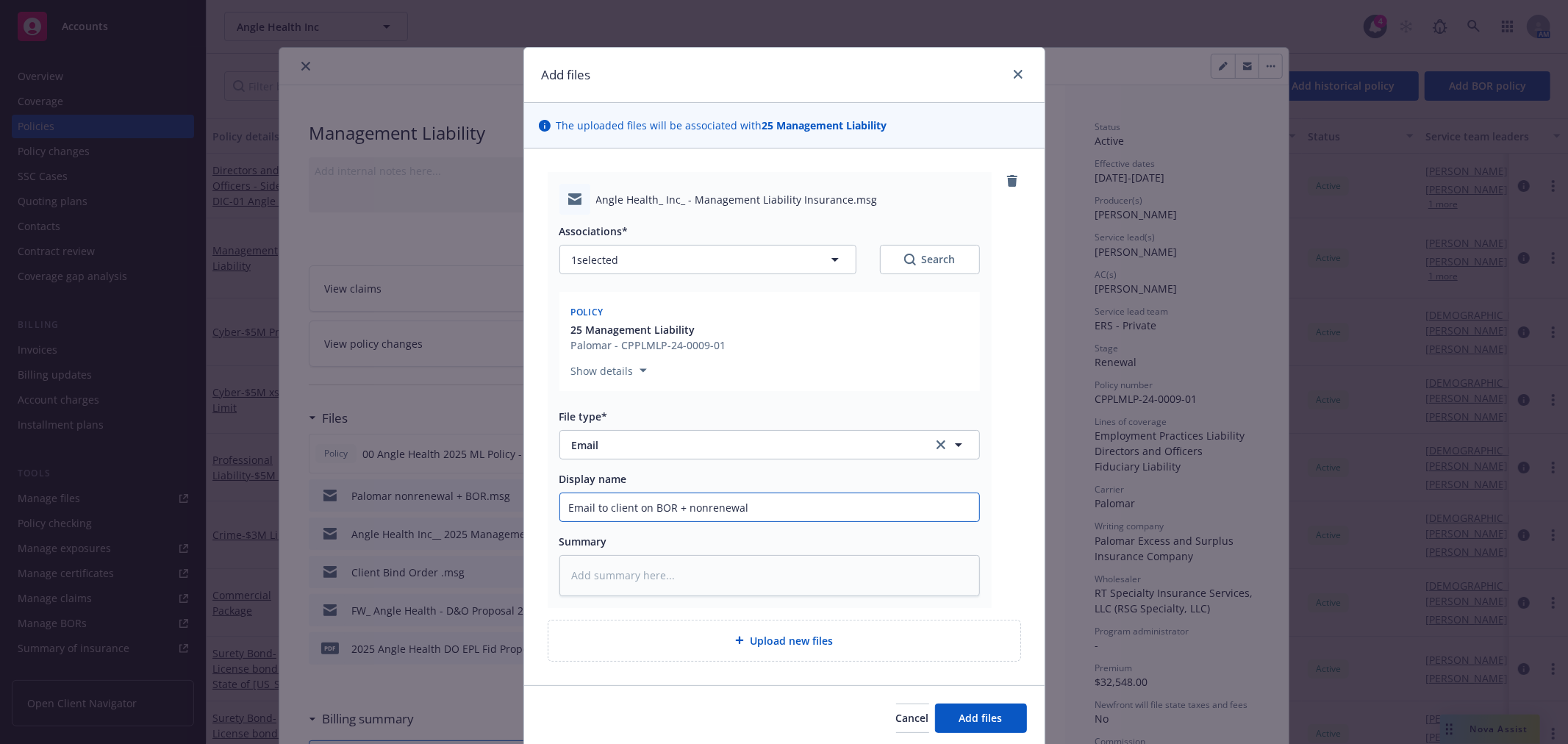
type textarea "x"
type input "Email to client on BOR + nonrenewal n"
type textarea "x"
type input "Email to client on BOR + nonrenewal no"
type textarea "x"
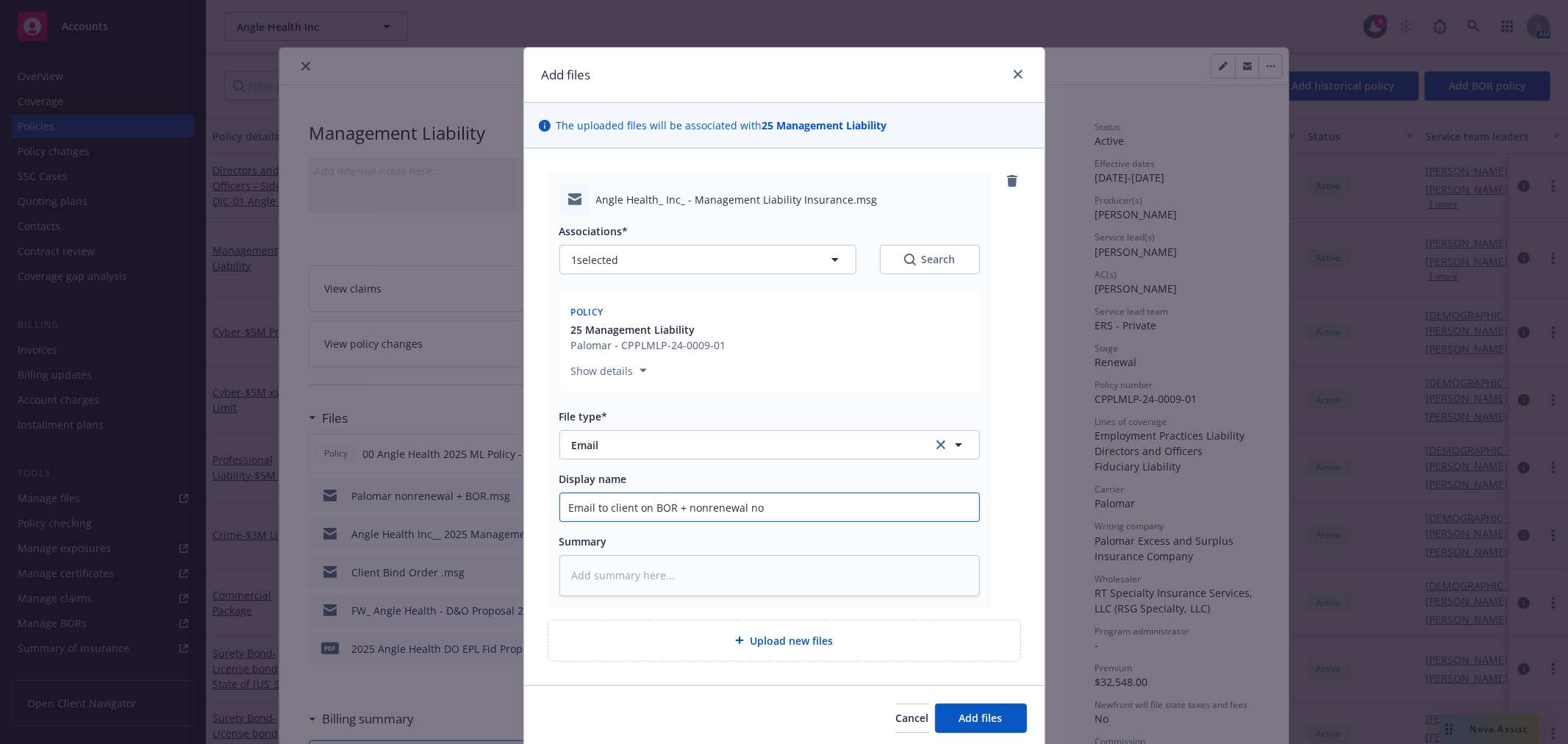
type input "Email to client on BOR + nonrenewal not"
type textarea "x"
type input "Email to client on BOR + nonrenewal noti"
type textarea "x"
type input "Email to client on BOR + nonrenewal notic"
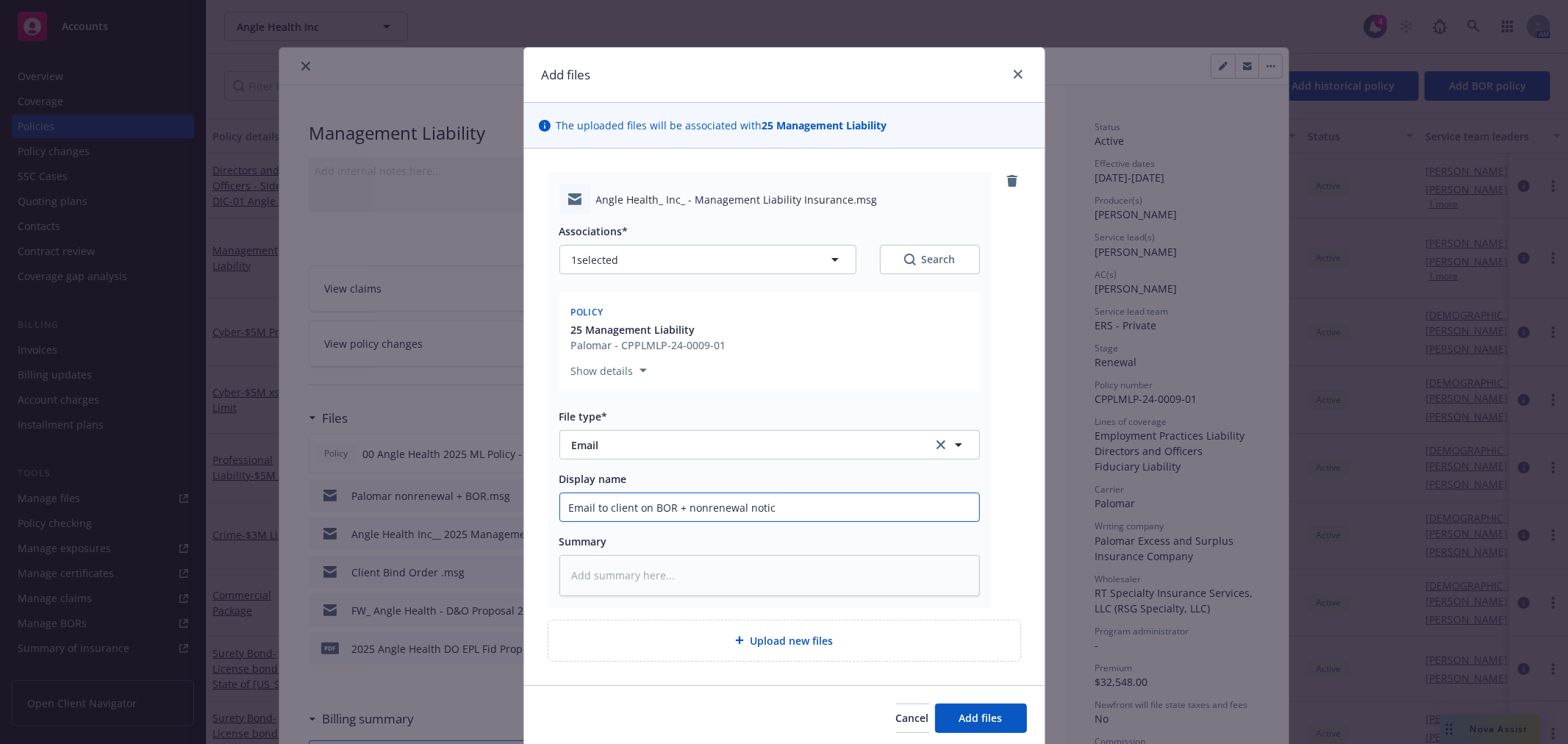
type textarea "x"
type input "Email to client on BOR + nonrenewal notice"
click at [935, 703] on button "Add files" at bounding box center [980, 718] width 92 height 30
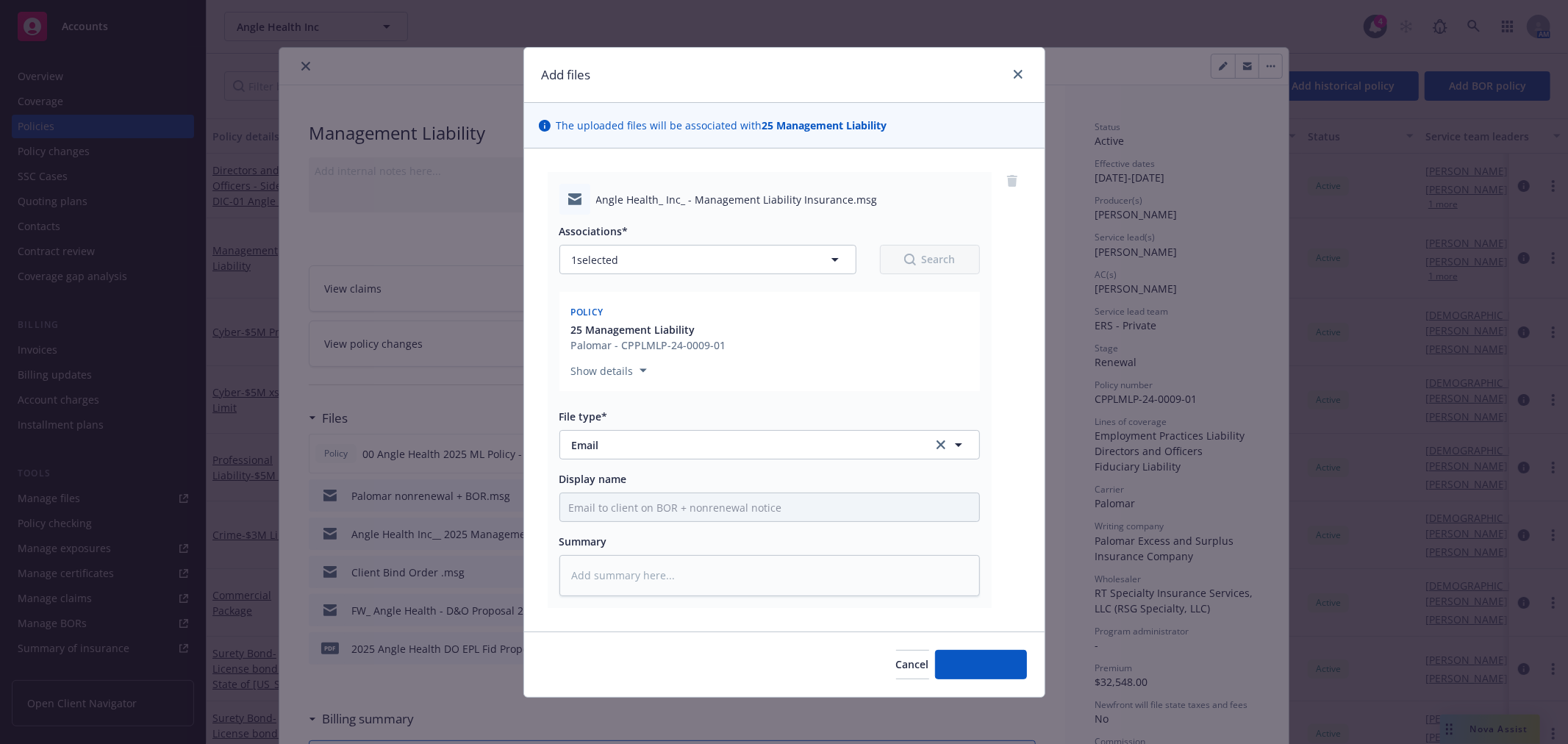
type textarea "x"
